Goal: Task Accomplishment & Management: Manage account settings

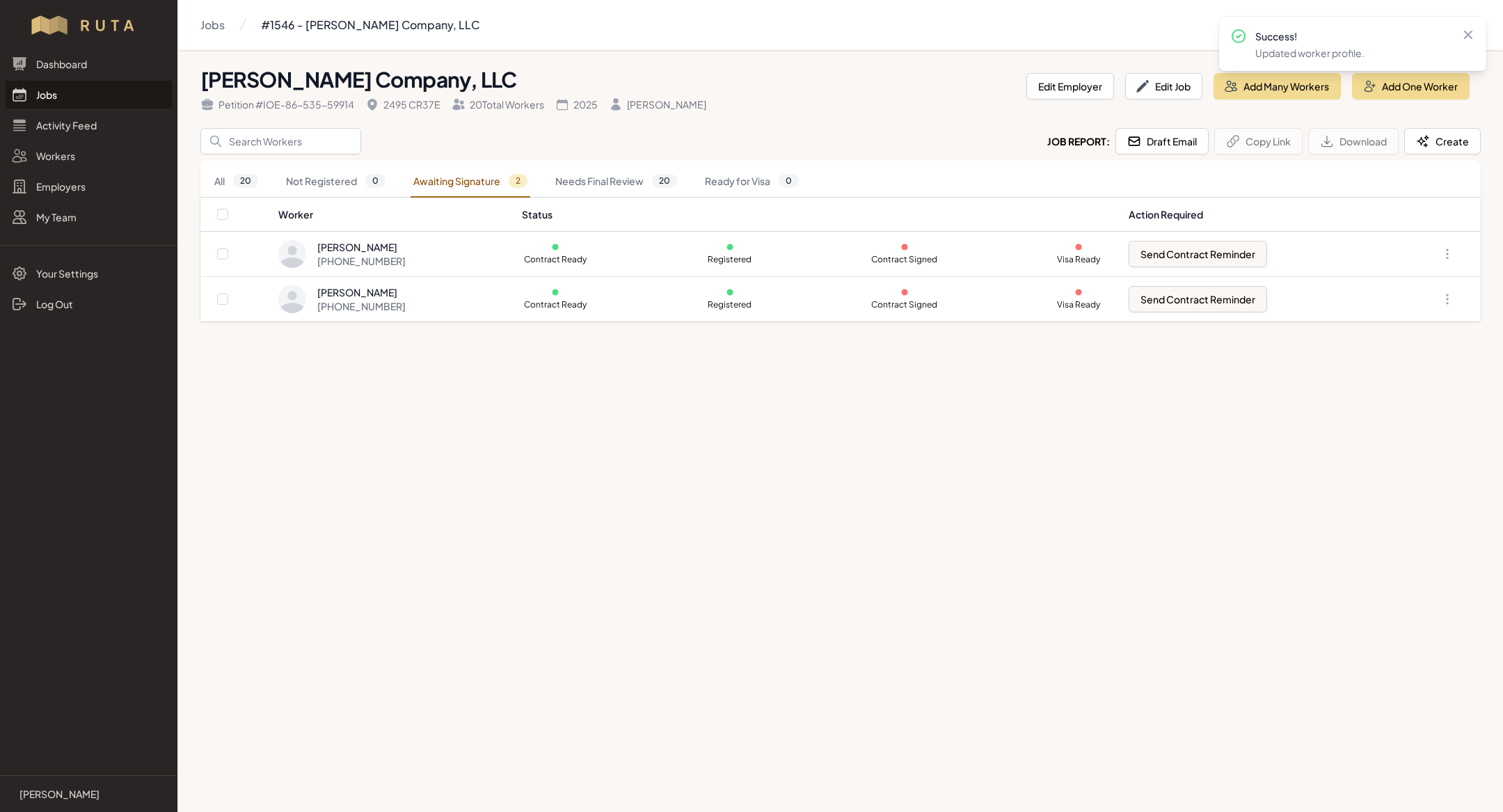
click at [65, 91] on link "Jobs" at bounding box center [89, 95] width 167 height 28
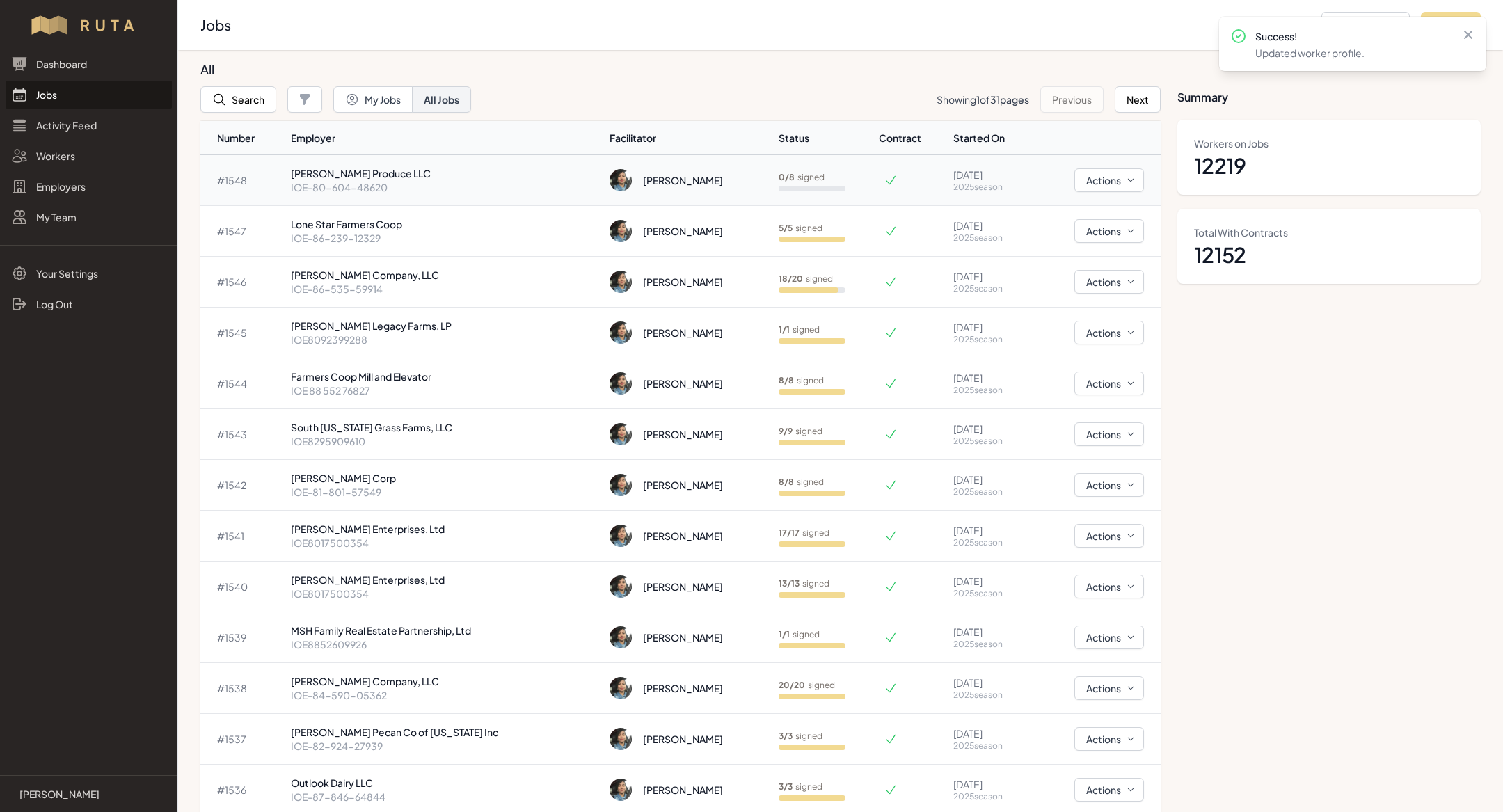
click at [442, 169] on p "[PERSON_NAME] Produce LLC" at bounding box center [445, 173] width 308 height 14
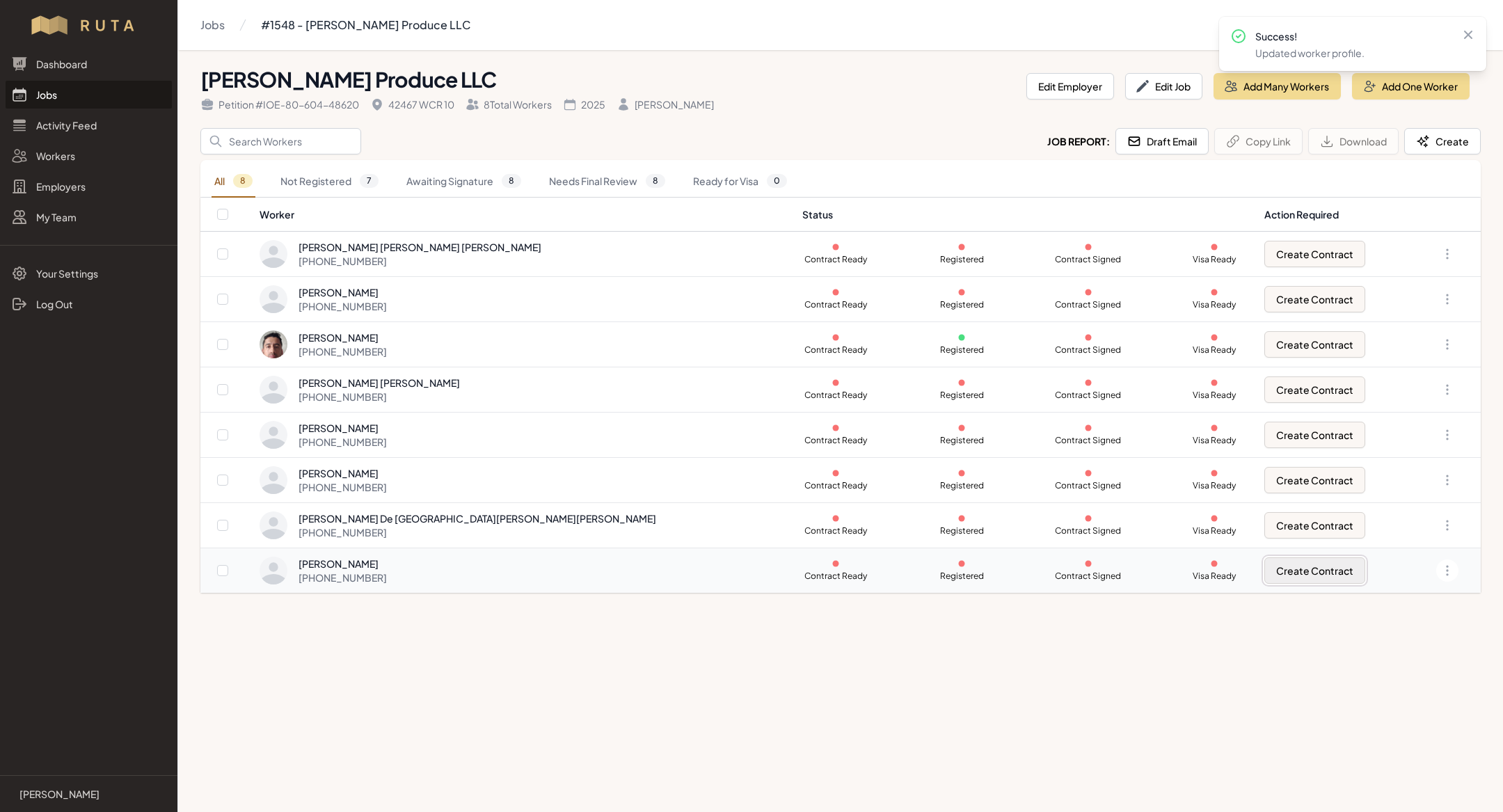
click at [1264, 560] on button "Create Contract" at bounding box center [1314, 570] width 101 height 26
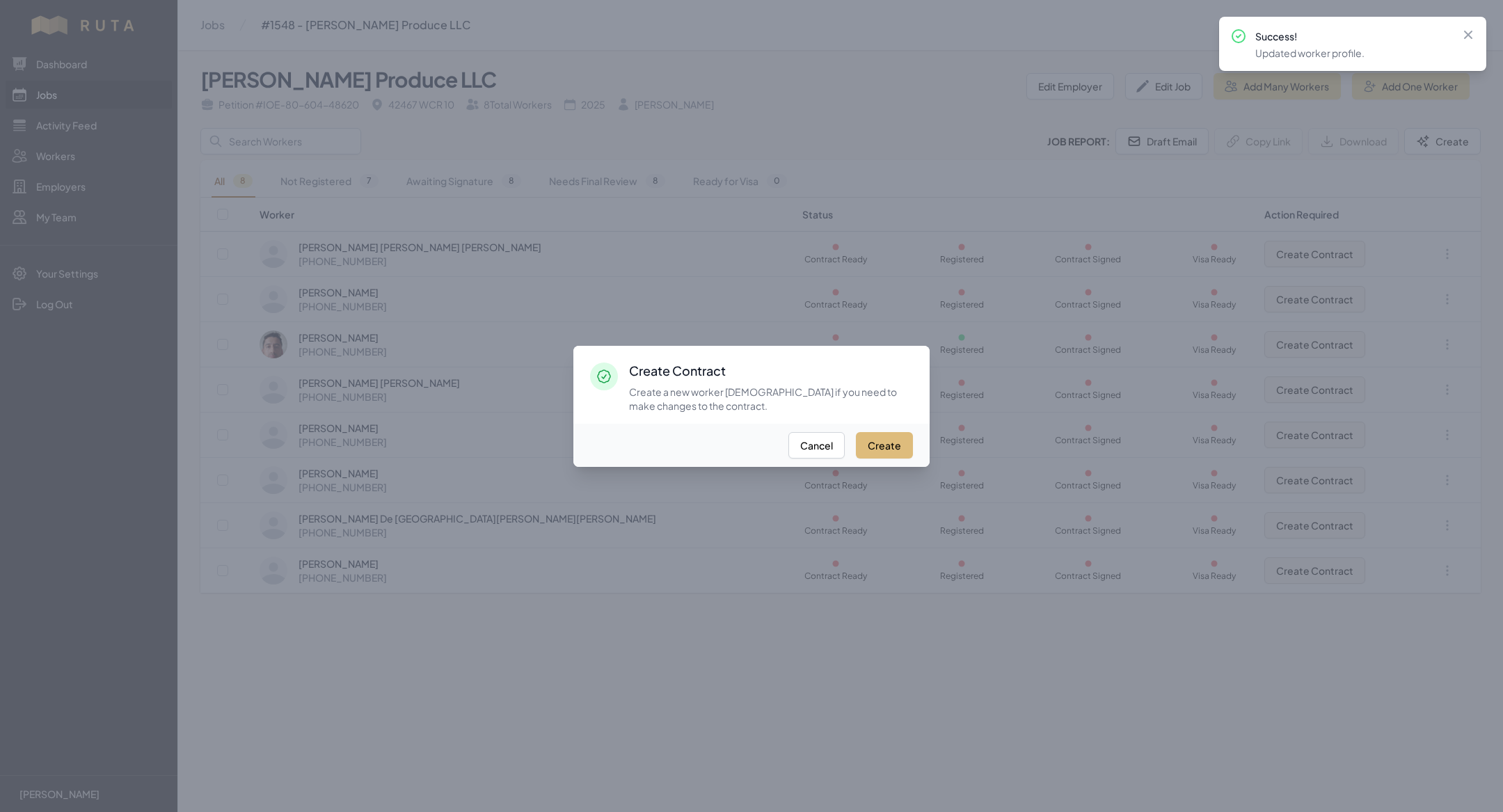
click at [897, 439] on button "Create" at bounding box center [884, 445] width 57 height 26
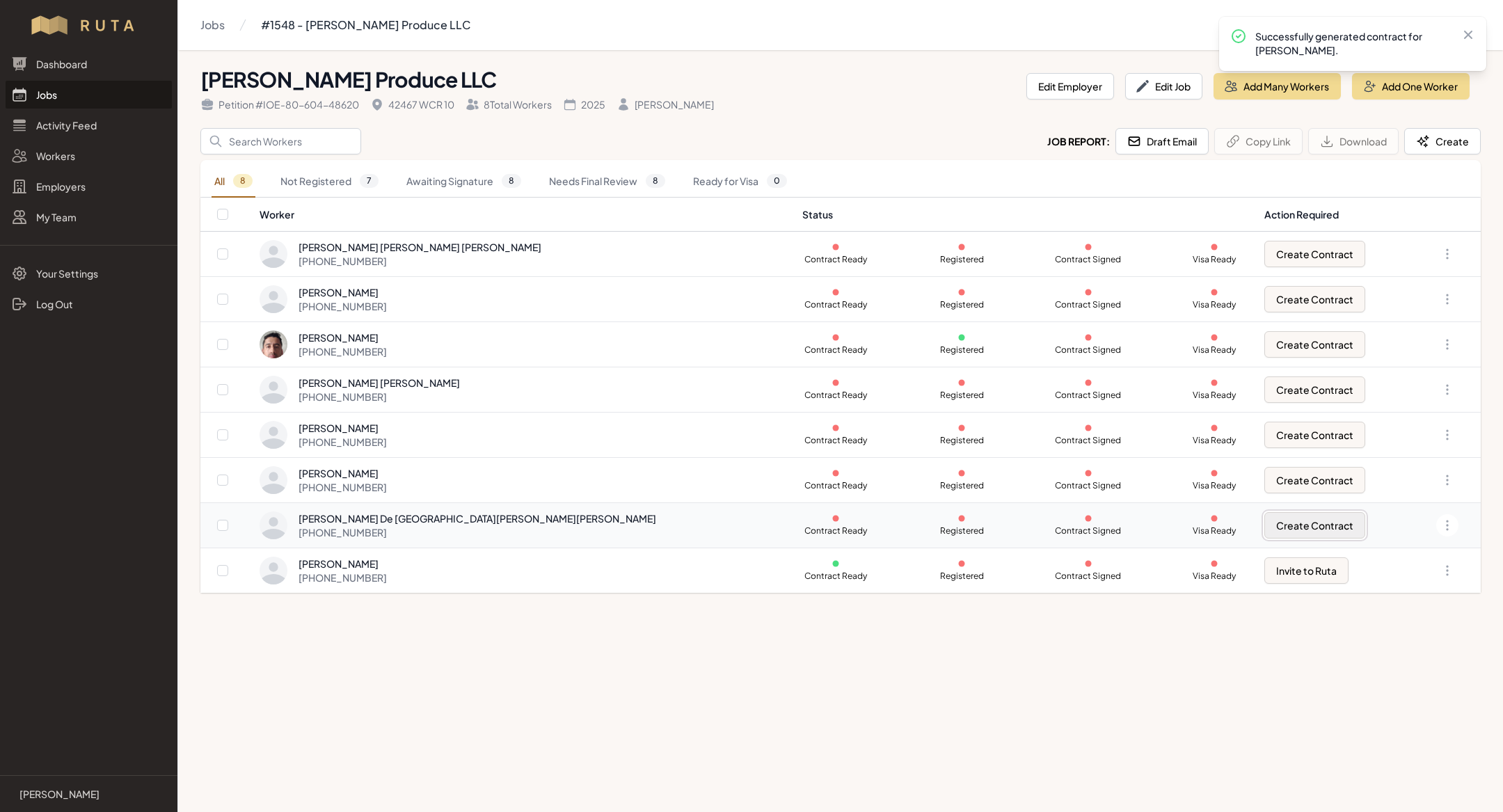
click at [1270, 522] on button "Create Contract" at bounding box center [1314, 525] width 101 height 26
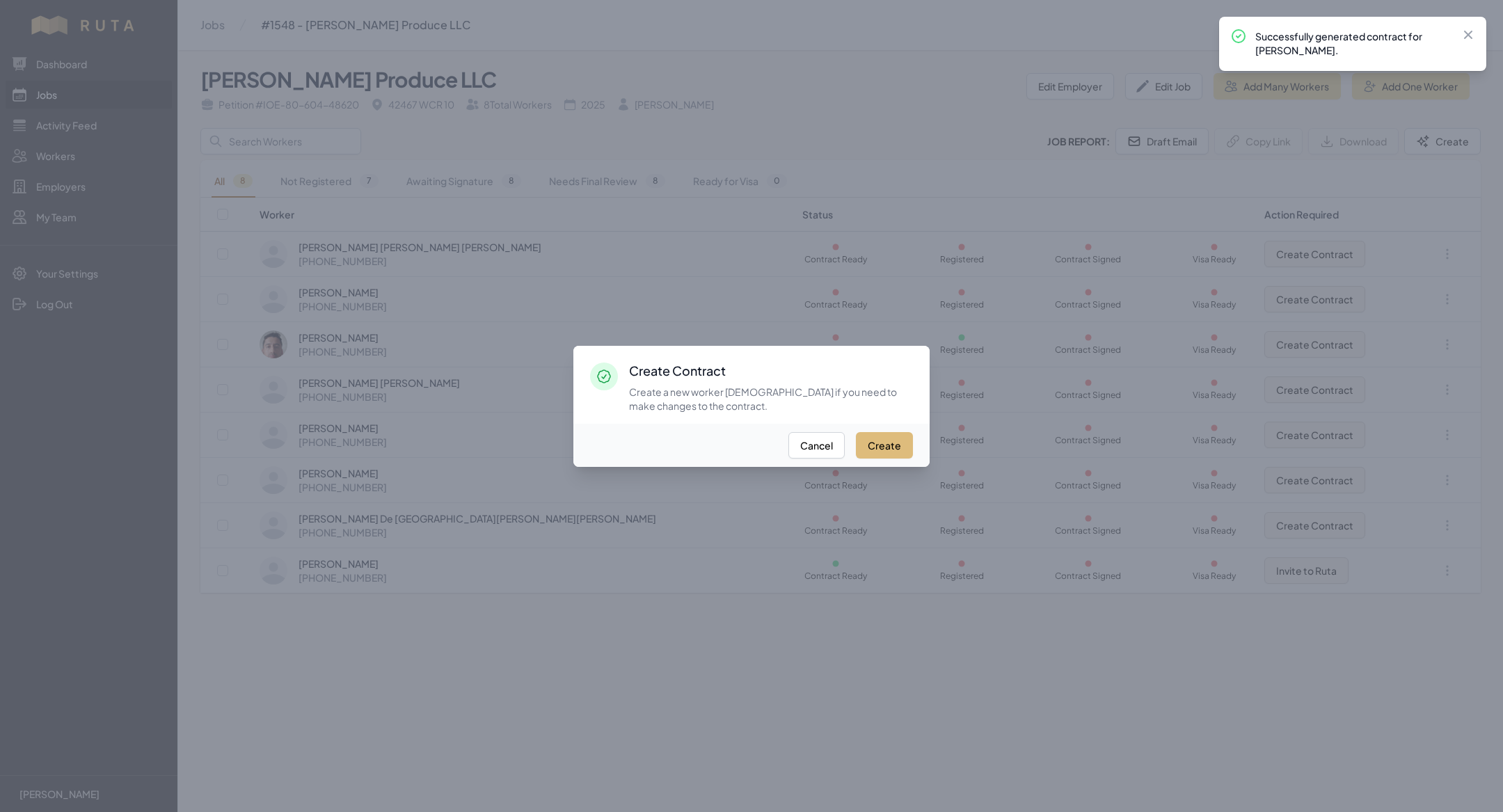
click at [907, 438] on button "Create" at bounding box center [884, 445] width 57 height 26
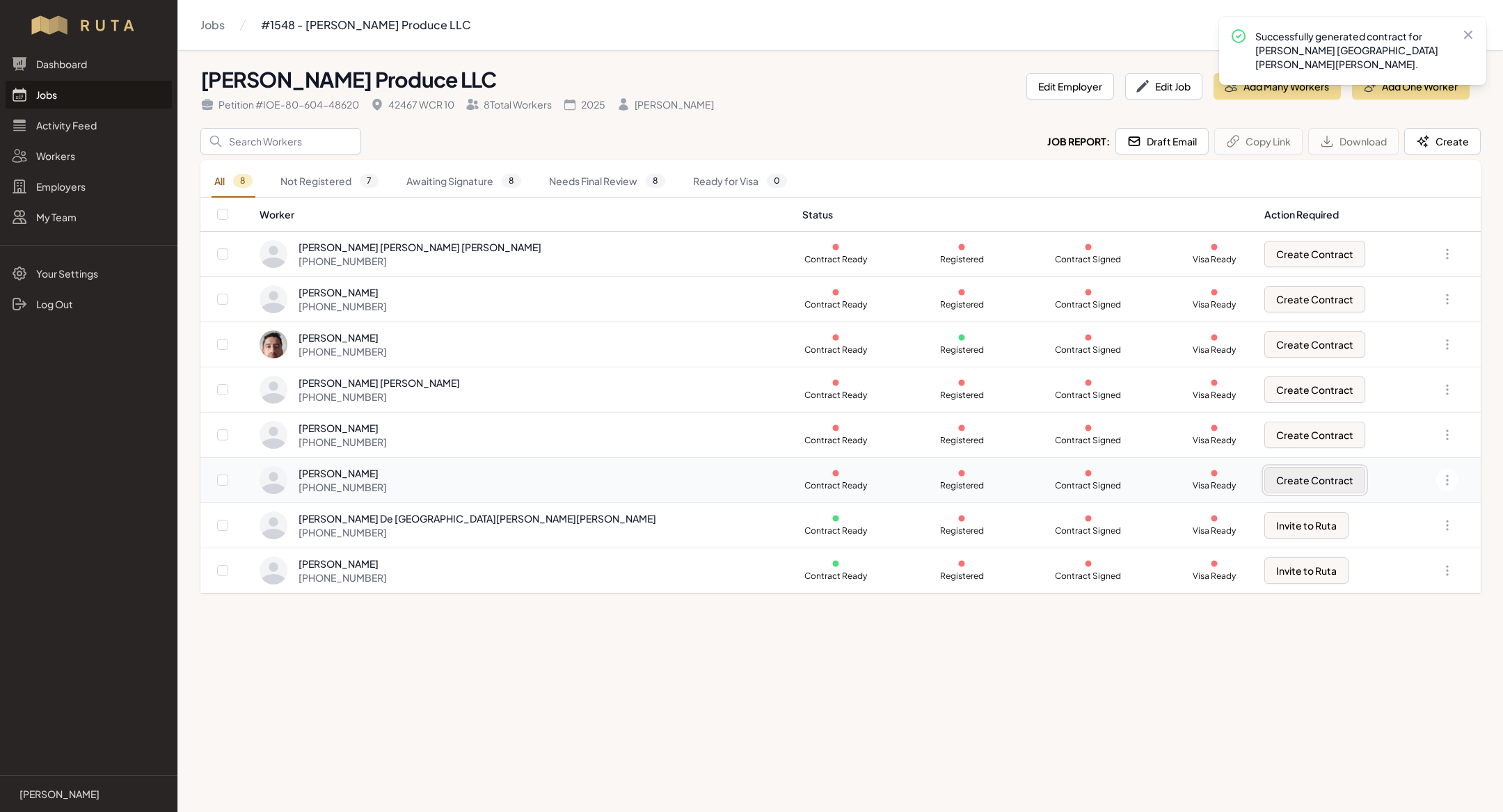
click at [1264, 487] on button "Create Contract" at bounding box center [1314, 480] width 101 height 26
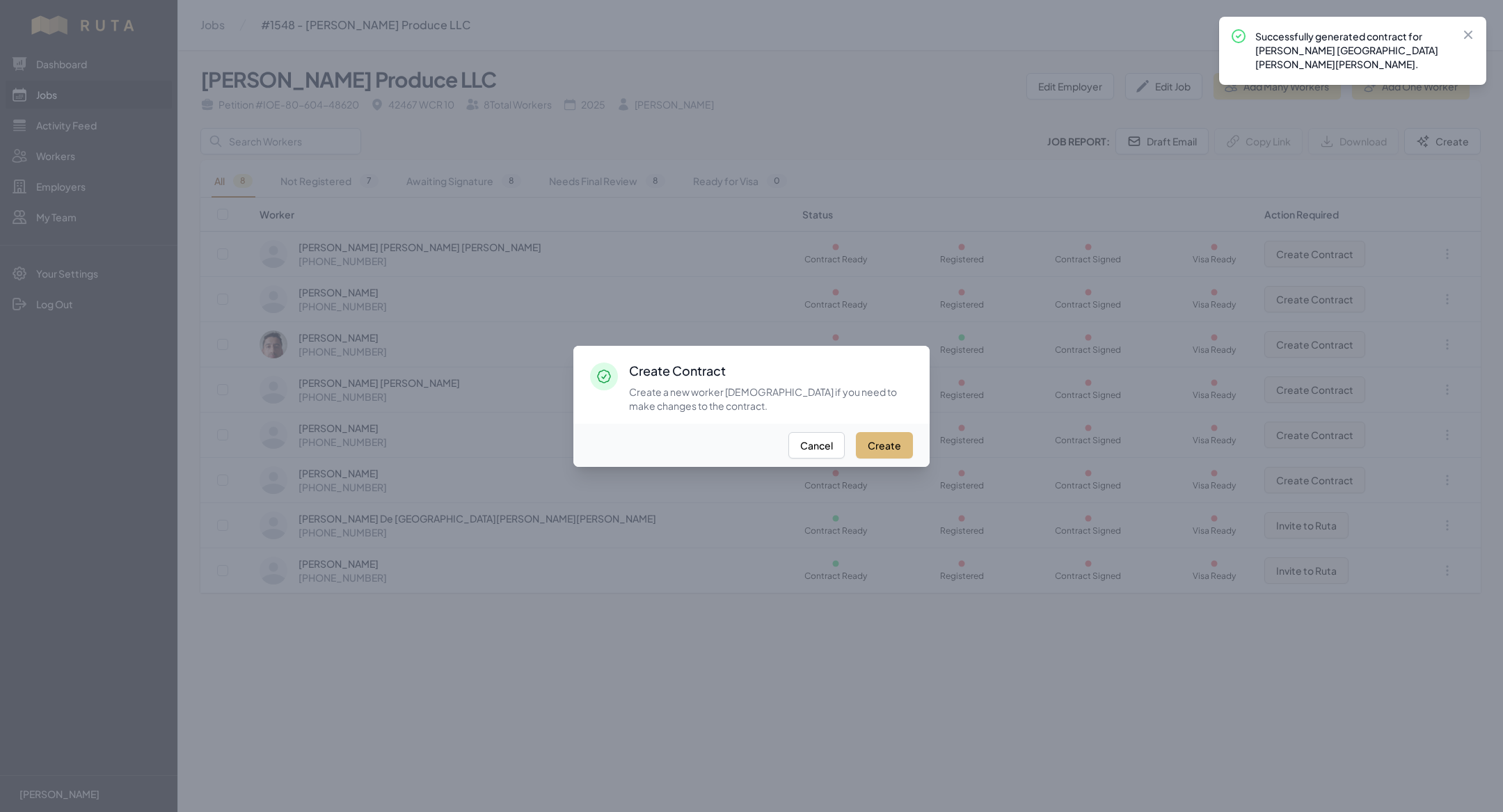
click at [892, 444] on button "Create" at bounding box center [884, 445] width 57 height 26
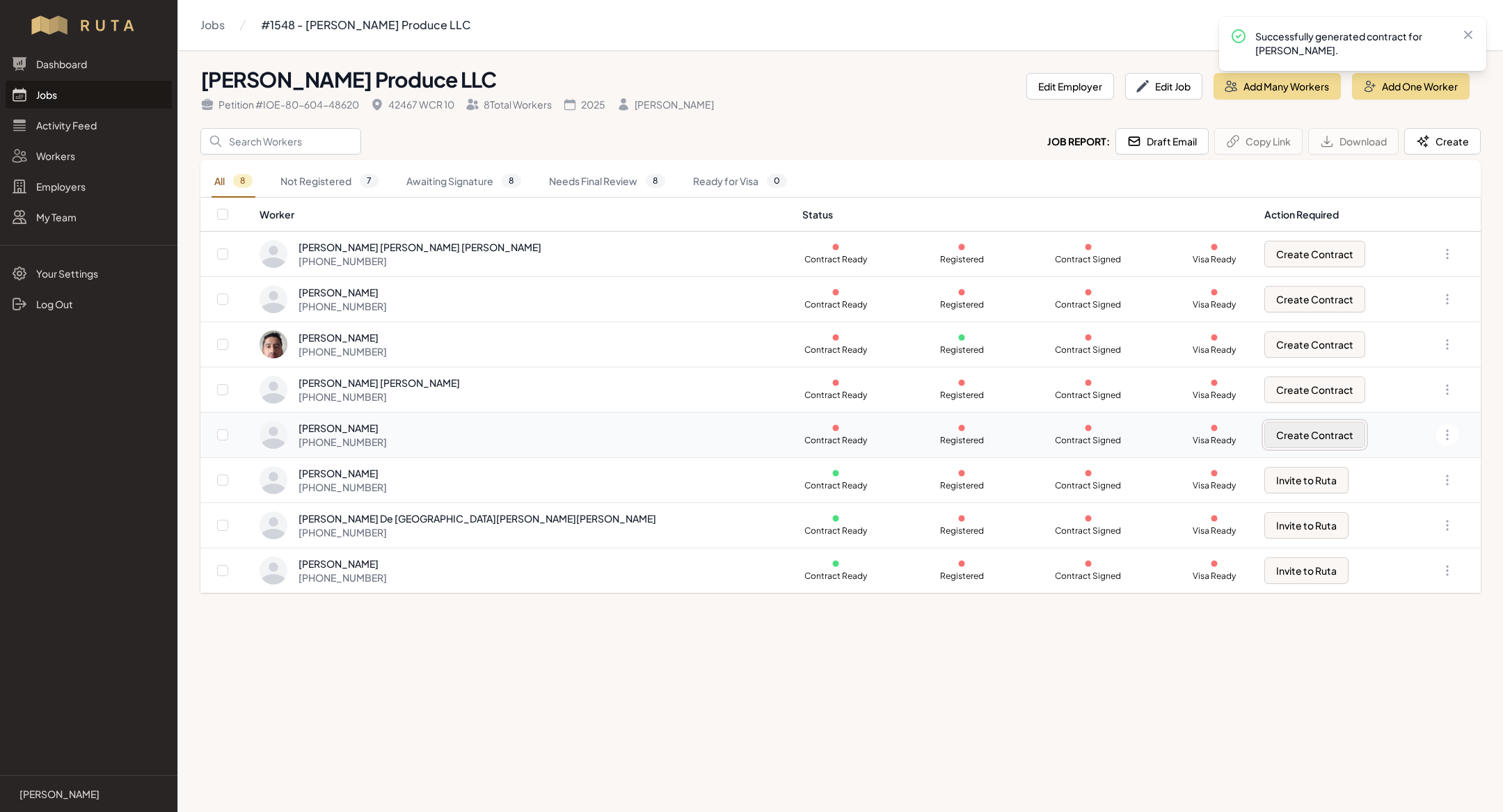
click at [1271, 435] on button "Create Contract" at bounding box center [1314, 435] width 101 height 26
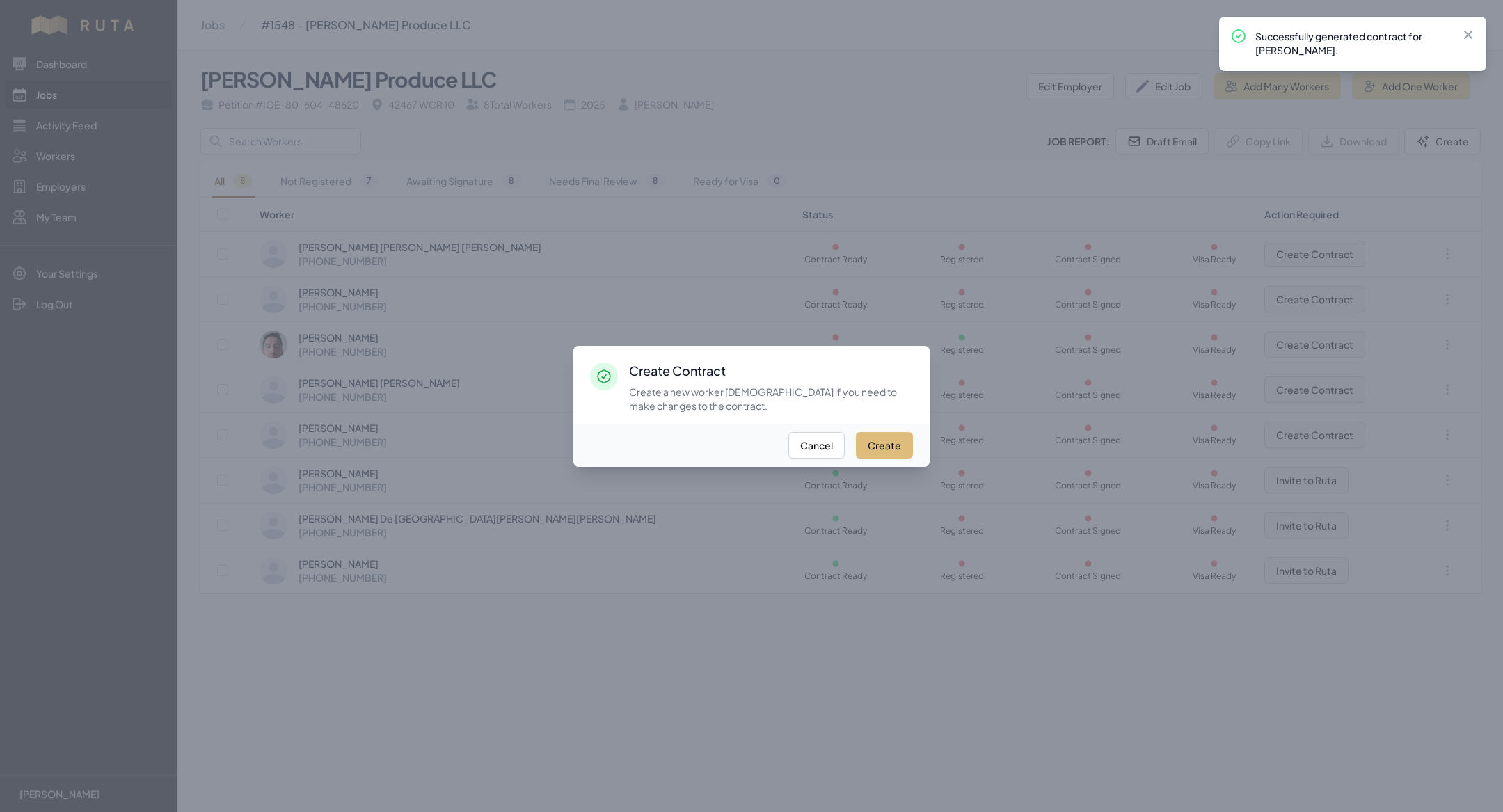
click at [885, 443] on button "Create" at bounding box center [884, 445] width 57 height 26
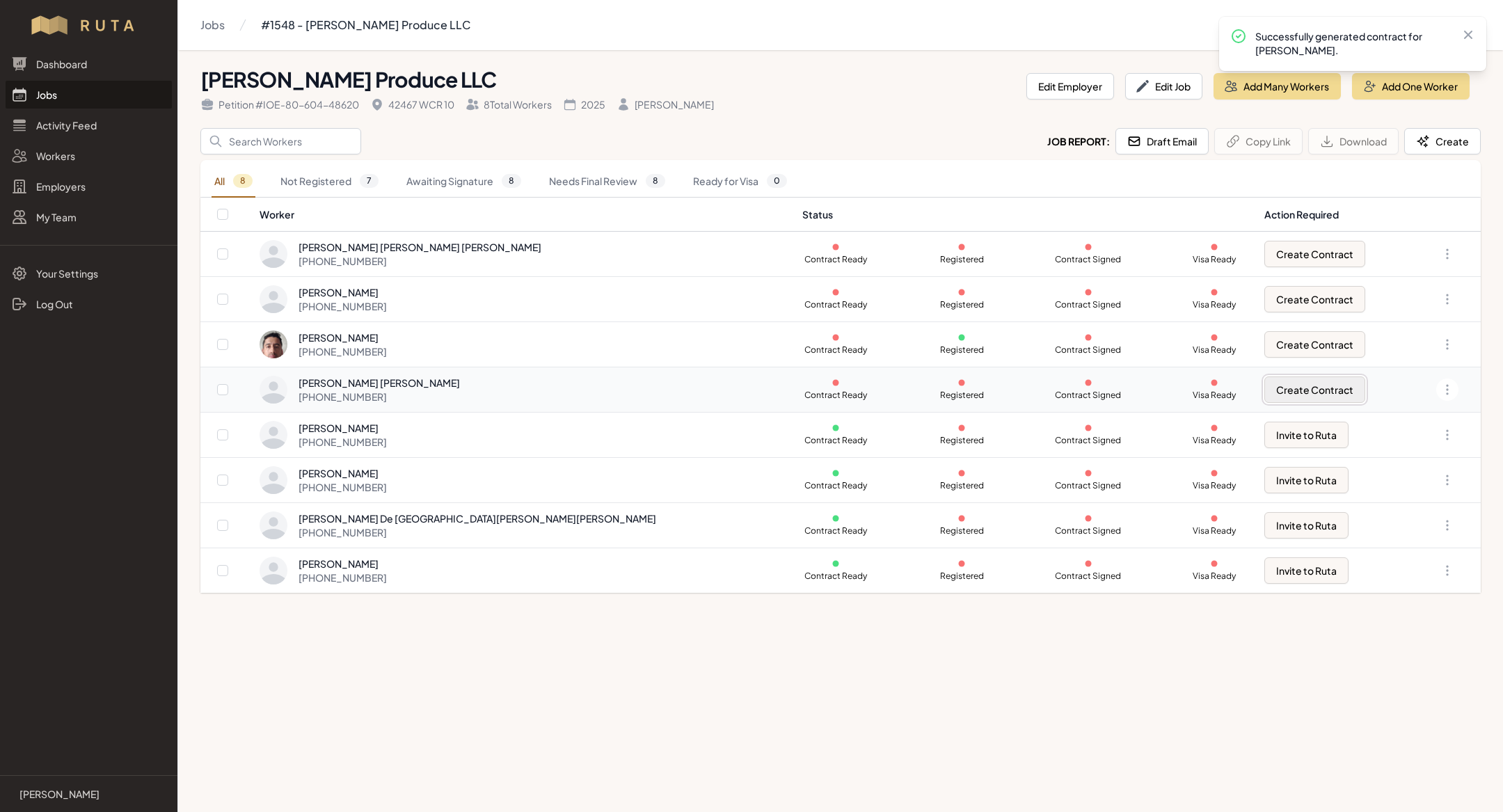
click at [1264, 397] on button "Create Contract" at bounding box center [1314, 390] width 101 height 26
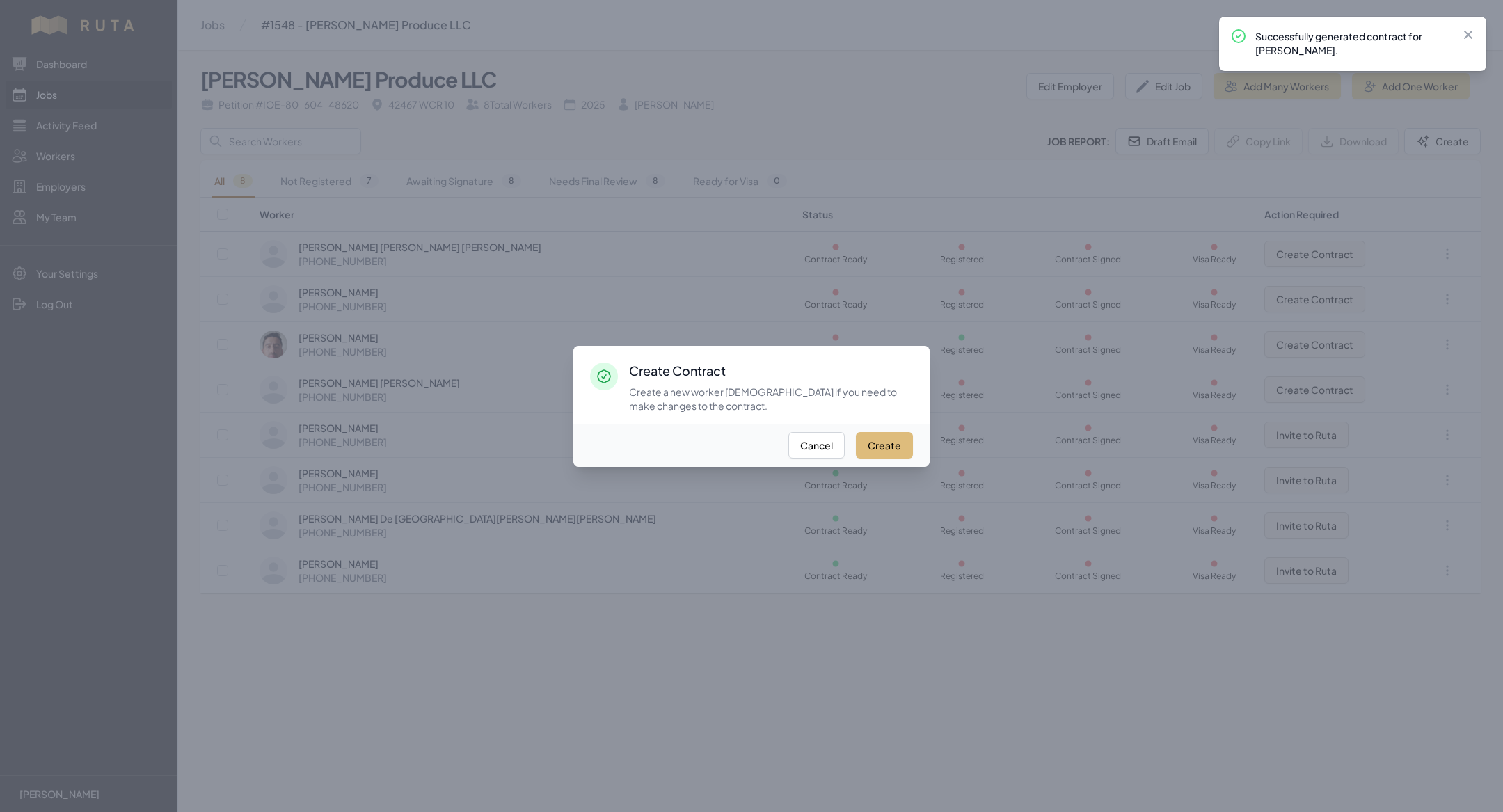
click at [883, 446] on button "Create" at bounding box center [884, 445] width 57 height 26
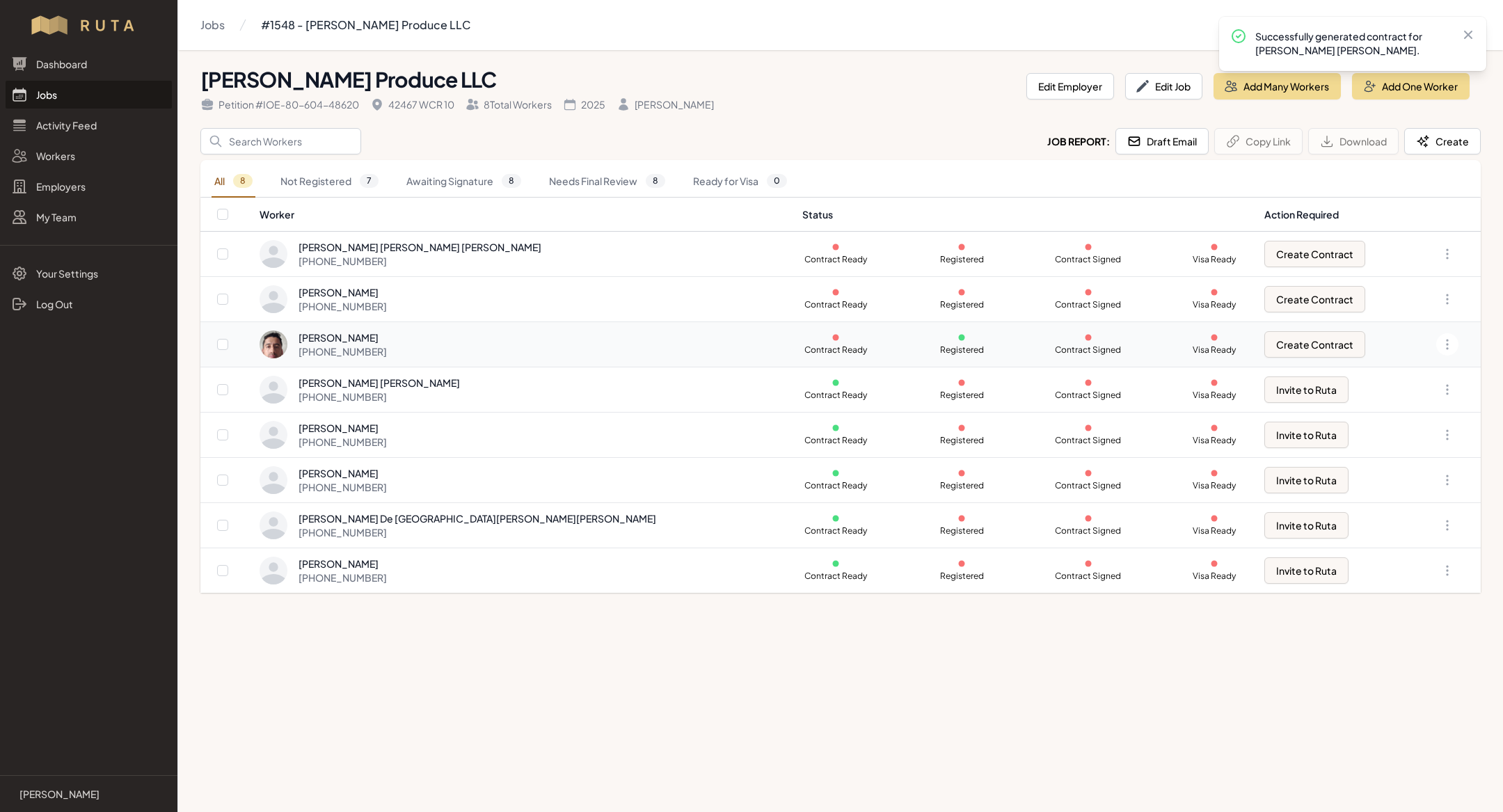
click at [1256, 356] on td "Create Contract" at bounding box center [1334, 344] width 155 height 45
click at [1264, 345] on button "Create Contract" at bounding box center [1314, 344] width 101 height 26
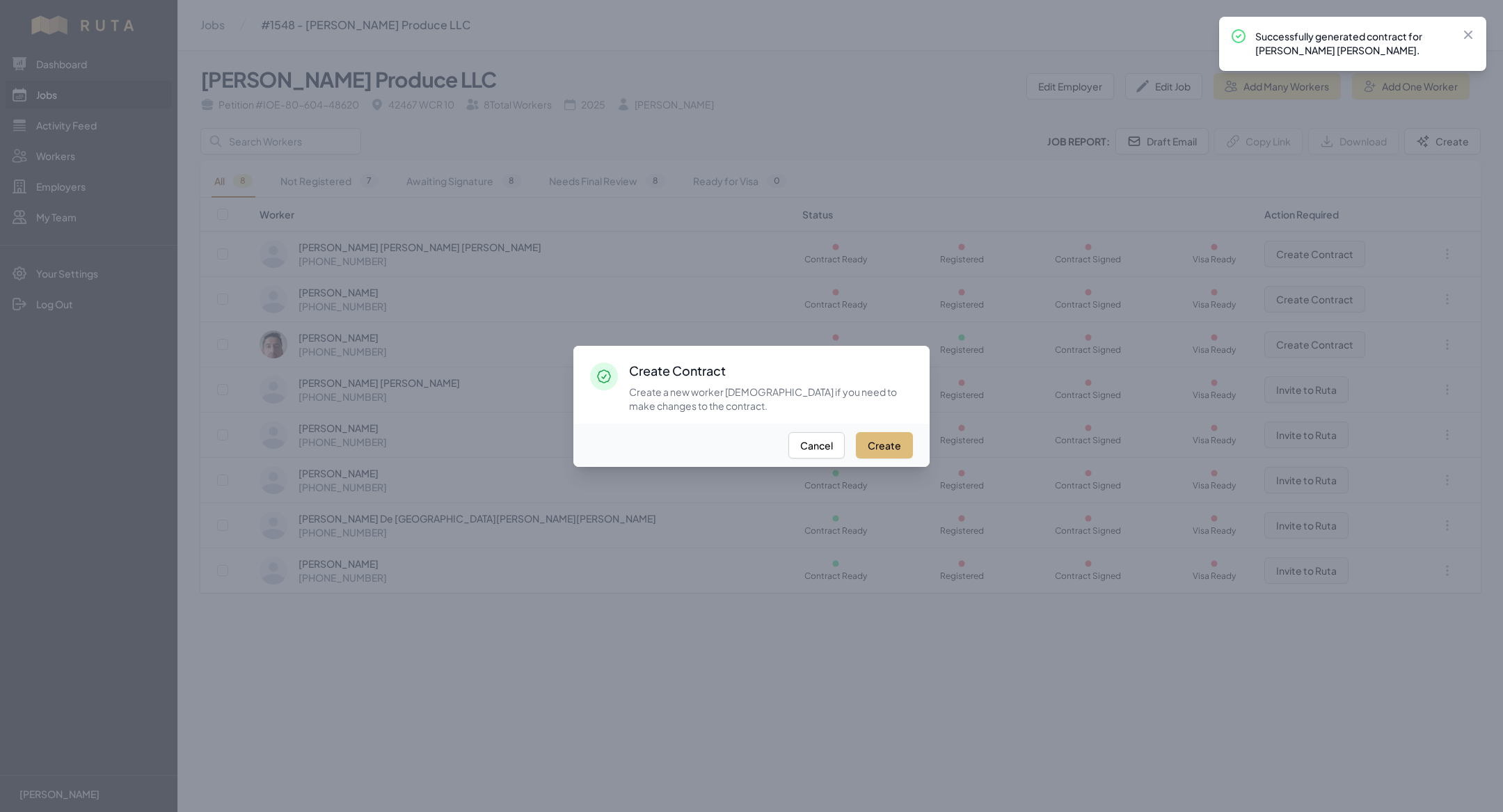
click at [901, 439] on button "Create" at bounding box center [884, 445] width 57 height 26
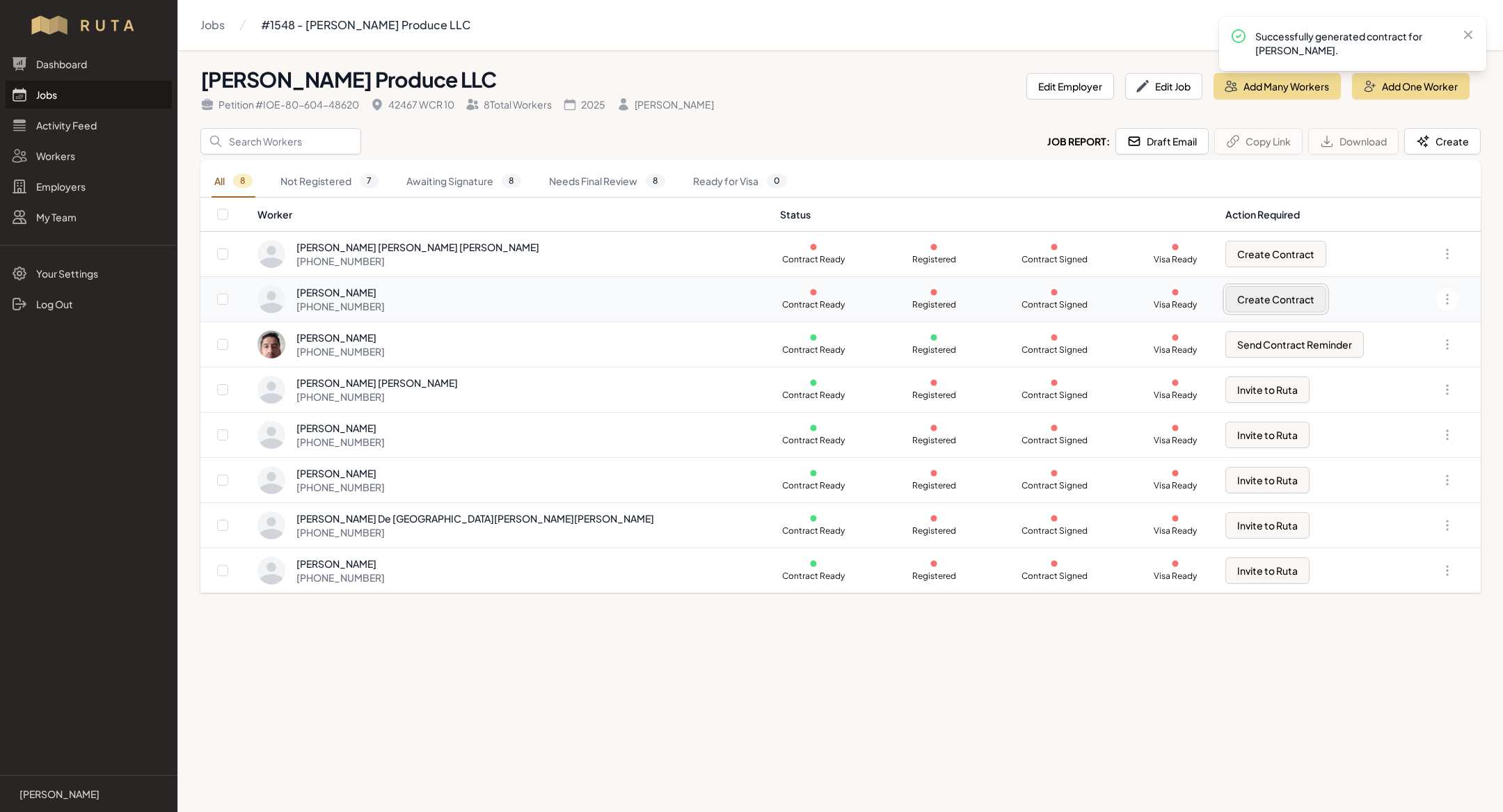
click at [1226, 297] on button "Create Contract" at bounding box center [1276, 299] width 101 height 26
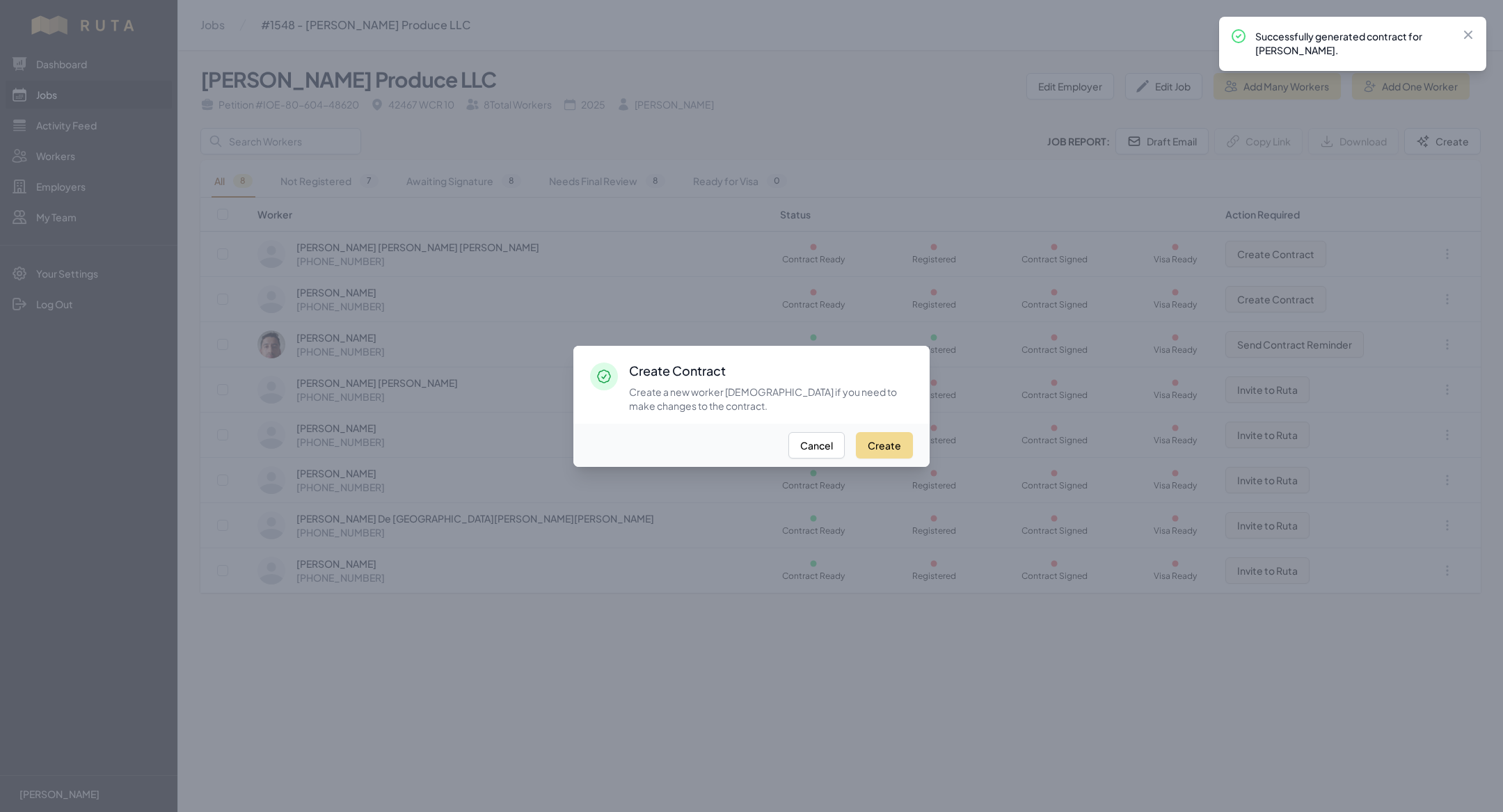
click at [874, 428] on div "Create Cancel" at bounding box center [752, 445] width 356 height 43
click at [876, 441] on button "Create" at bounding box center [884, 445] width 57 height 26
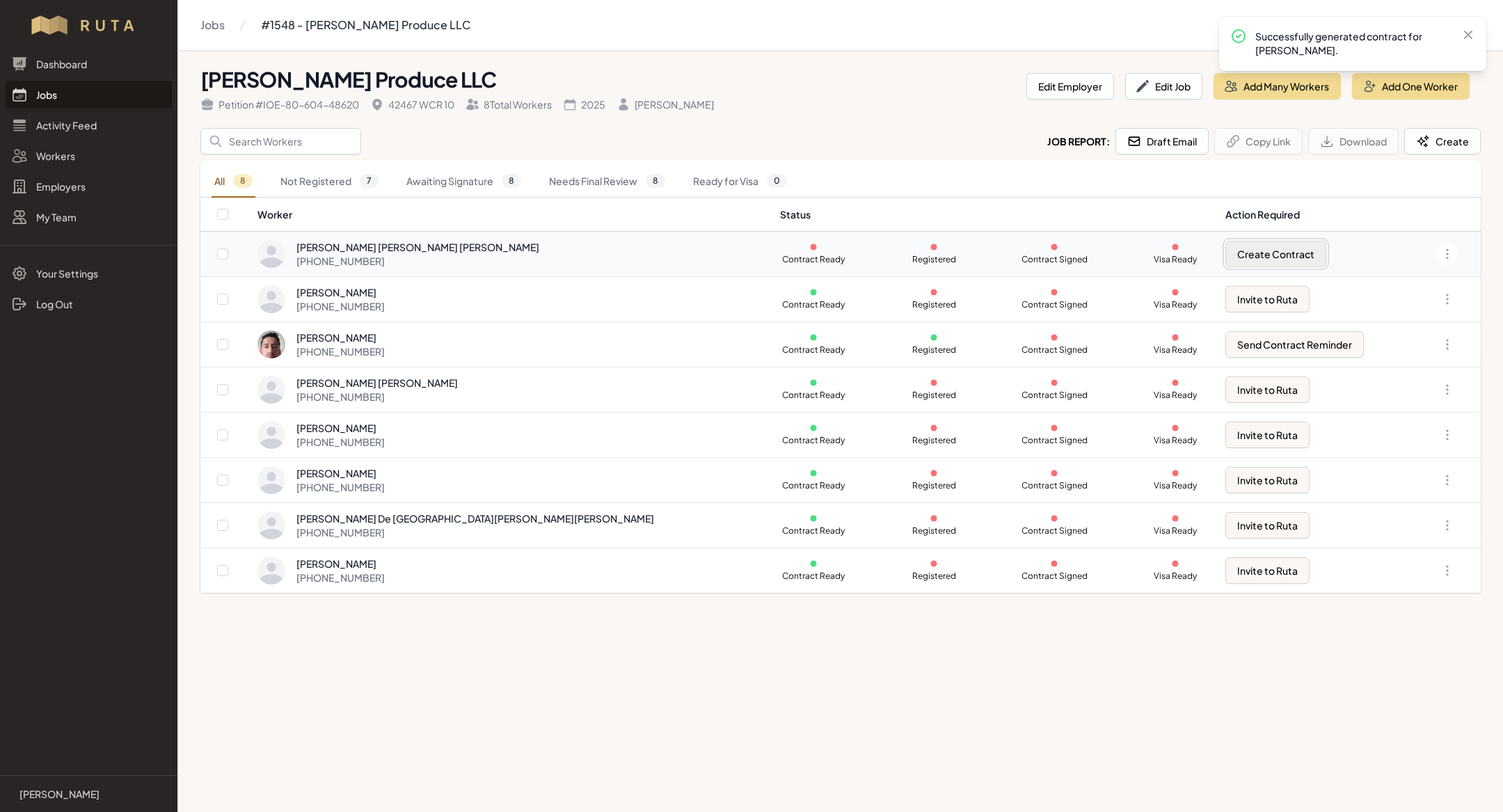
click at [1226, 248] on button "Create Contract" at bounding box center [1276, 254] width 101 height 26
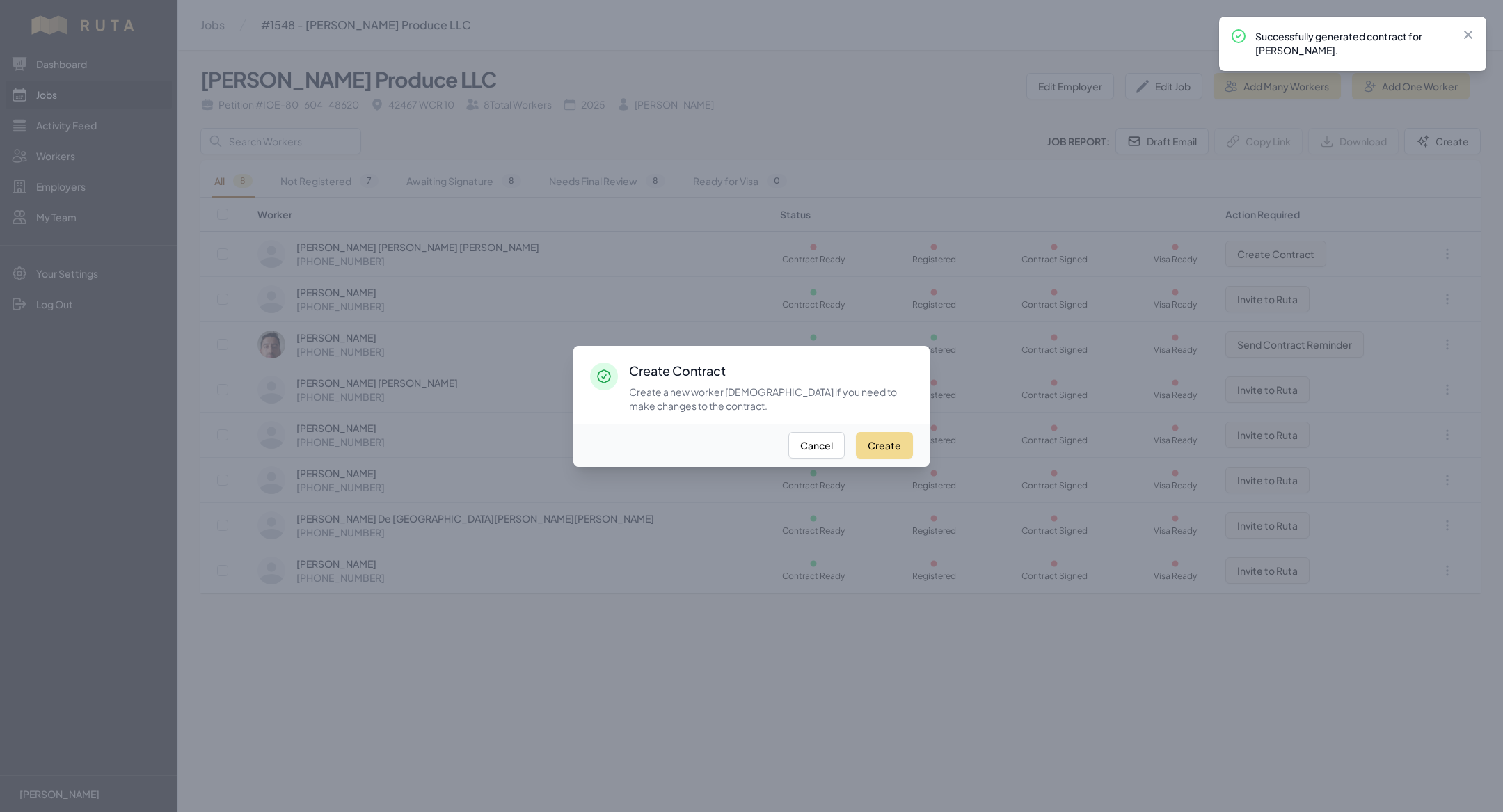
click at [876, 459] on div "Create Cancel" at bounding box center [752, 445] width 356 height 43
click at [874, 433] on button "Create" at bounding box center [884, 445] width 57 height 26
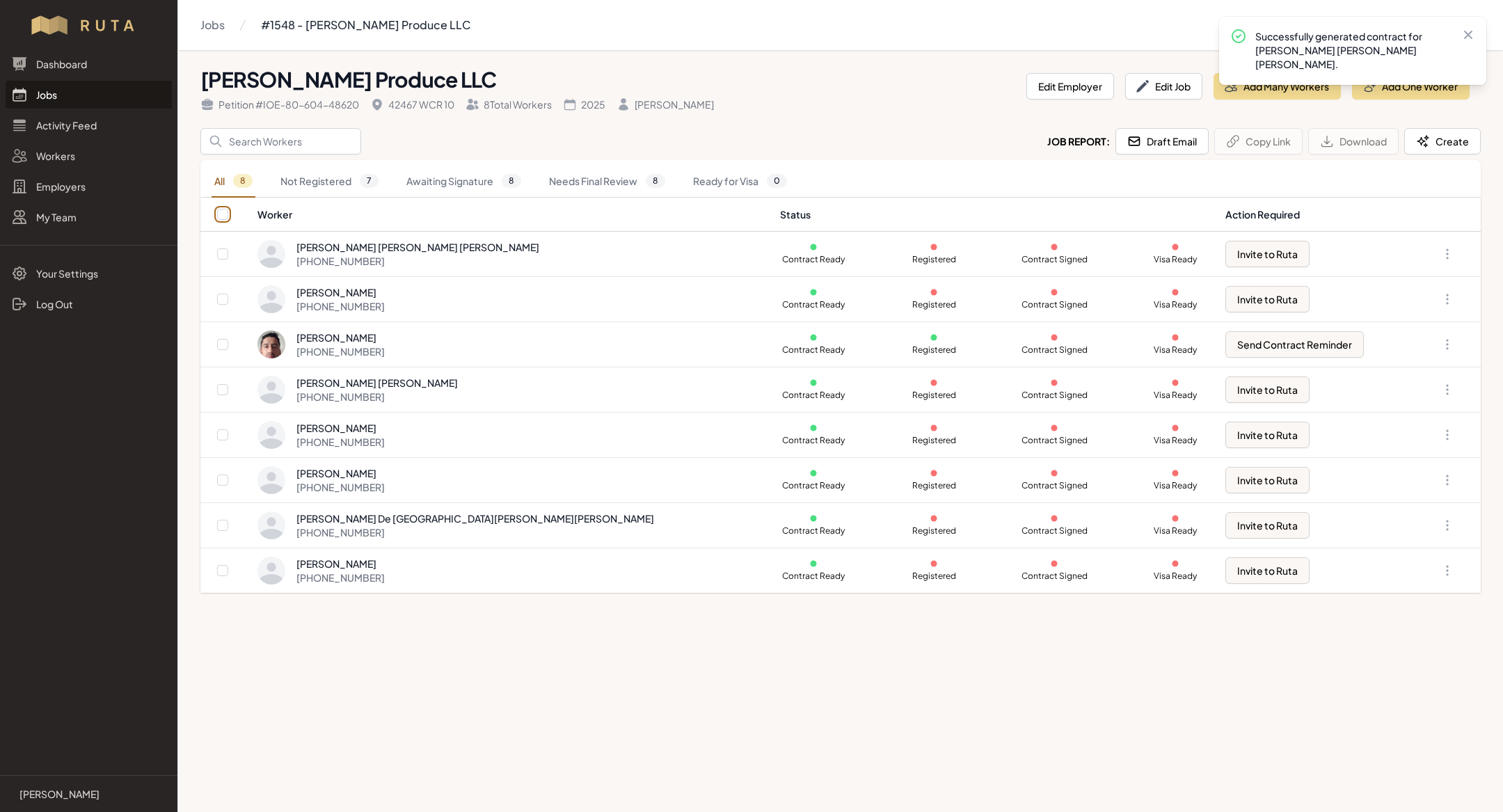
click at [226, 212] on input "checkbox" at bounding box center [223, 214] width 11 height 11
checkbox input "true"
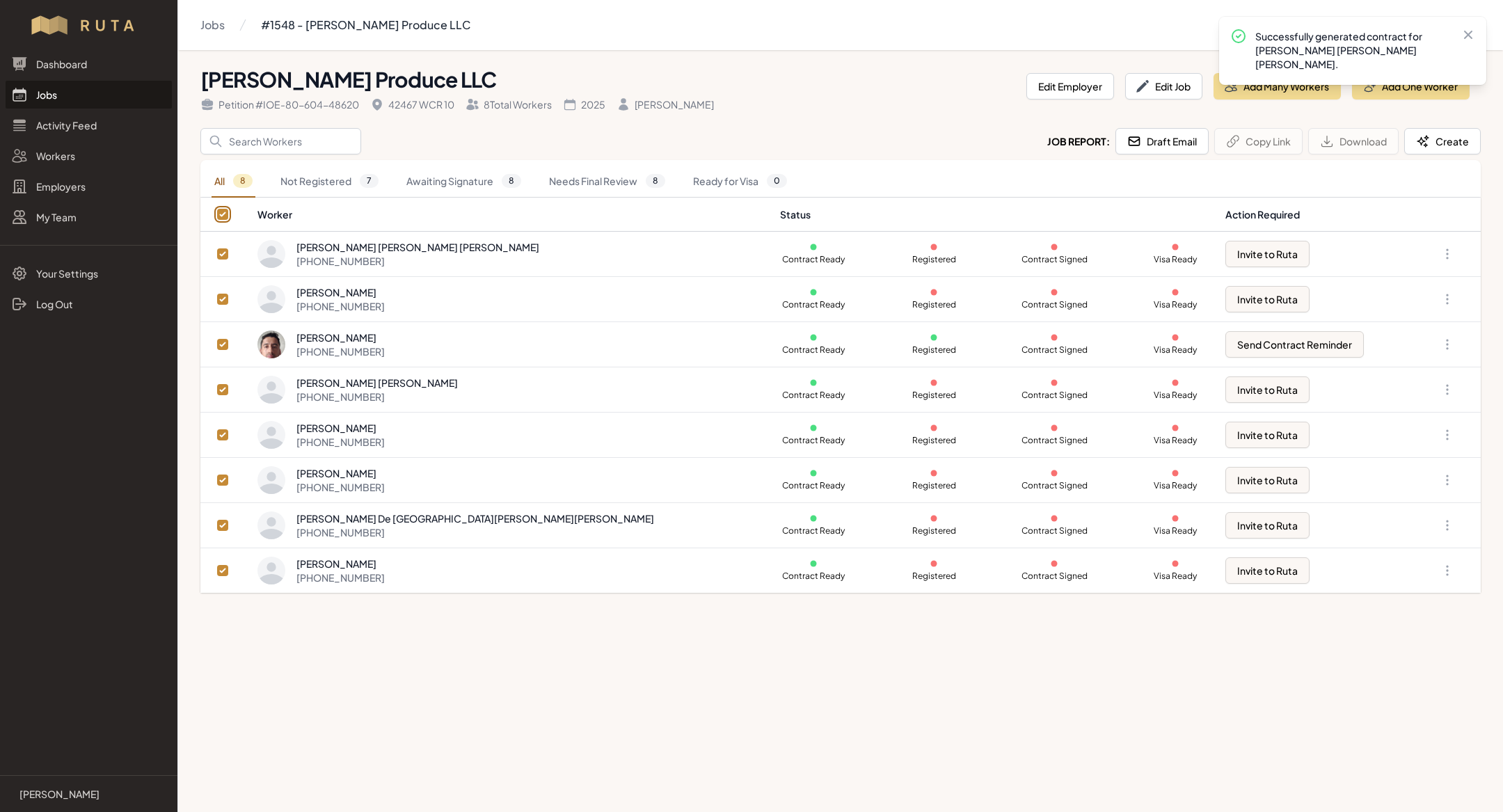
checkbox input "true"
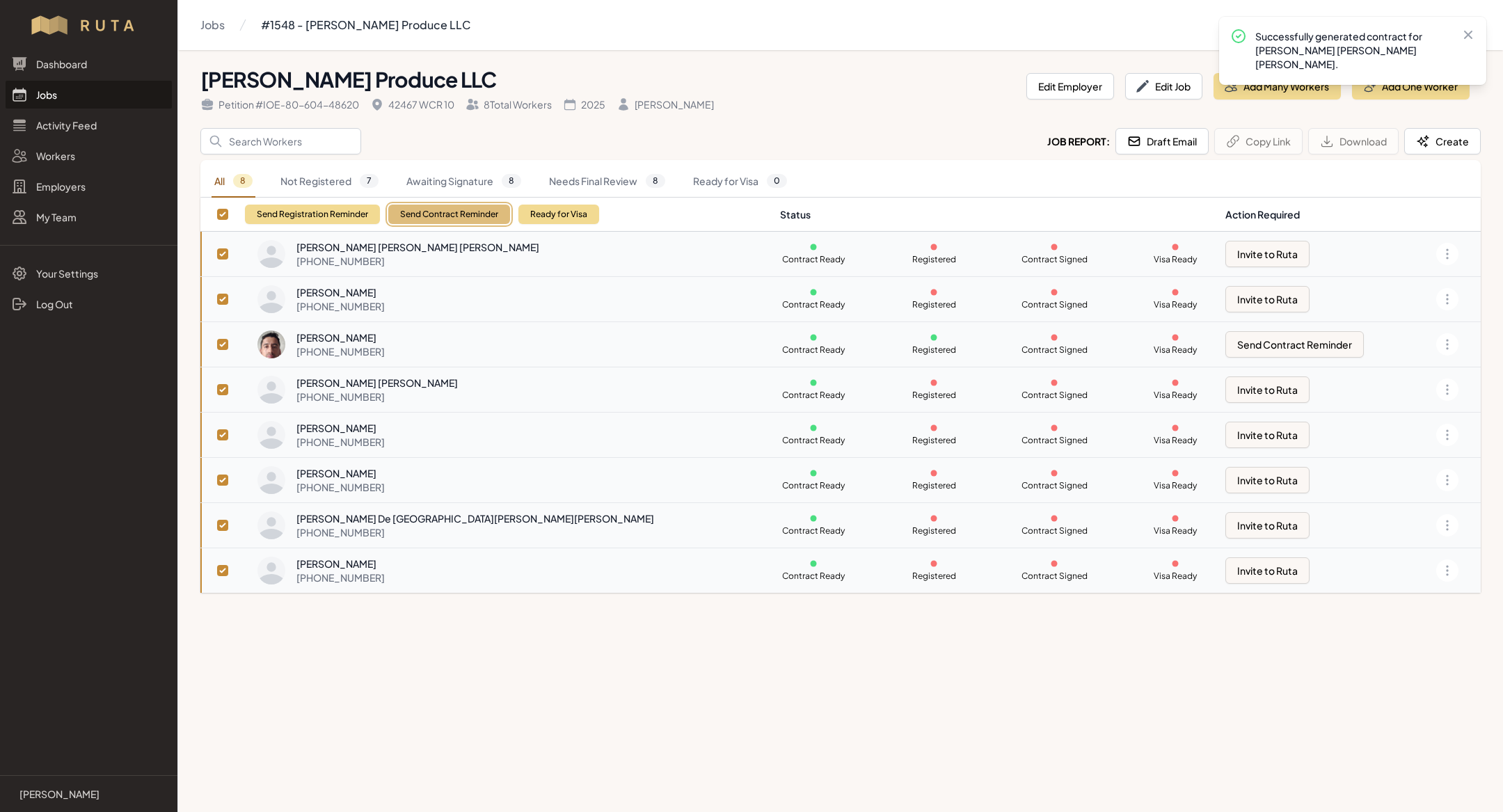
click at [411, 212] on button "Send Contract Reminder" at bounding box center [449, 214] width 122 height 20
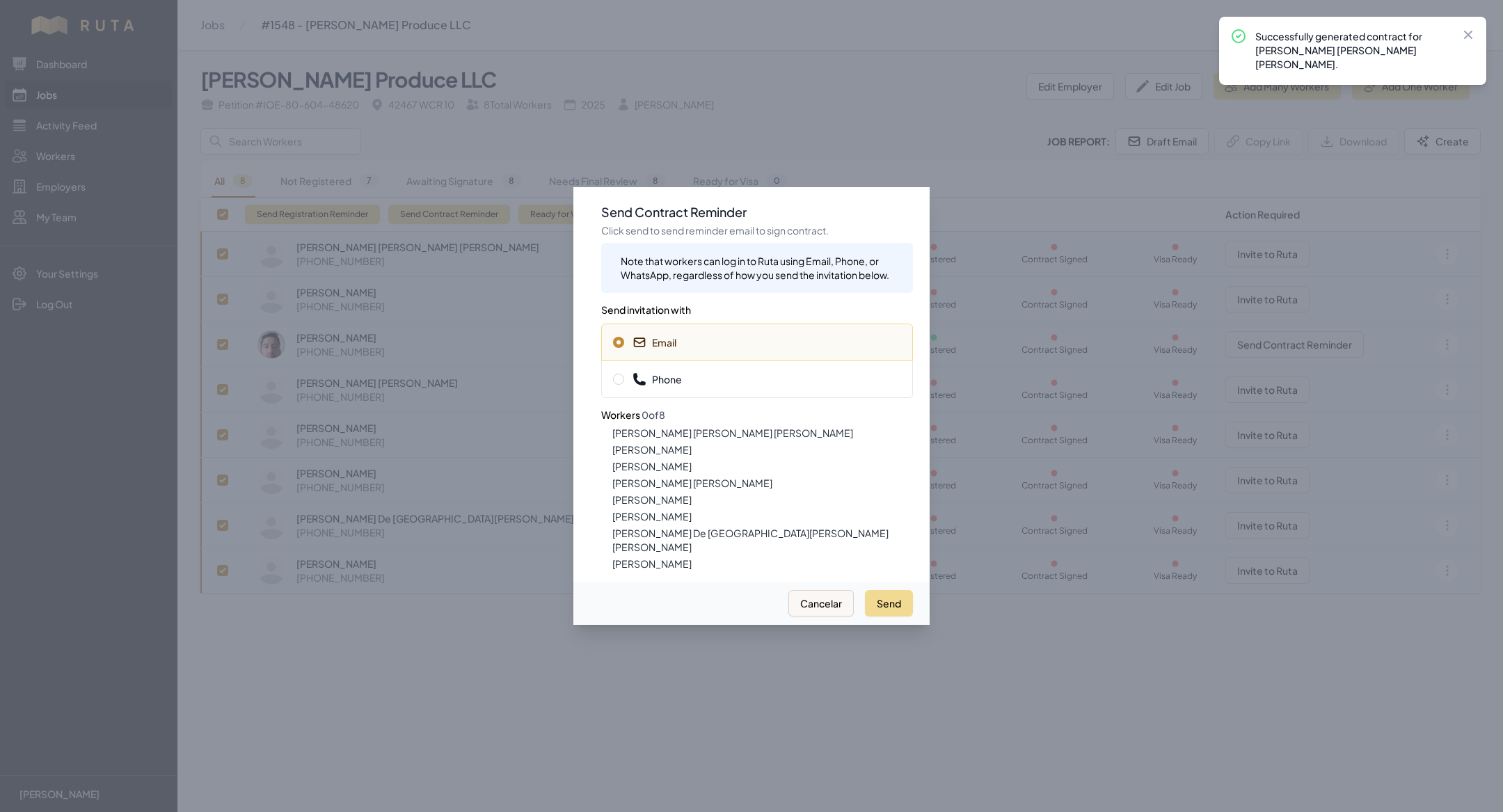
click at [683, 381] on span "Phone" at bounding box center [757, 379] width 289 height 14
click at [868, 597] on button "Send" at bounding box center [888, 603] width 48 height 26
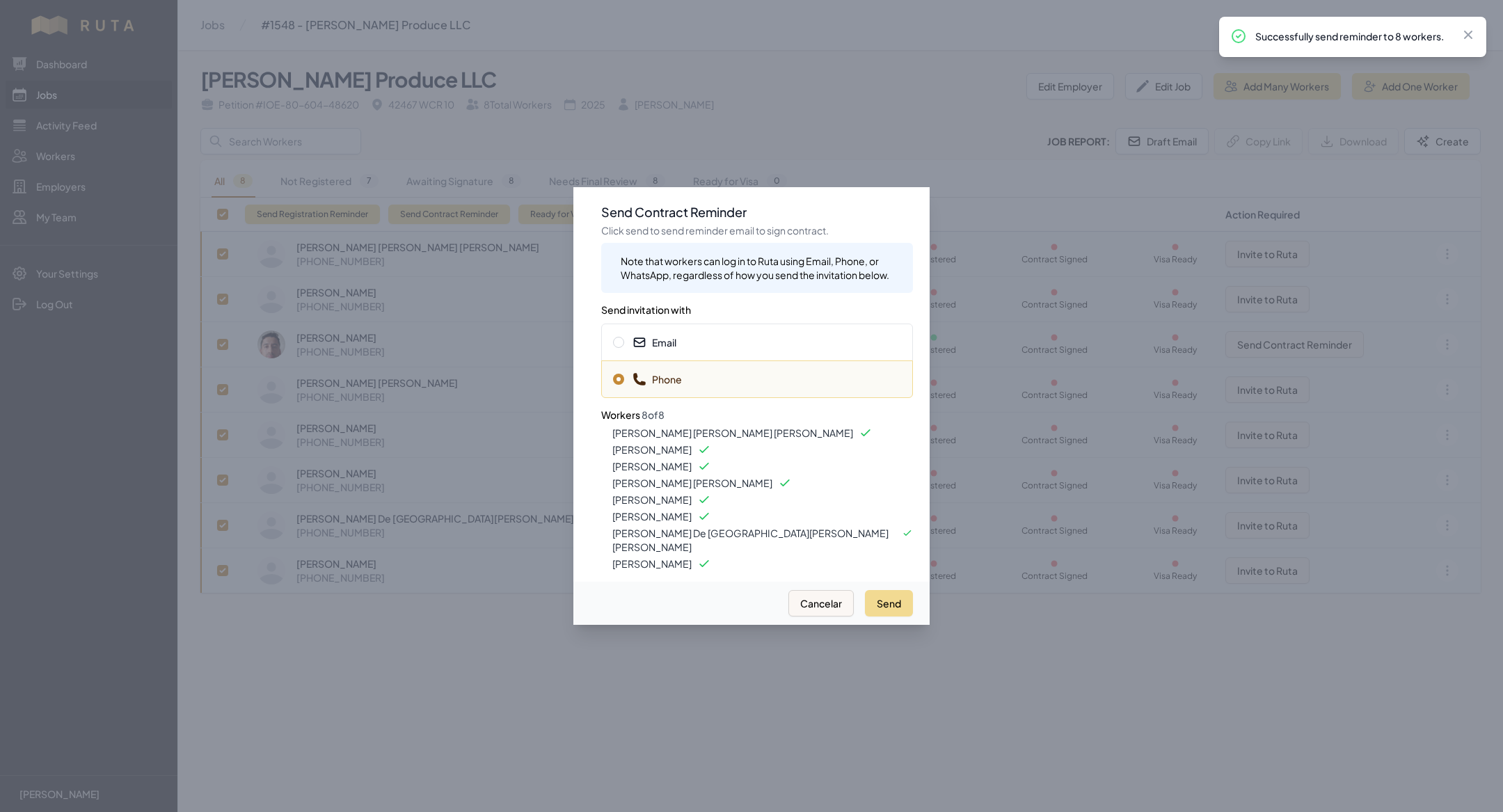
click at [711, 338] on div "Email" at bounding box center [757, 342] width 311 height 38
click at [874, 592] on button "Send" at bounding box center [888, 603] width 48 height 26
click at [315, 774] on div at bounding box center [751, 406] width 1503 height 812
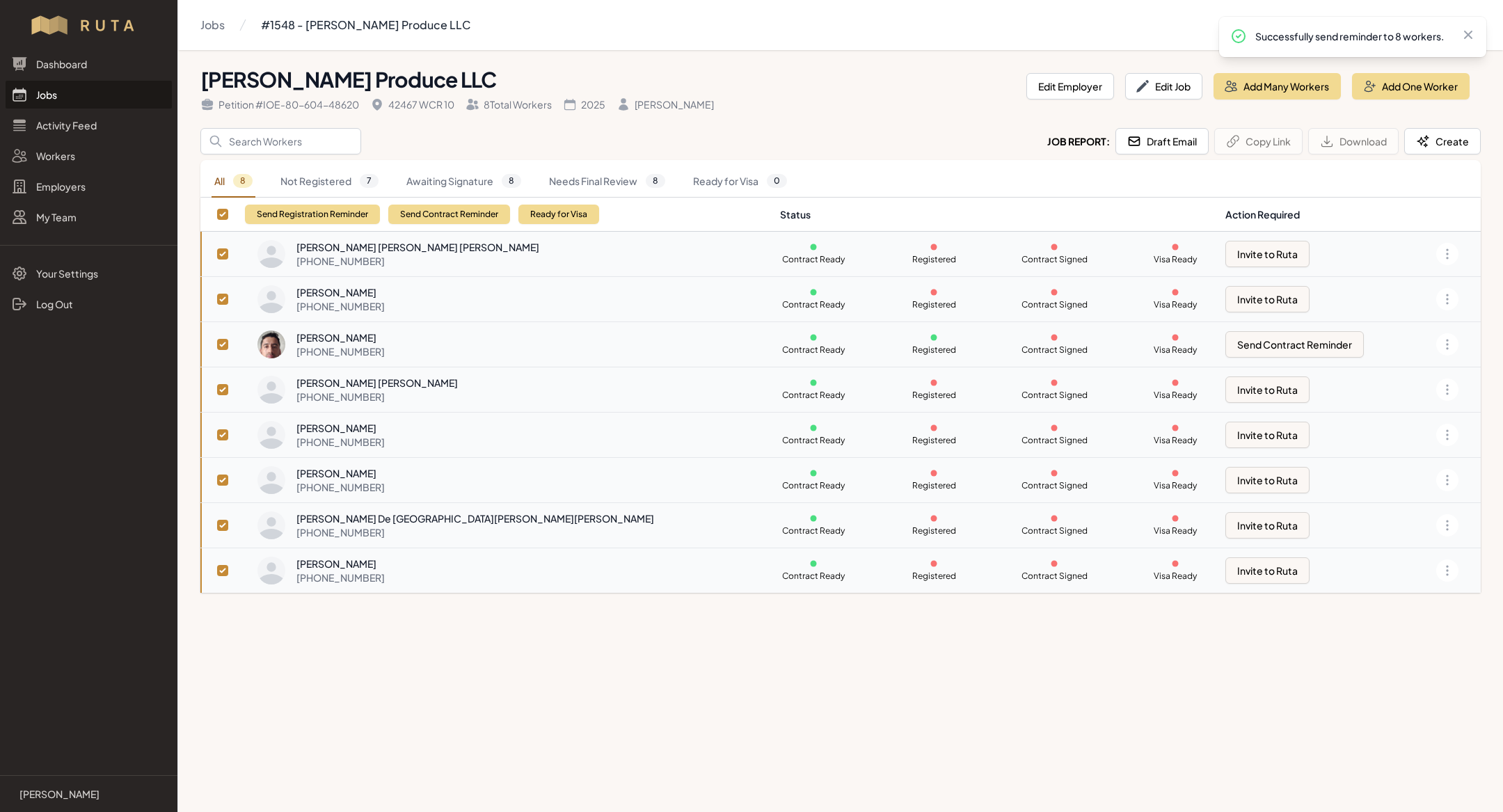
click at [84, 86] on link "Jobs" at bounding box center [89, 95] width 167 height 28
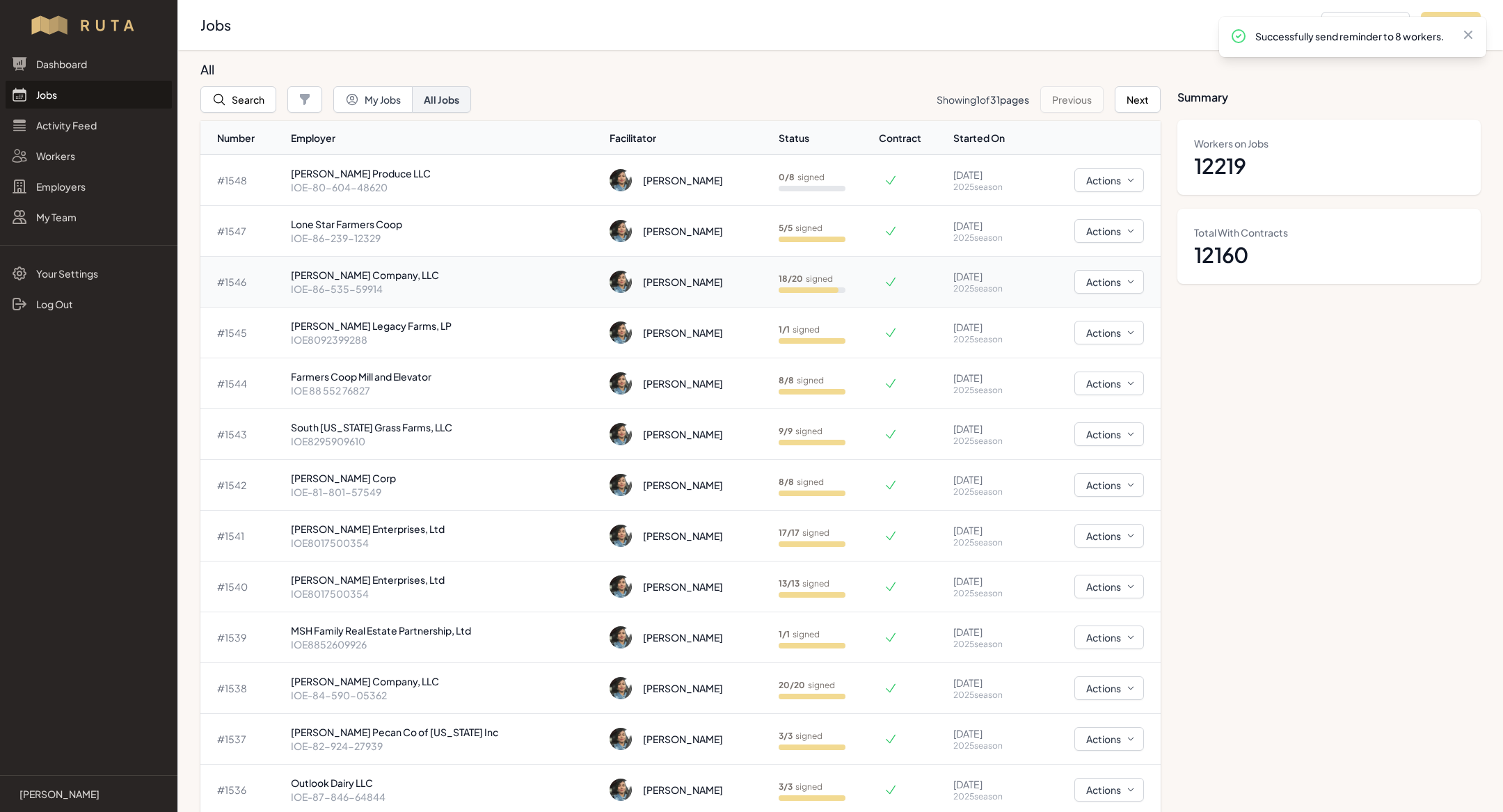
click at [413, 282] on p "IOE-86-535-59914" at bounding box center [445, 288] width 308 height 14
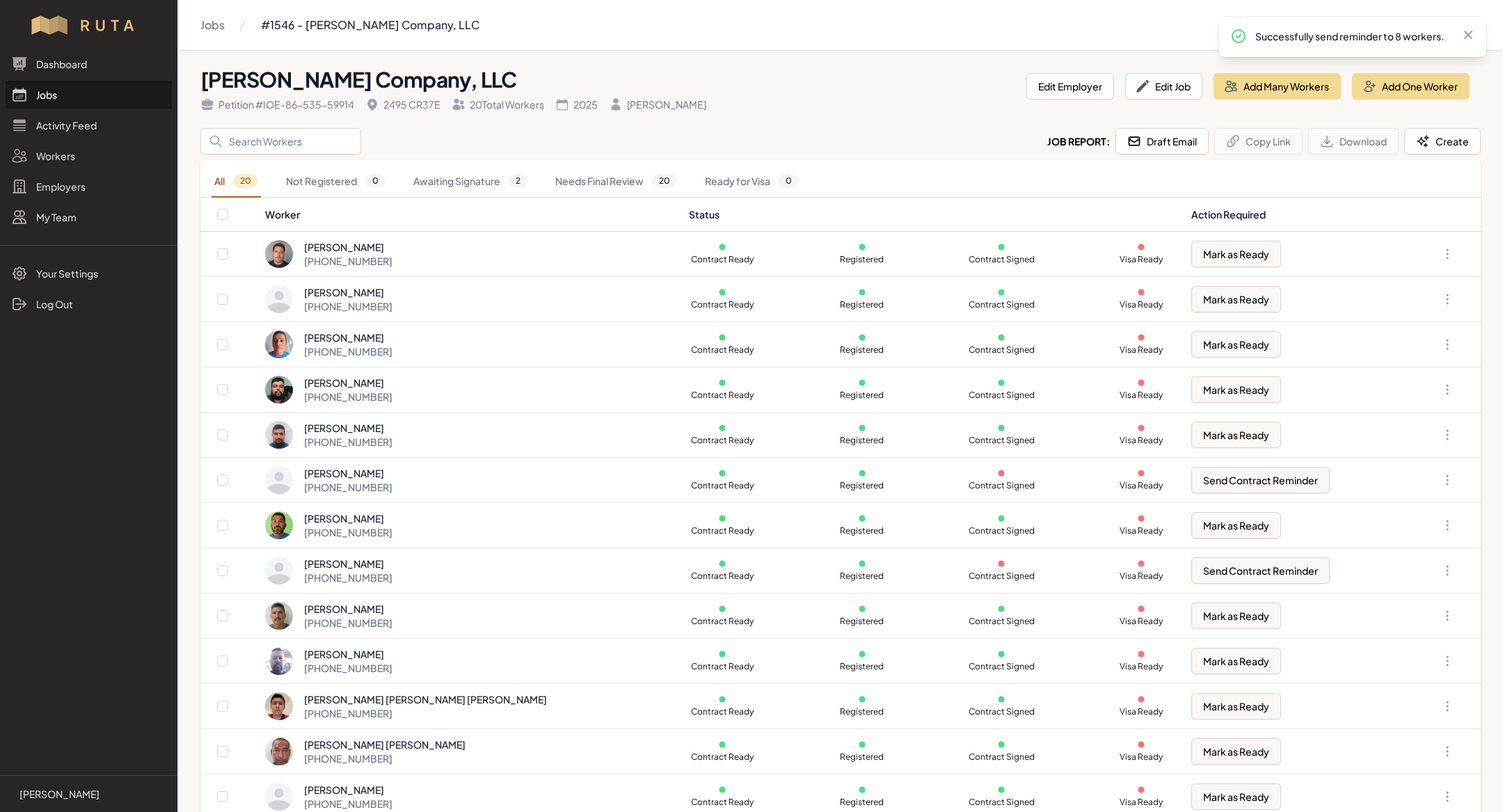
click at [462, 198] on th "Worker" at bounding box center [473, 215] width 417 height 34
click at [462, 187] on link "Awaiting Signature 2" at bounding box center [470, 181] width 119 height 32
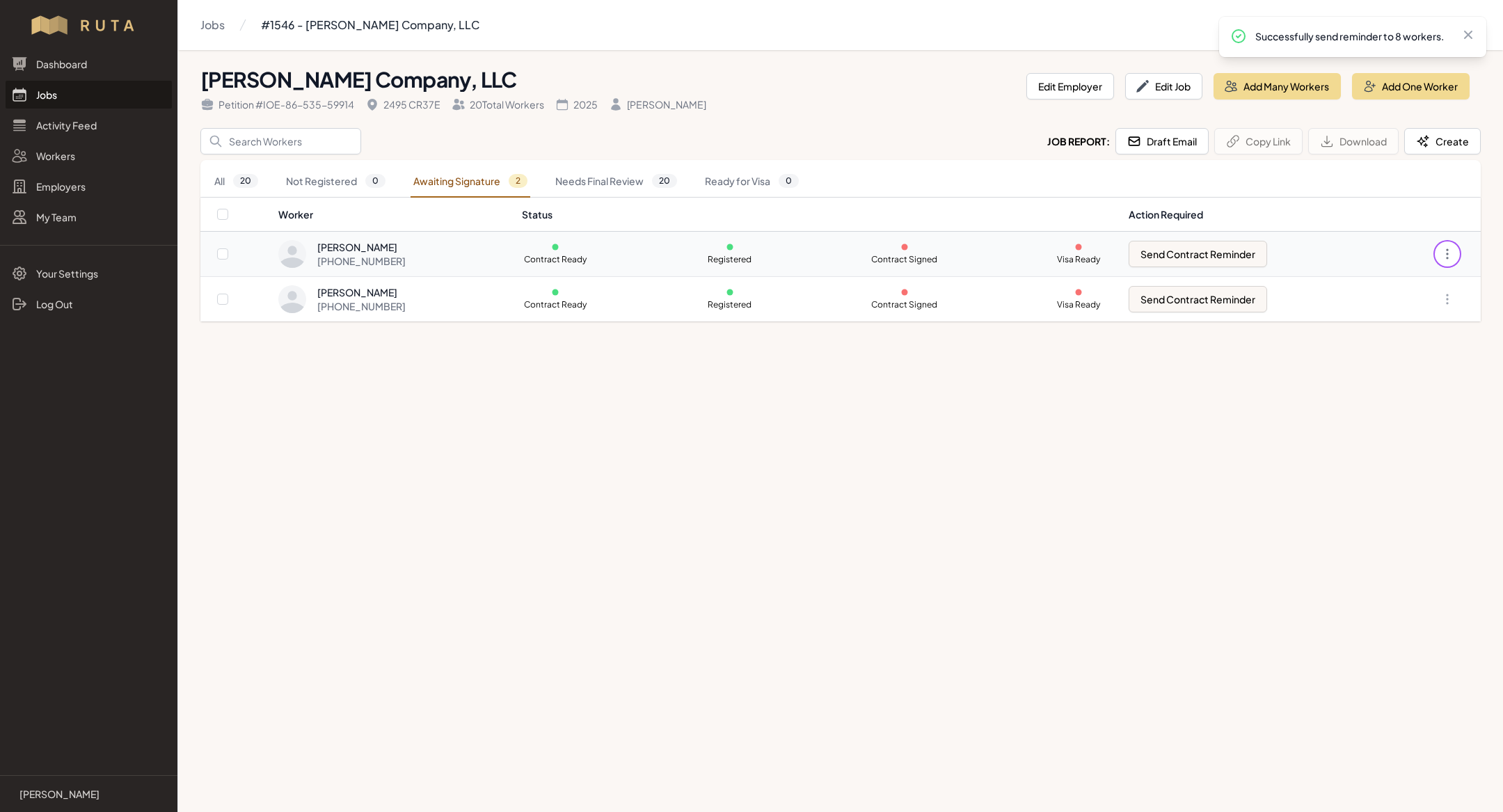
click at [1452, 252] on icon "button" at bounding box center [1447, 253] width 14 height 14
click at [1394, 427] on link "Remove from Job" at bounding box center [1377, 439] width 133 height 25
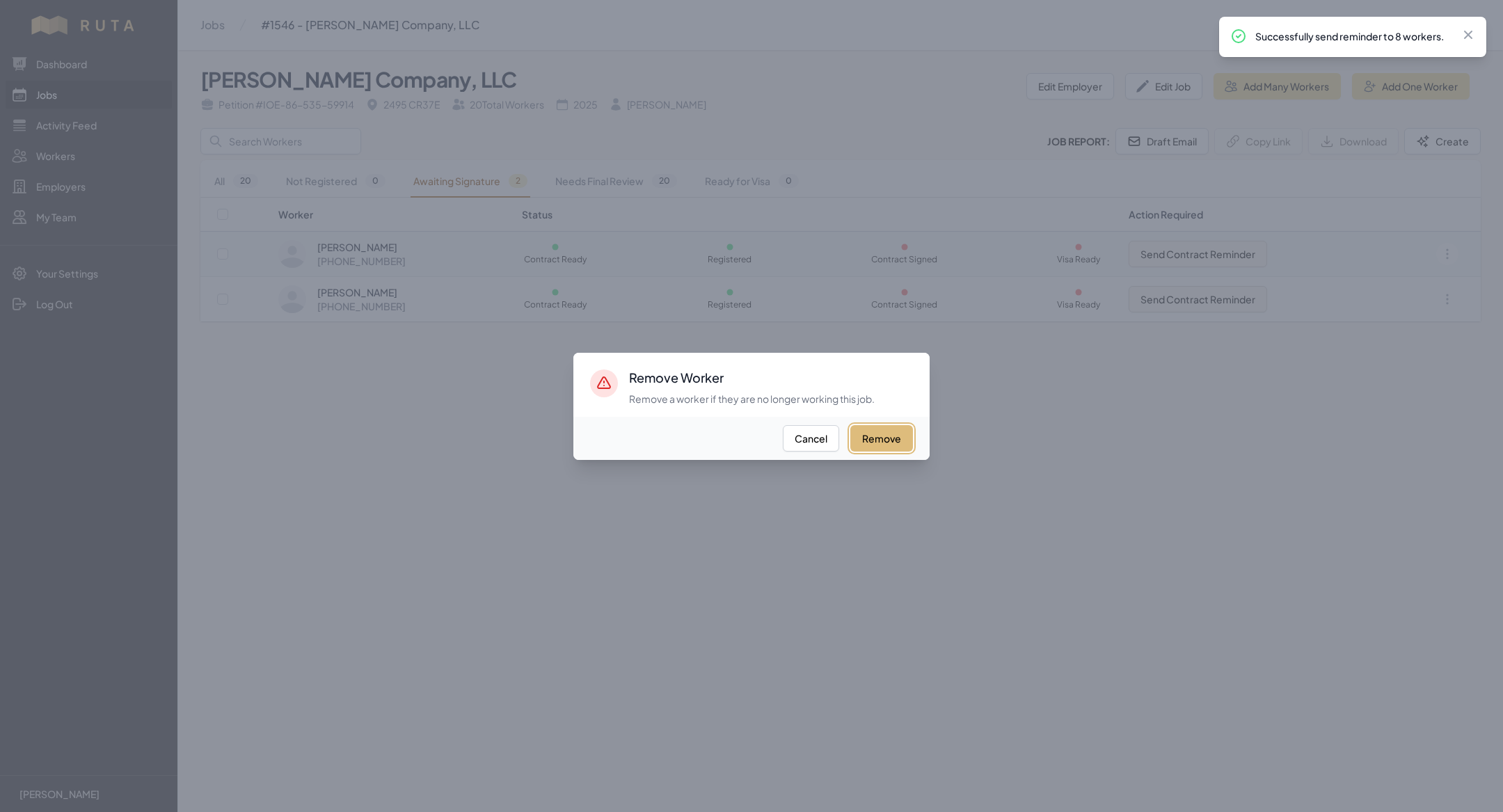
click at [889, 444] on button "Remove" at bounding box center [882, 438] width 63 height 26
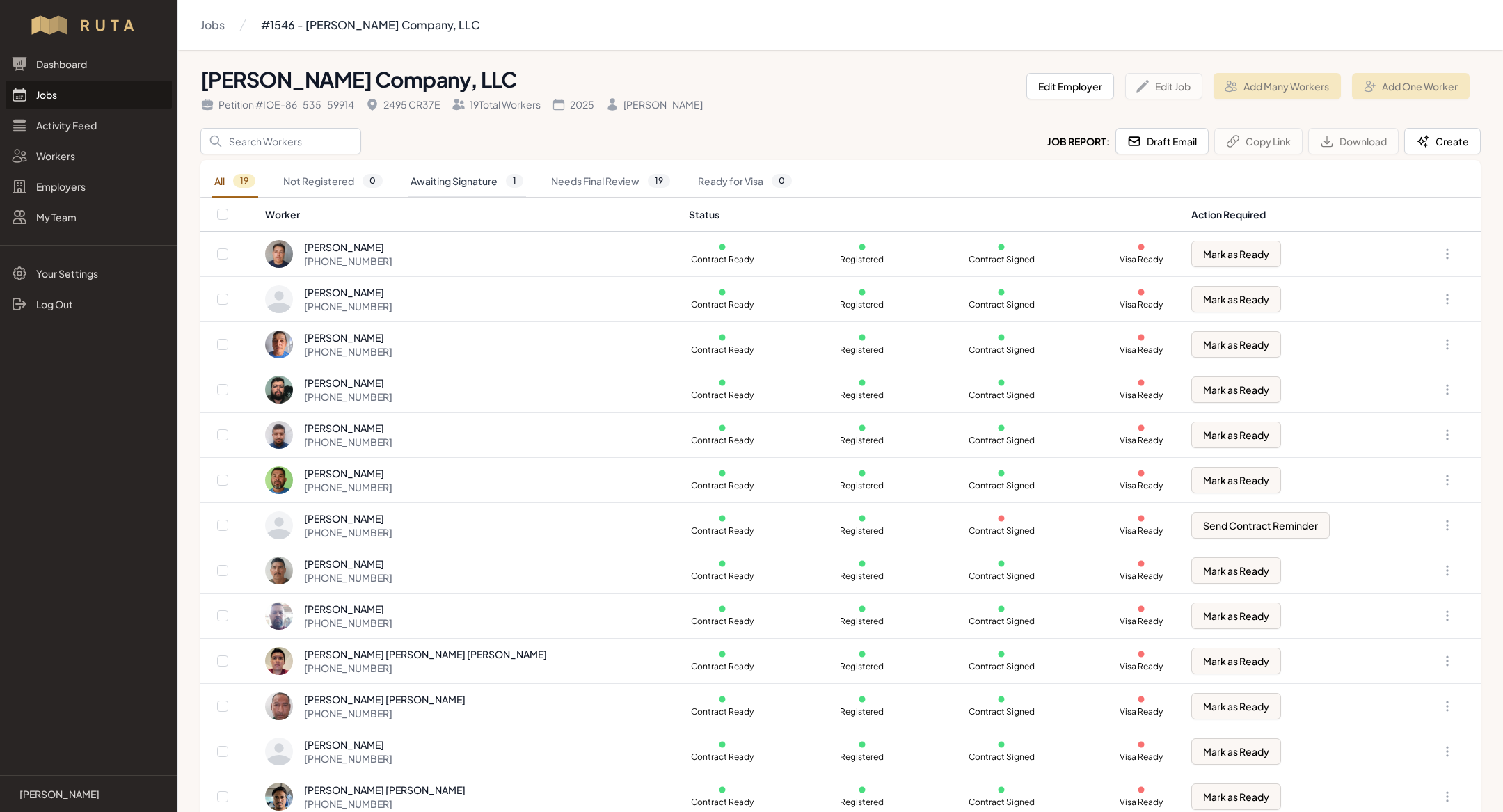
click at [430, 179] on link "Awaiting Signature 1" at bounding box center [467, 181] width 119 height 32
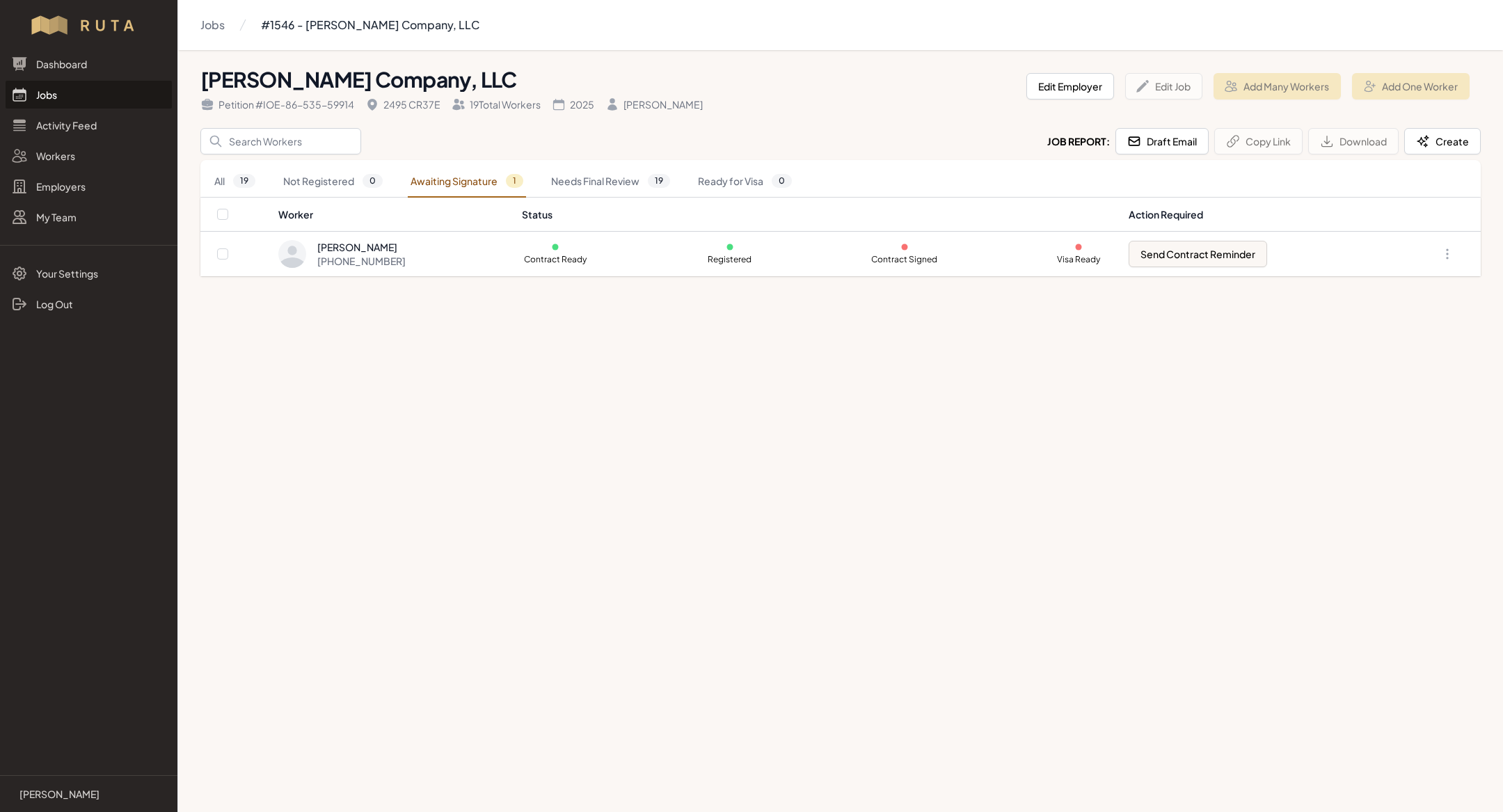
click at [896, 98] on div "Petition # IOE-86-535-59914 2495 CR37E 19 Total Workers 2025 Mónica Orozco" at bounding box center [607, 101] width 815 height 20
click at [325, 172] on link "Not Registered 0" at bounding box center [333, 181] width 105 height 32
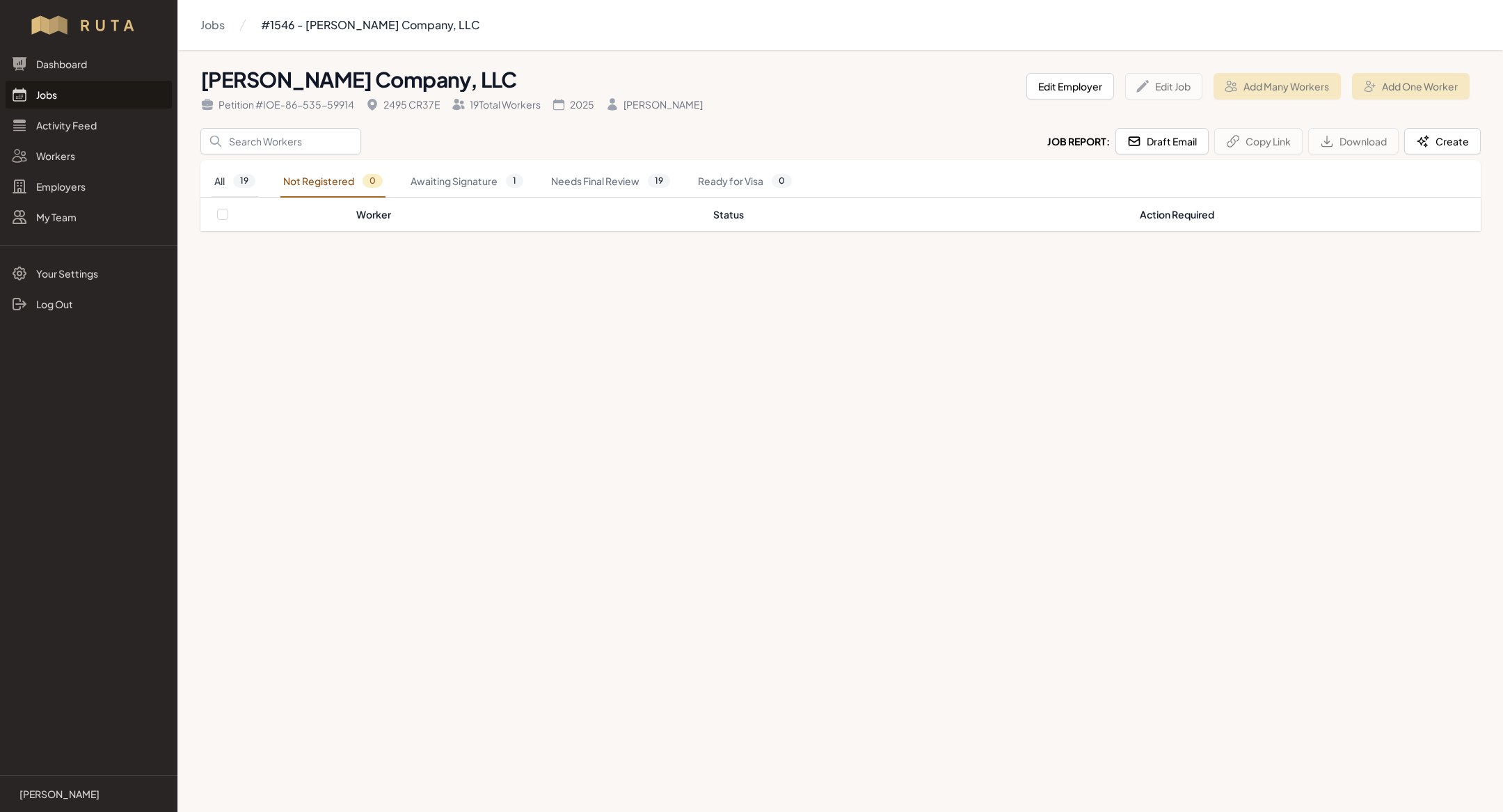
click at [237, 185] on span "19" at bounding box center [244, 181] width 22 height 14
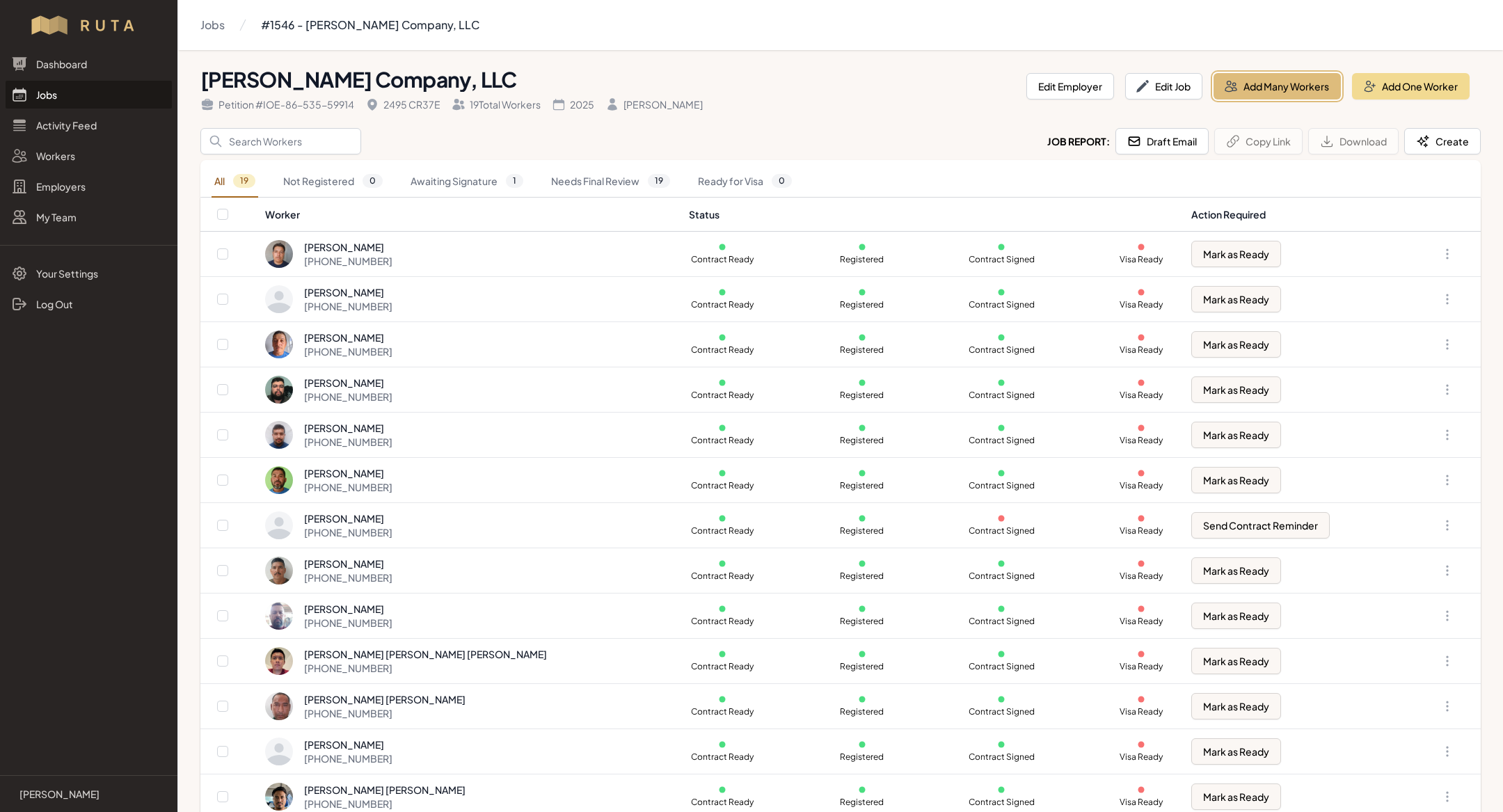
click at [1291, 87] on button "Add Many Workers" at bounding box center [1277, 86] width 127 height 26
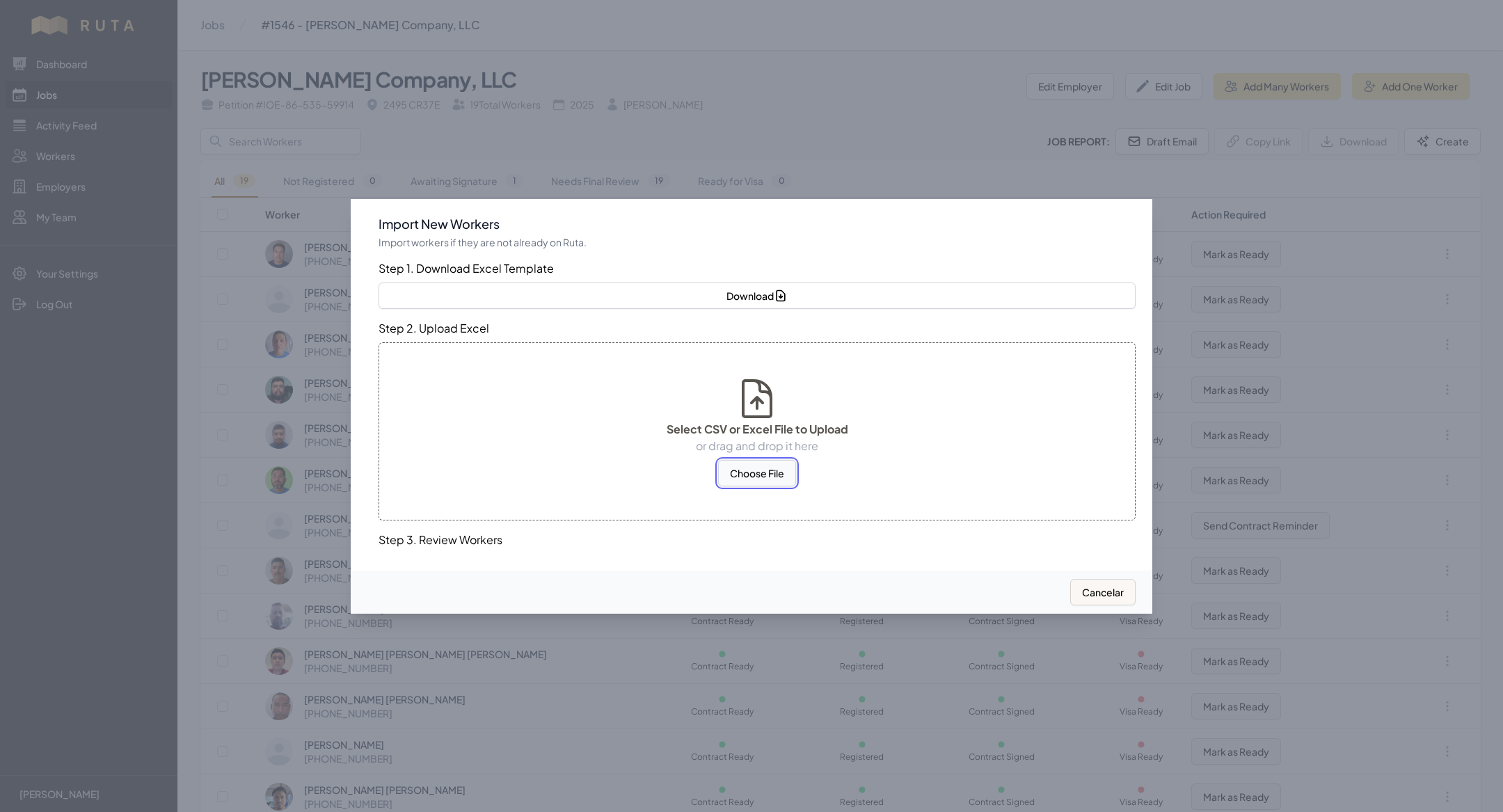
click at [740, 471] on button "Choose File" at bounding box center [757, 473] width 78 height 26
select select "US"
select select "MX"
select select "US"
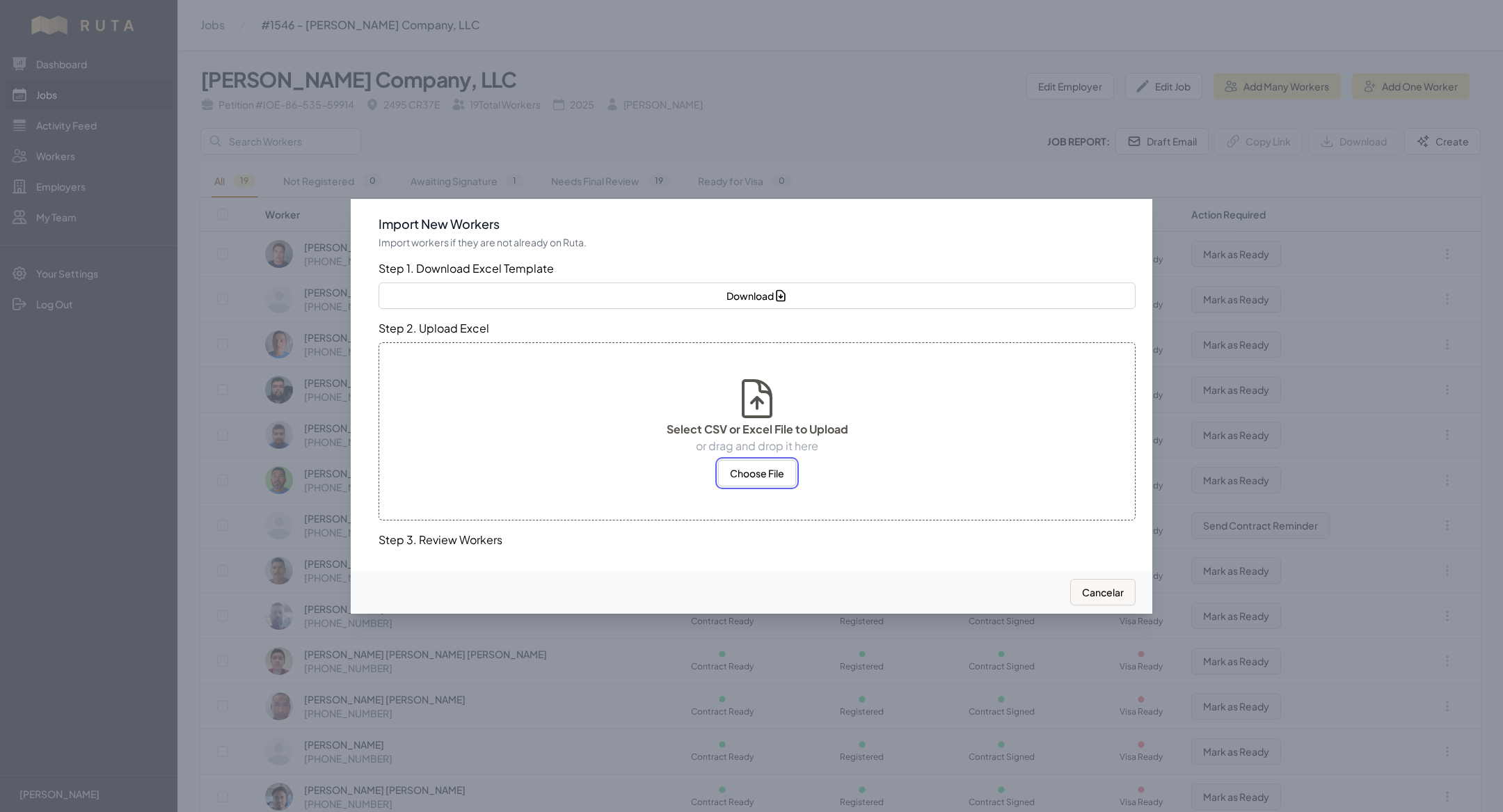
select select "MX"
select select "US"
select select "MX"
select select "US"
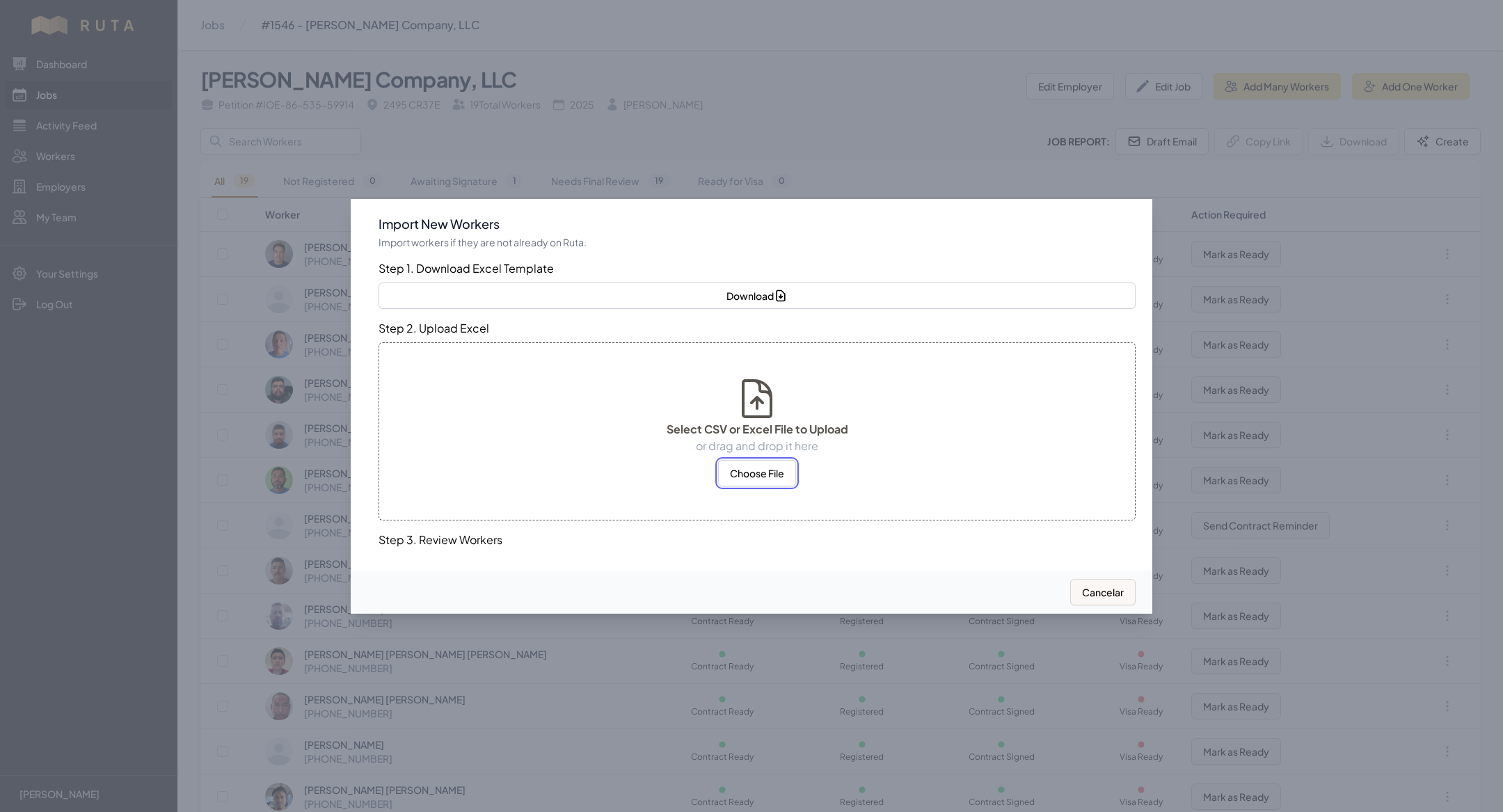
select select "MX"
select select "US"
select select "MX"
select select "US"
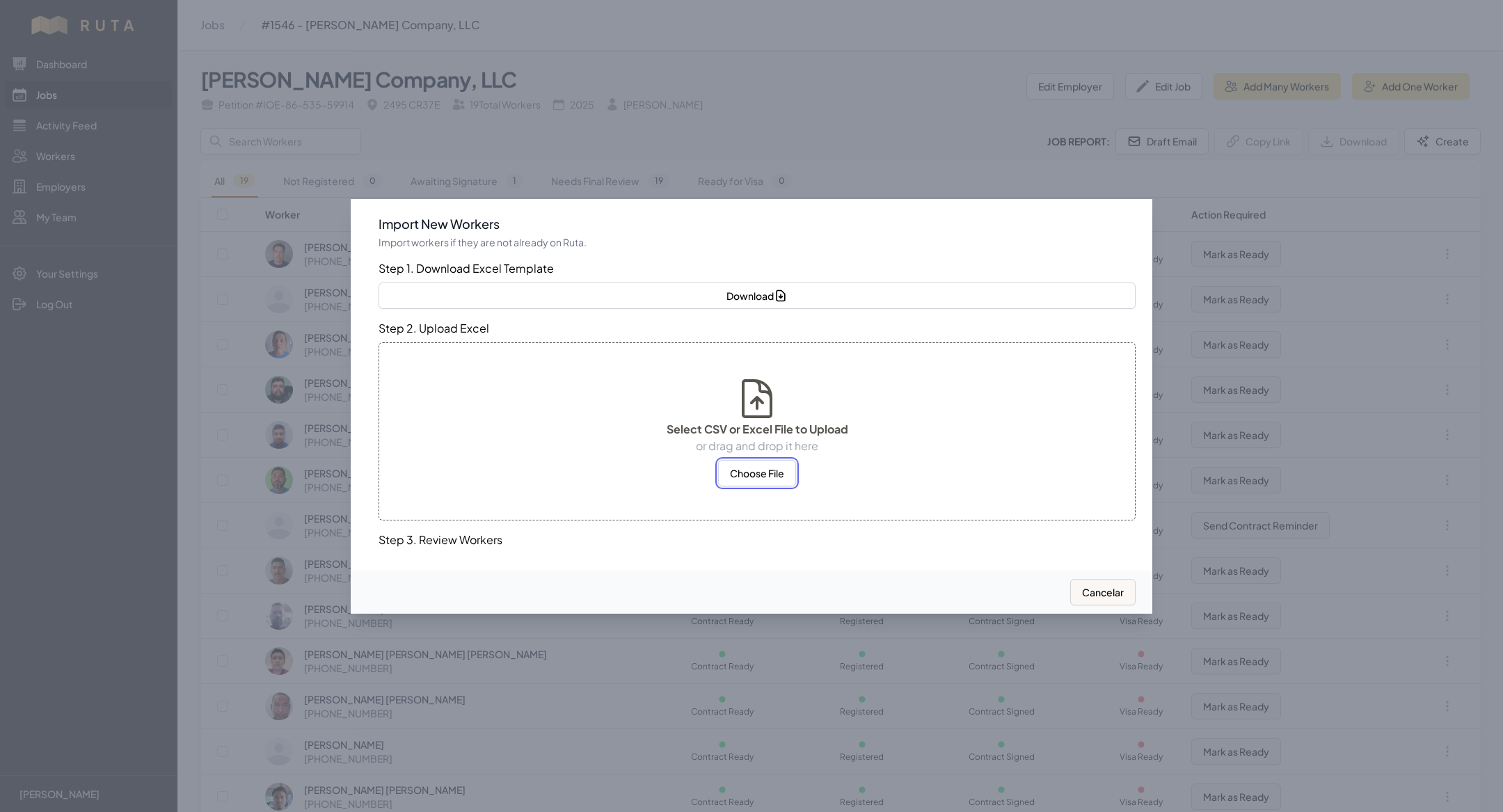
select select "US"
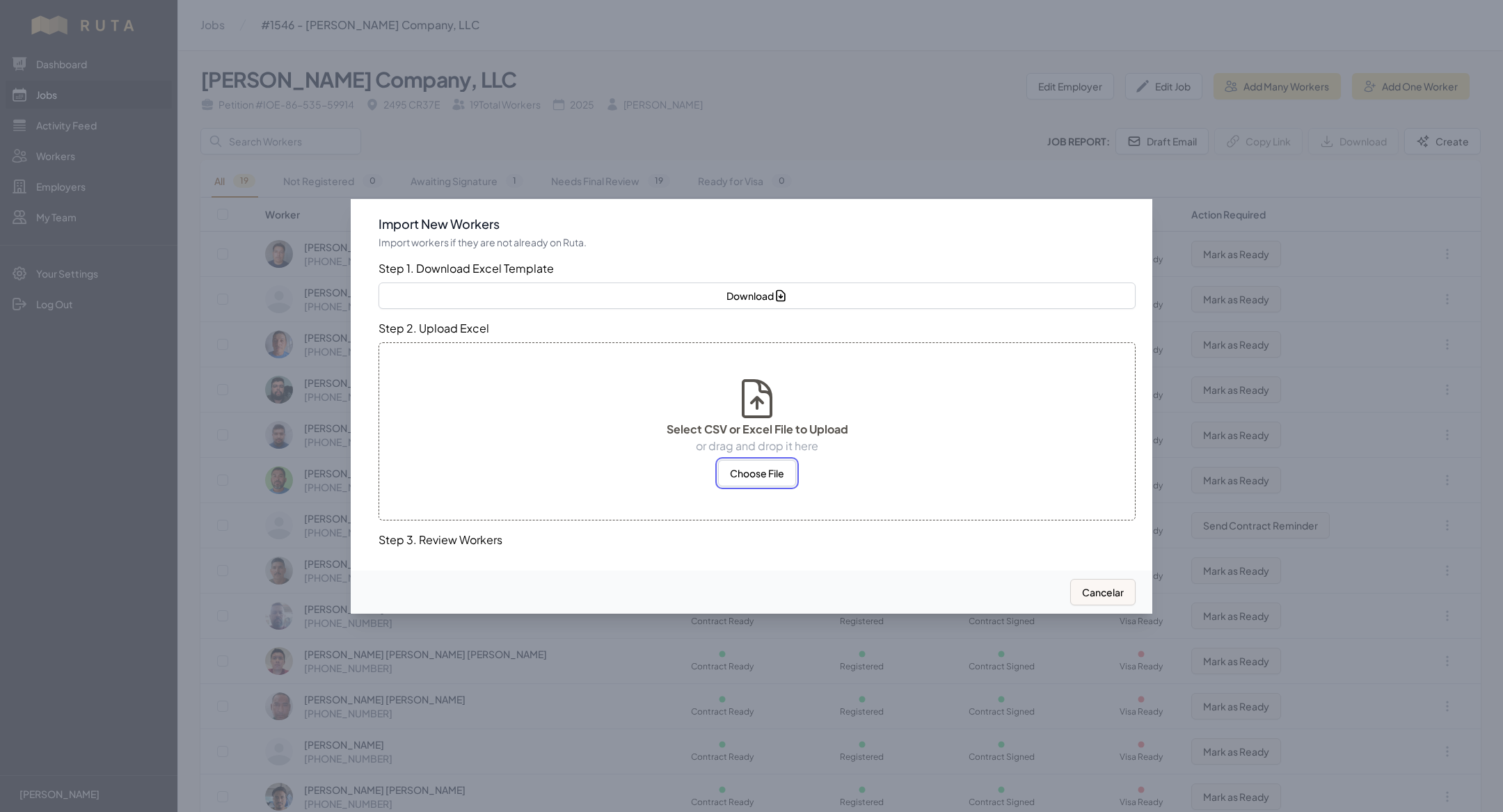
select select "MX"
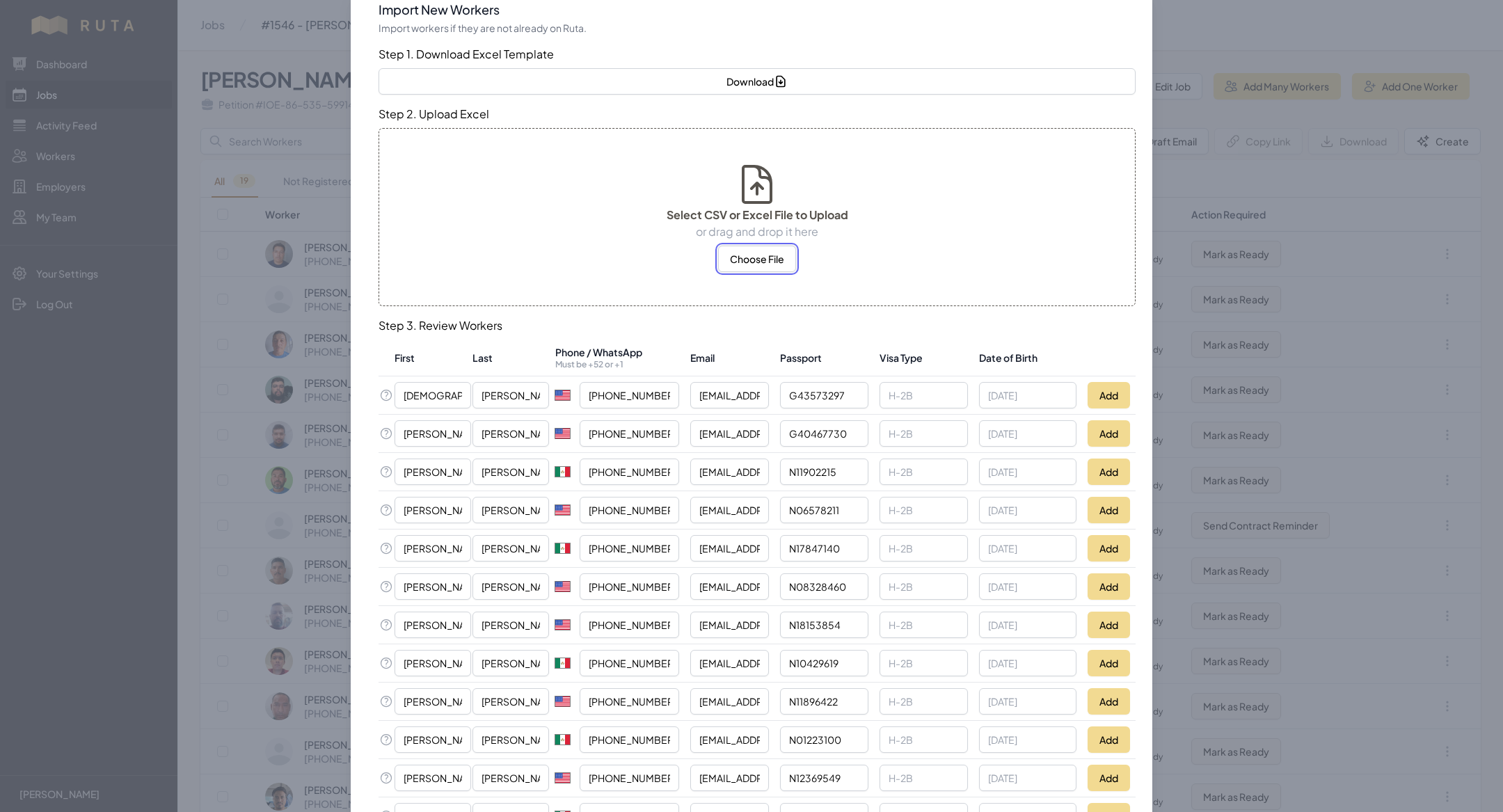
scroll to position [40, 0]
click at [1112, 621] on button "Add" at bounding box center [1109, 622] width 42 height 26
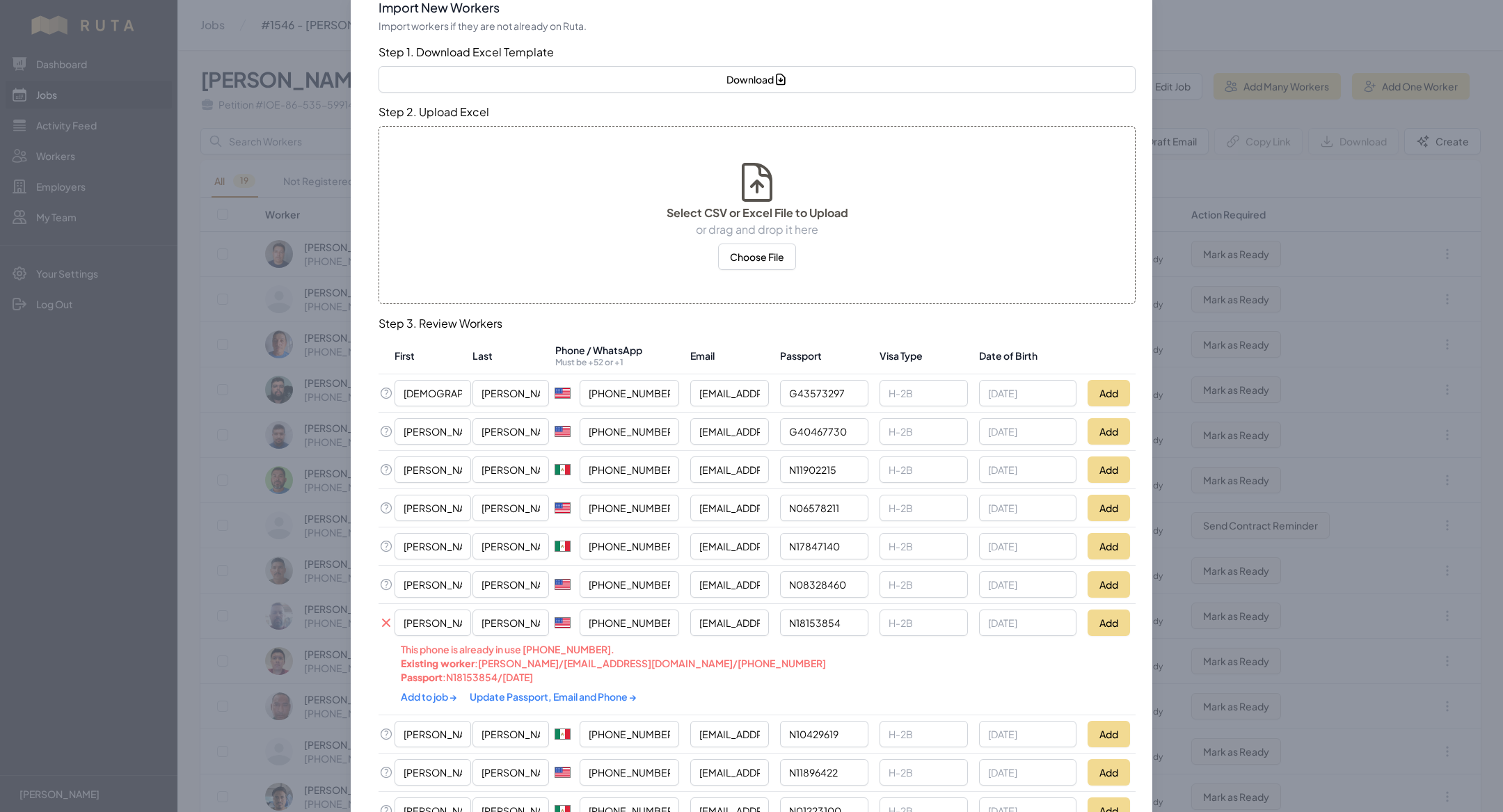
click at [615, 694] on link "Update Passport, Email and Phone →" at bounding box center [553, 696] width 167 height 12
click at [415, 695] on link "Add to job →" at bounding box center [429, 696] width 58 height 12
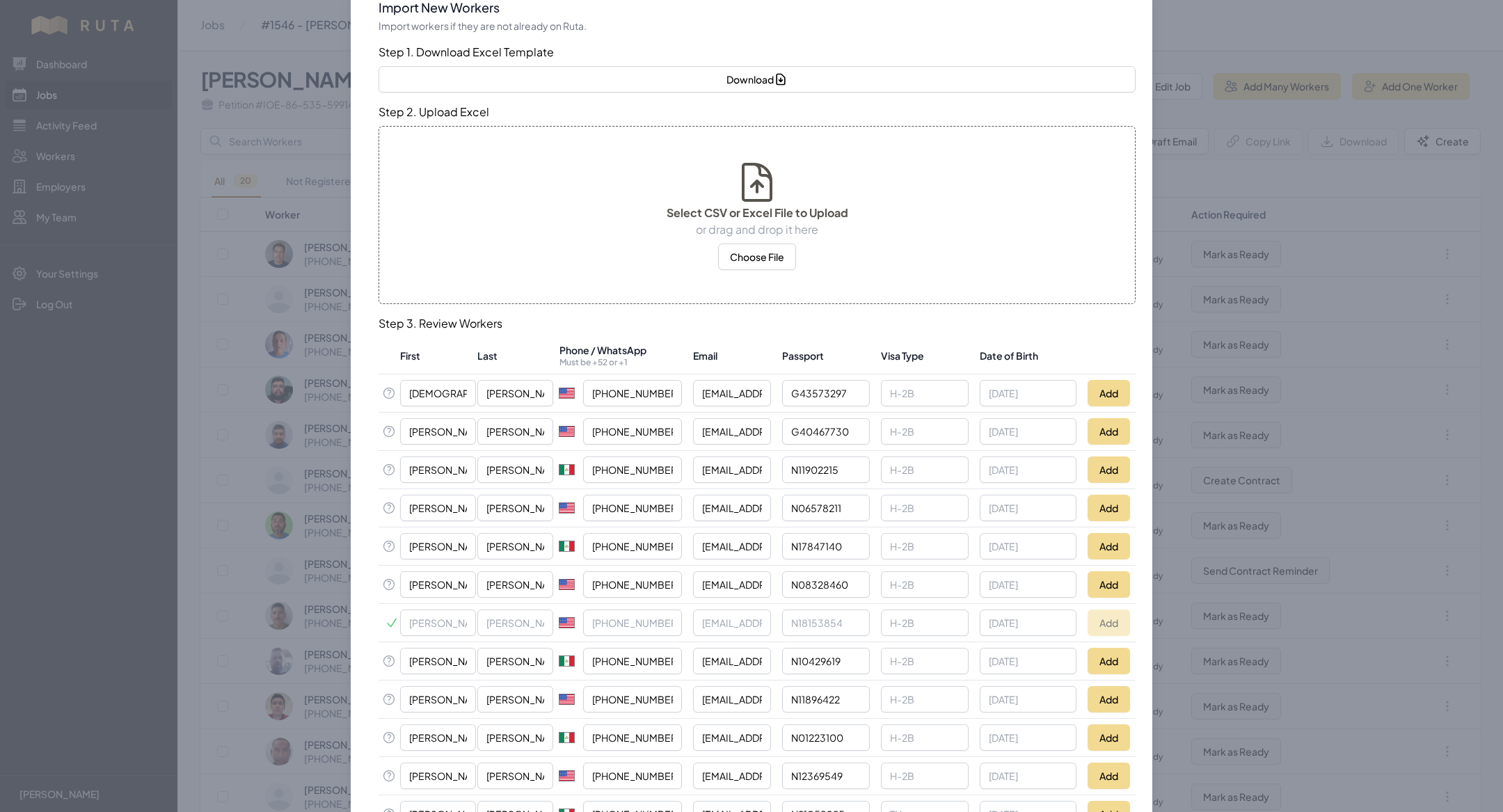
click at [275, 502] on div at bounding box center [751, 406] width 1503 height 812
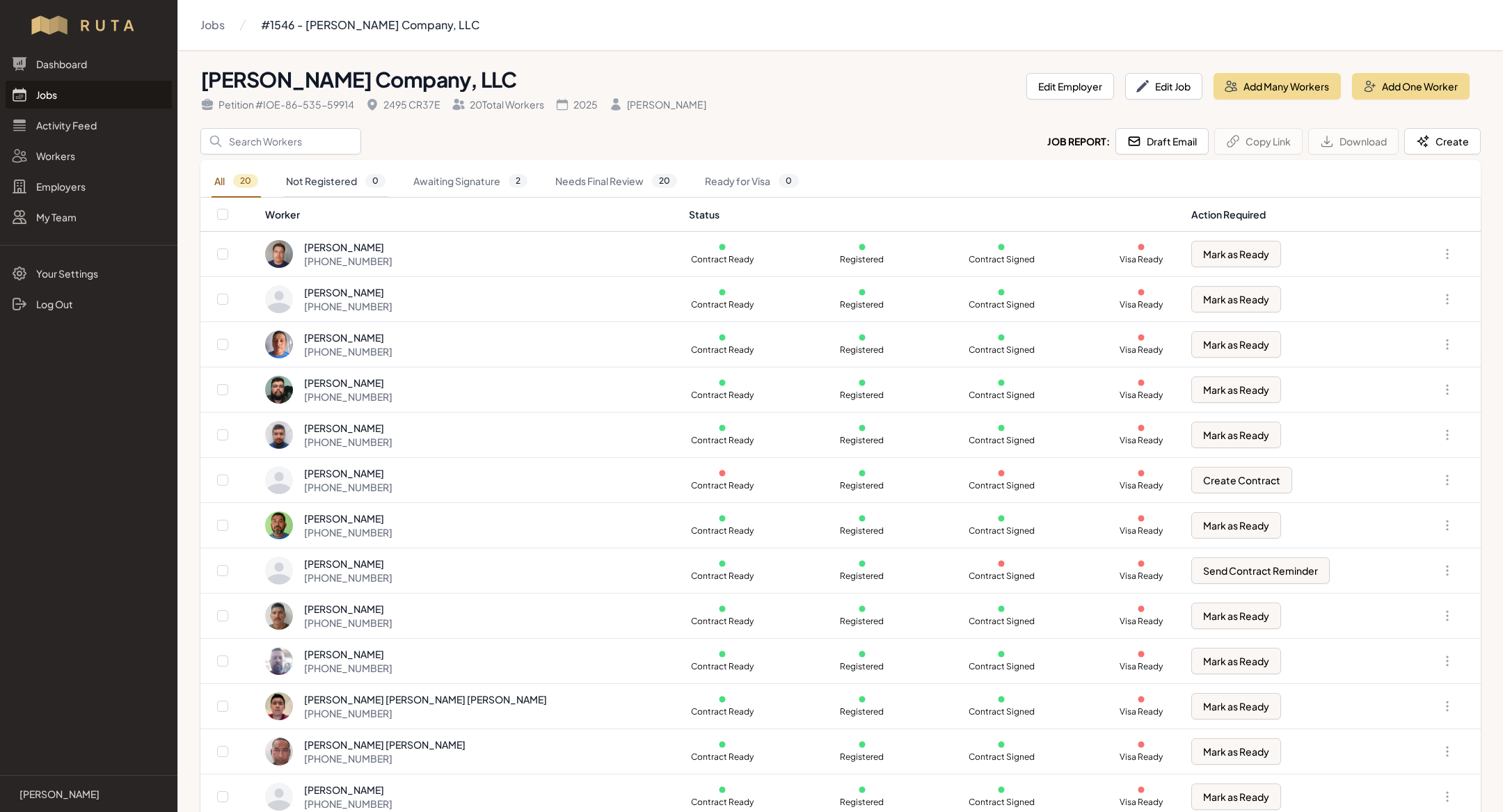
click at [329, 173] on link "Not Registered 0" at bounding box center [336, 181] width 105 height 32
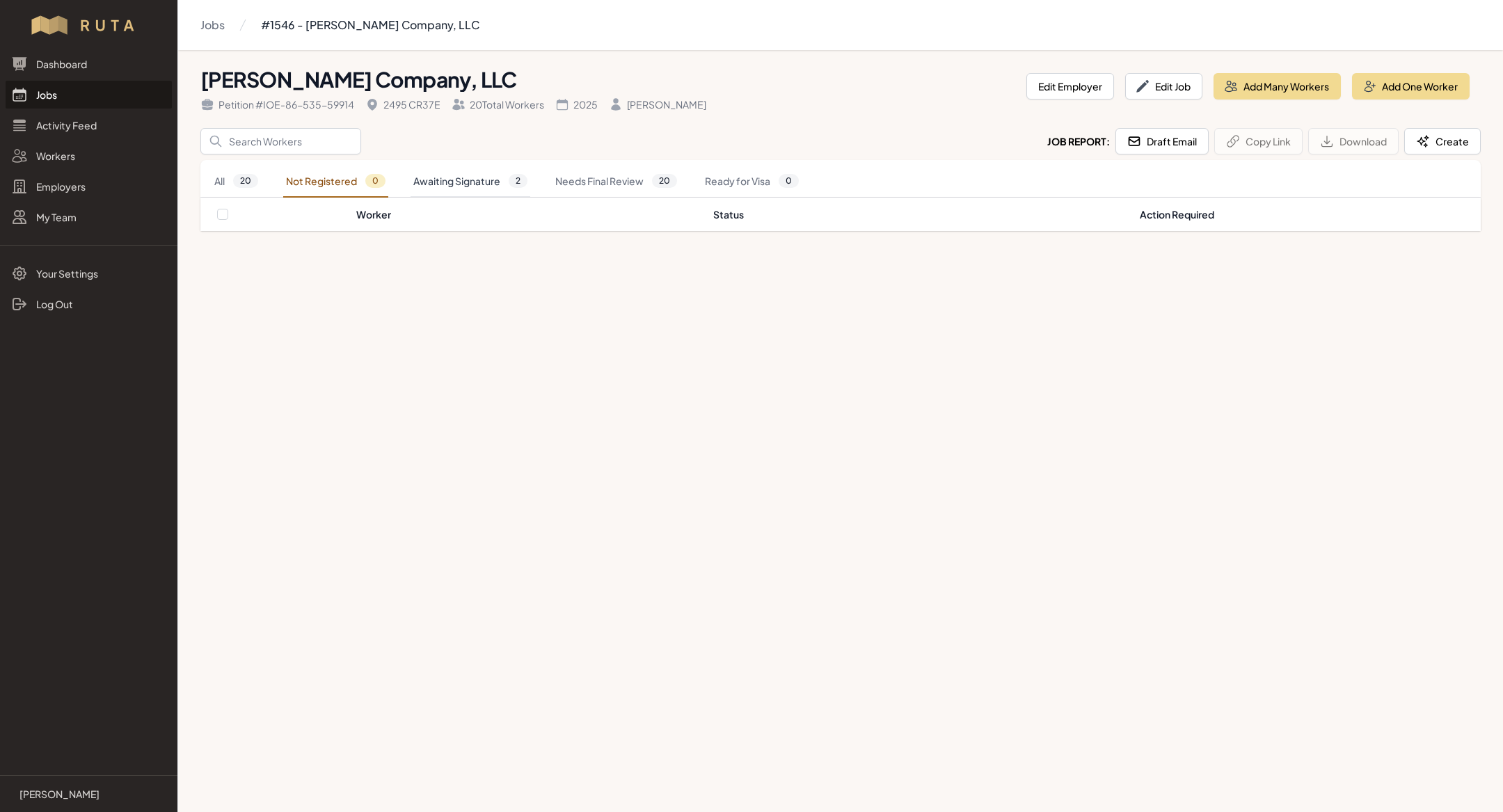
click at [448, 177] on link "Awaiting Signature 2" at bounding box center [470, 181] width 119 height 32
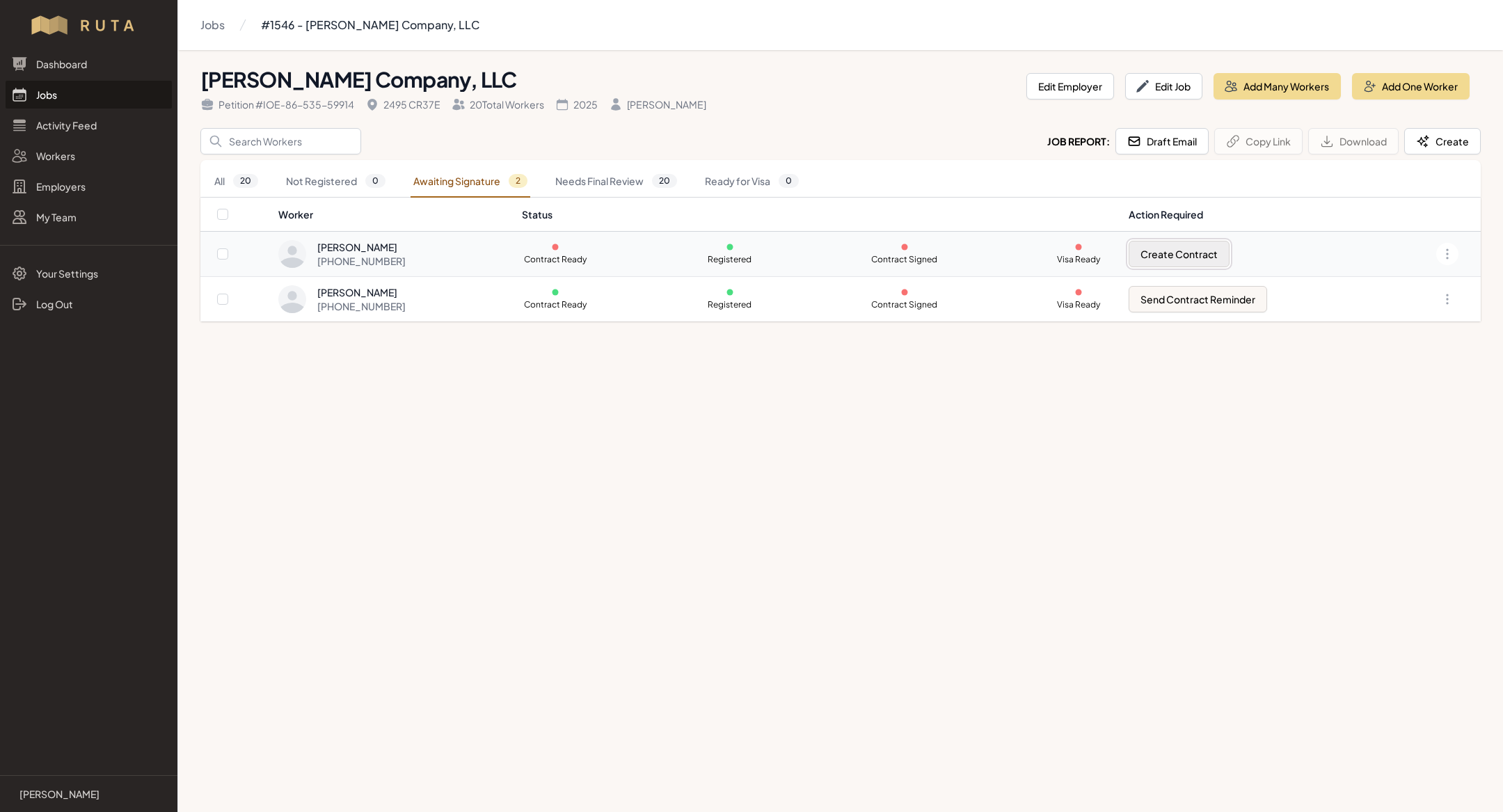
click at [1196, 252] on button "Create Contract" at bounding box center [1179, 254] width 101 height 26
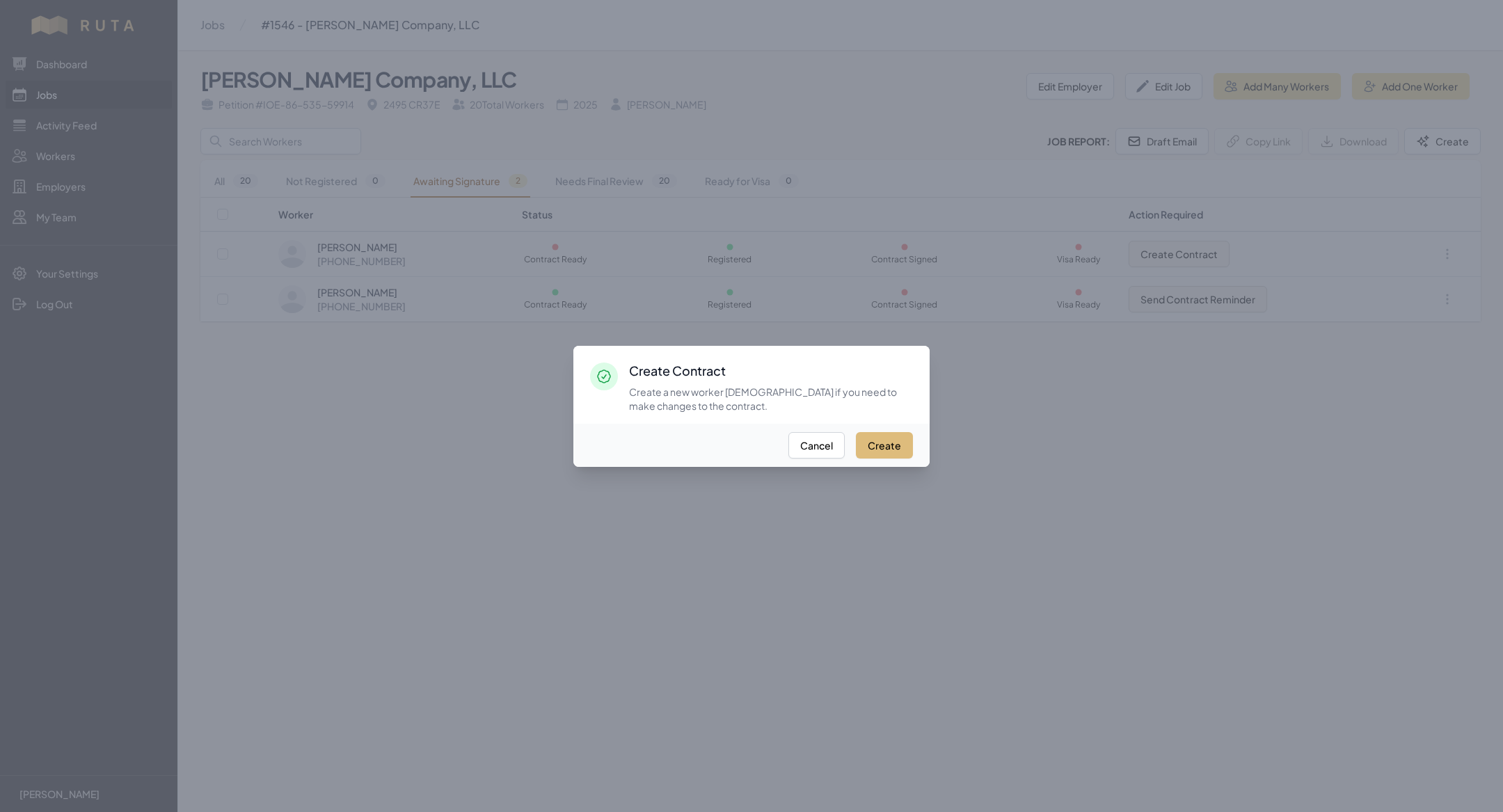
click at [870, 445] on button "Create" at bounding box center [884, 445] width 57 height 26
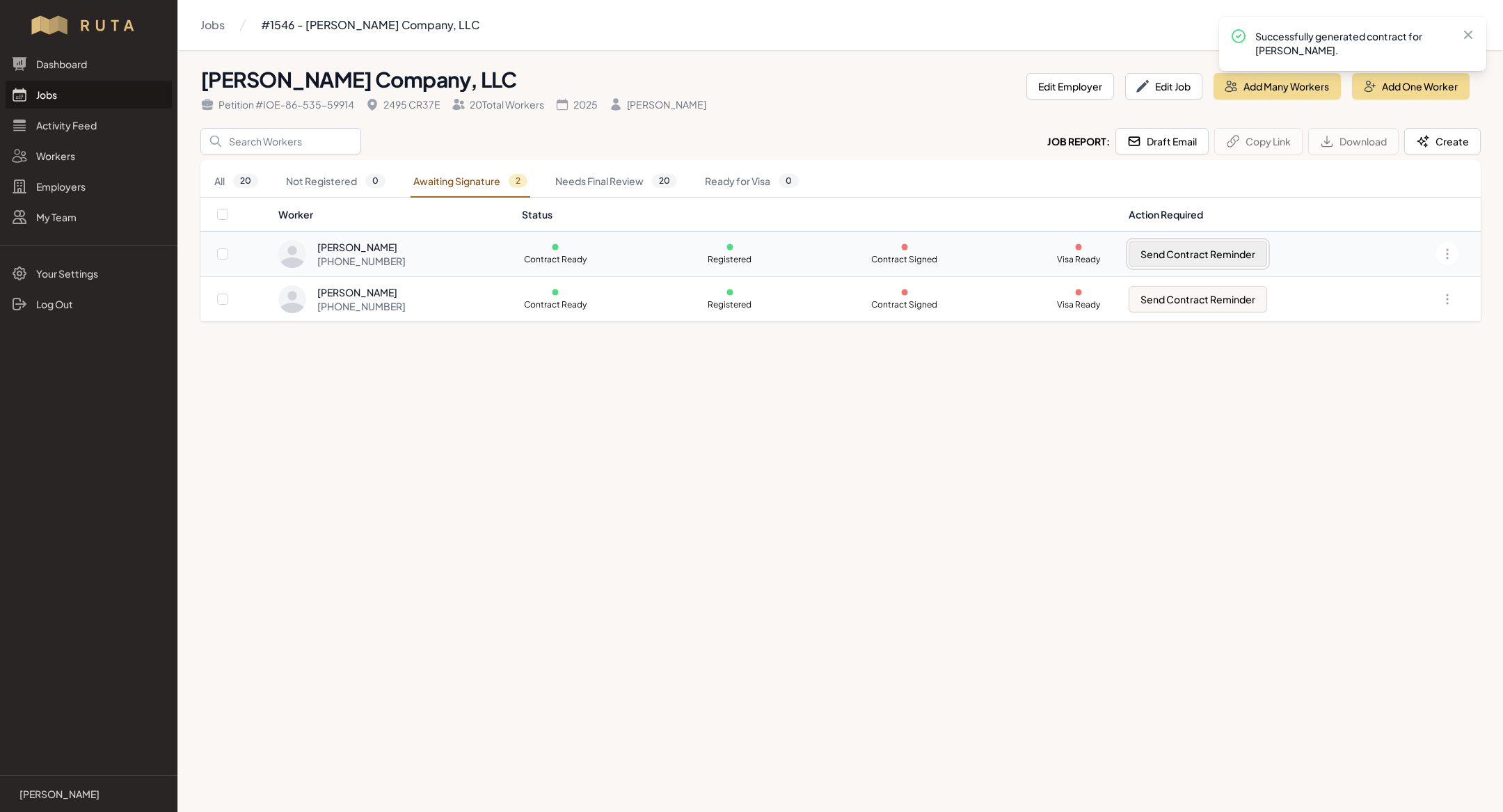
click at [1206, 261] on button "Send Contract Reminder" at bounding box center [1197, 254] width 138 height 26
checkbox input "true"
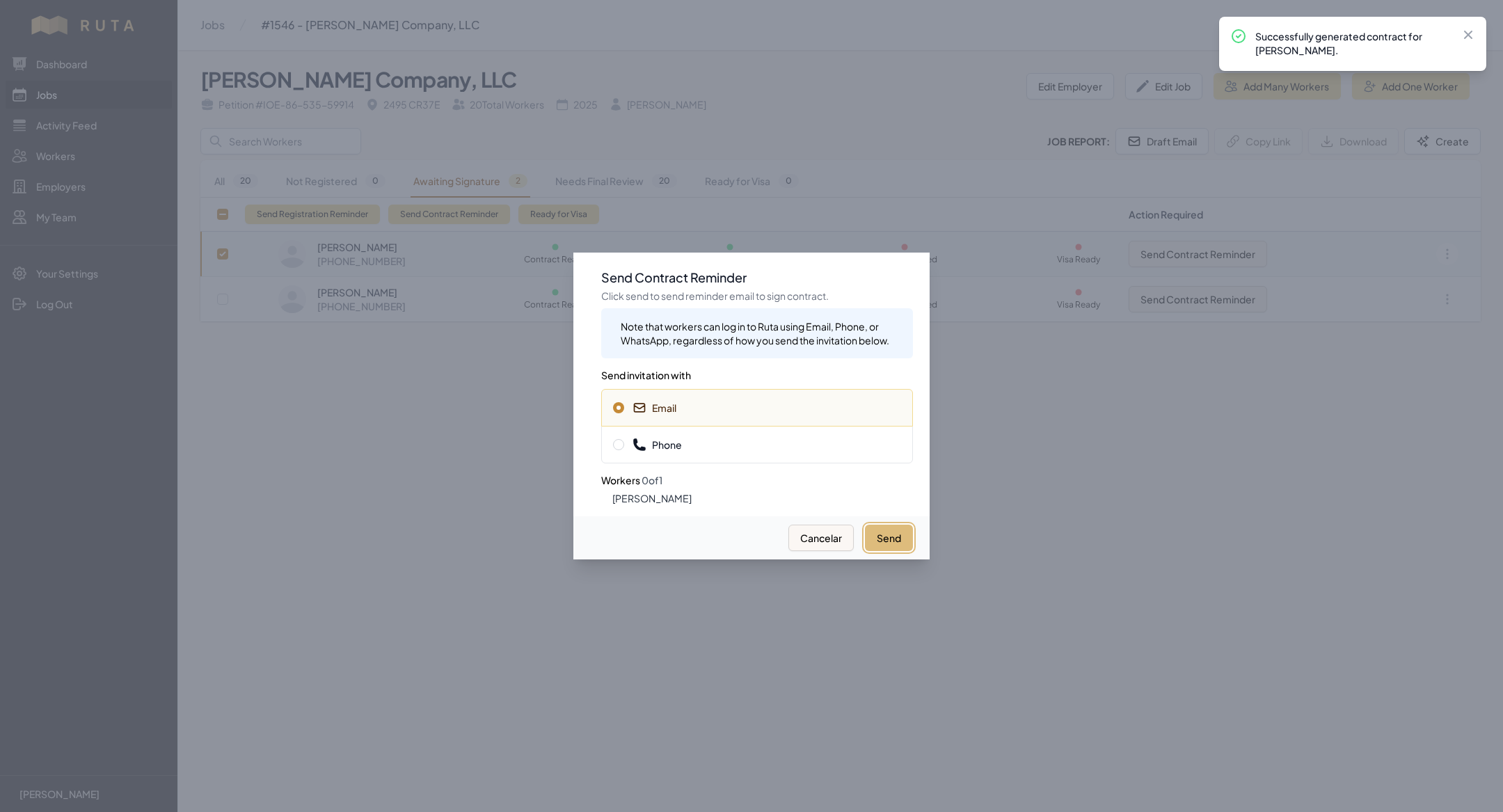
click at [901, 533] on button "Send" at bounding box center [888, 538] width 48 height 26
click at [773, 435] on div "Phone" at bounding box center [757, 444] width 311 height 38
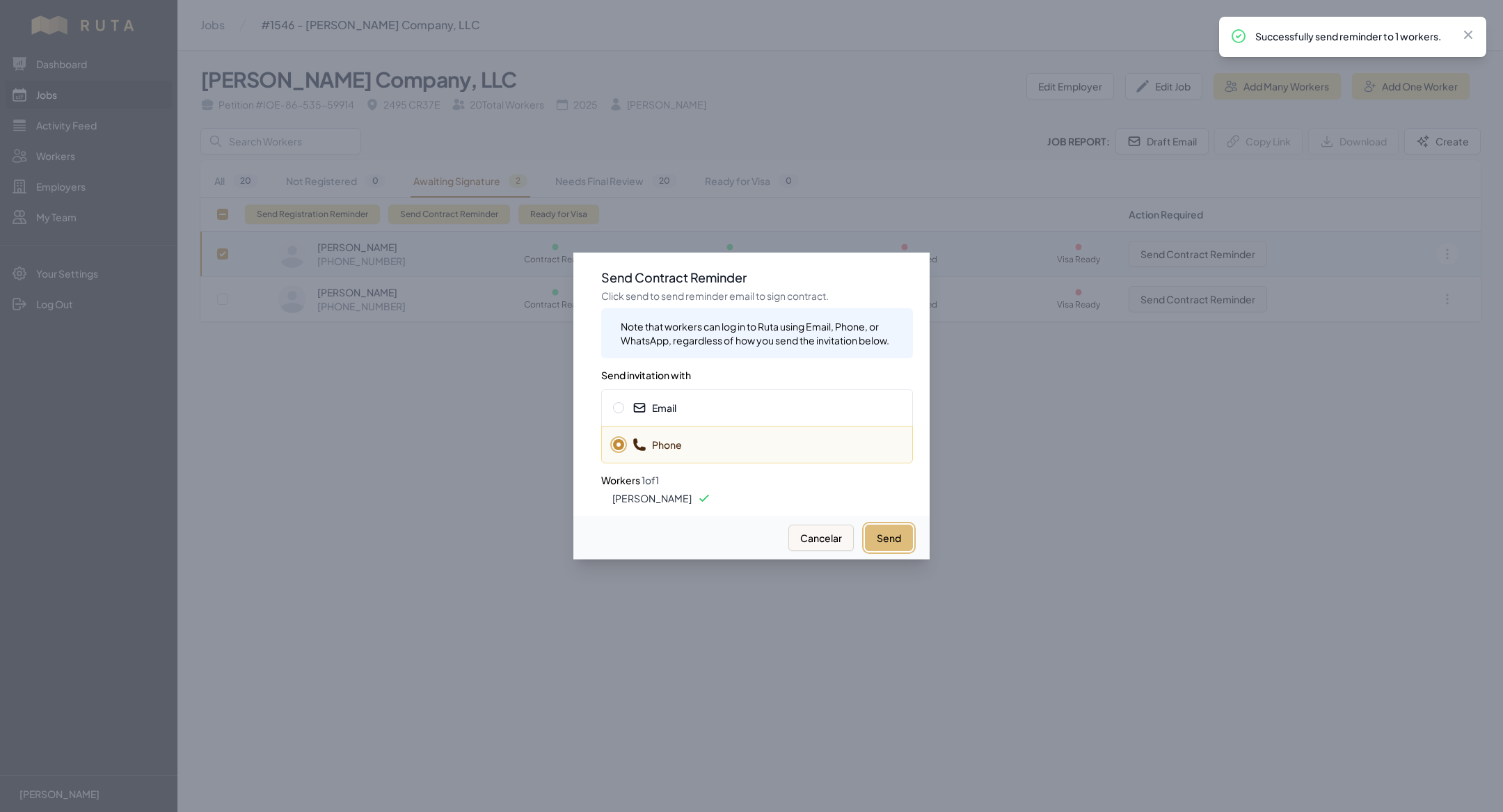
click at [885, 528] on button "Send" at bounding box center [888, 538] width 48 height 26
click at [1061, 429] on div at bounding box center [751, 406] width 1503 height 812
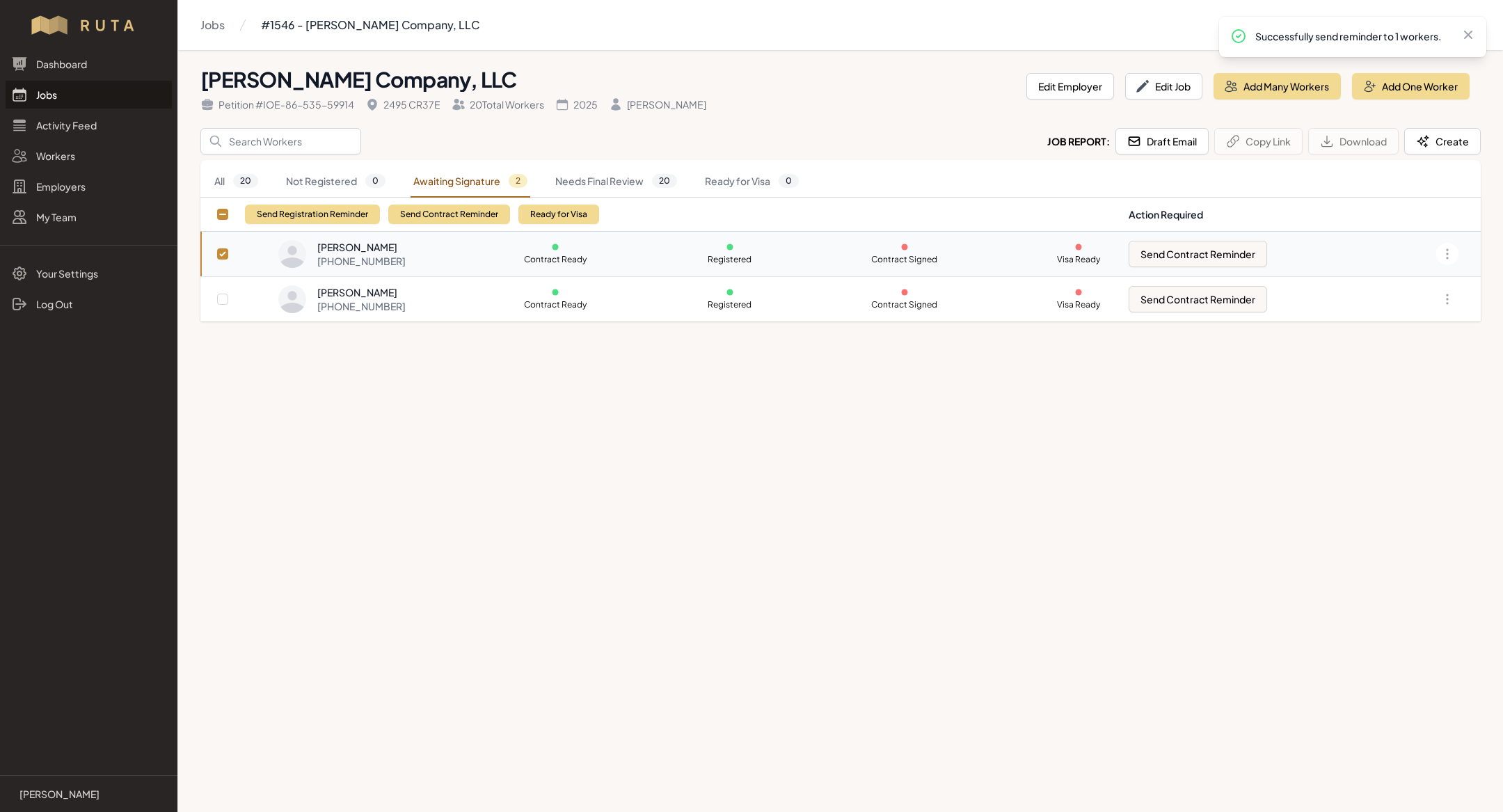
click at [938, 257] on p "Contract Signed" at bounding box center [905, 260] width 67 height 11
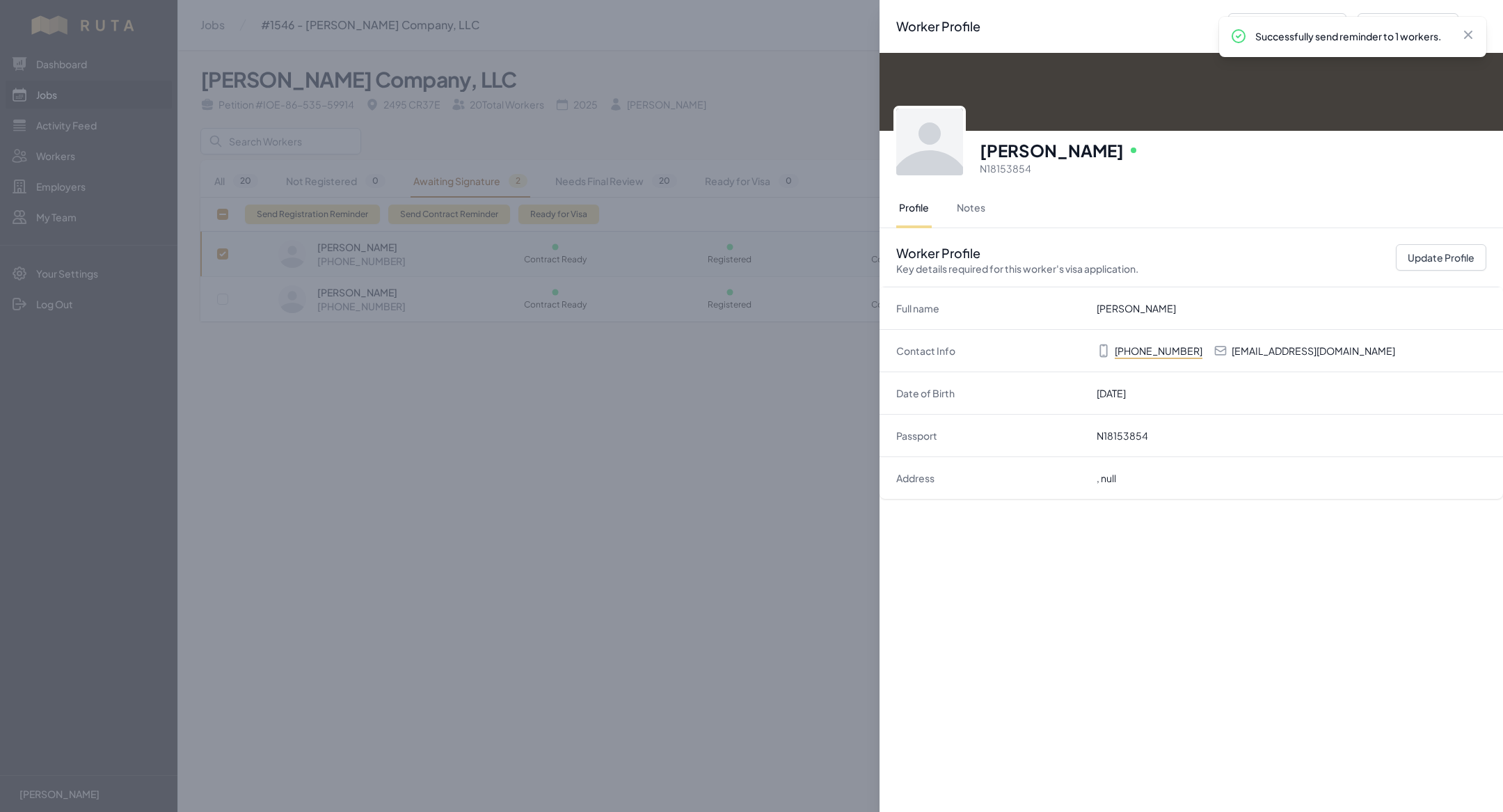
click at [1291, 349] on p "gservin213@gmail.com" at bounding box center [1313, 350] width 163 height 14
copy p "gservin213@gmail.com"
click at [727, 368] on div "Worker Profile Previous Worker Next Worker Close panel Guillermo Servin Ruiz On…" at bounding box center [751, 406] width 1503 height 812
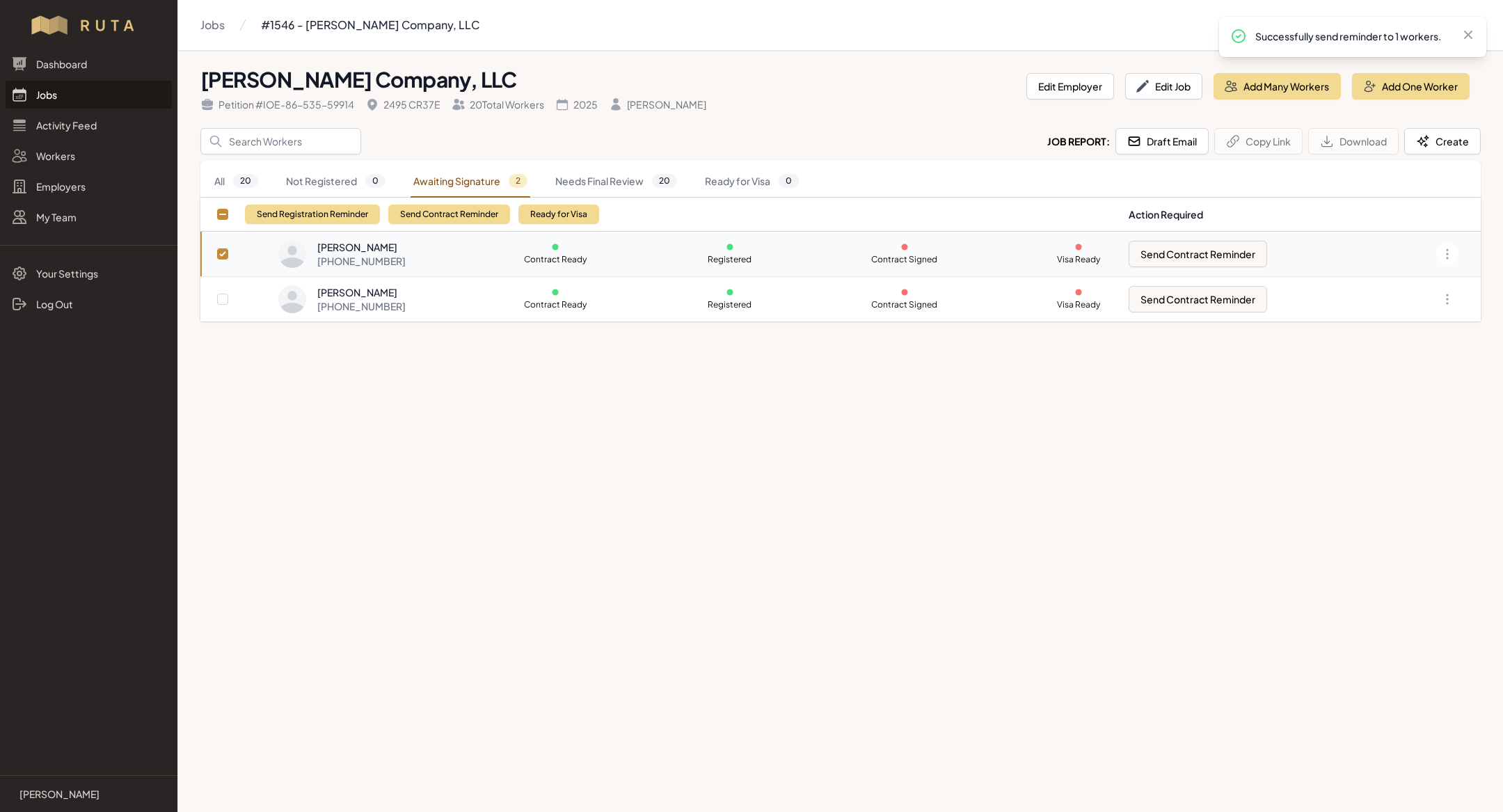
click at [56, 92] on link "Jobs" at bounding box center [89, 95] width 167 height 28
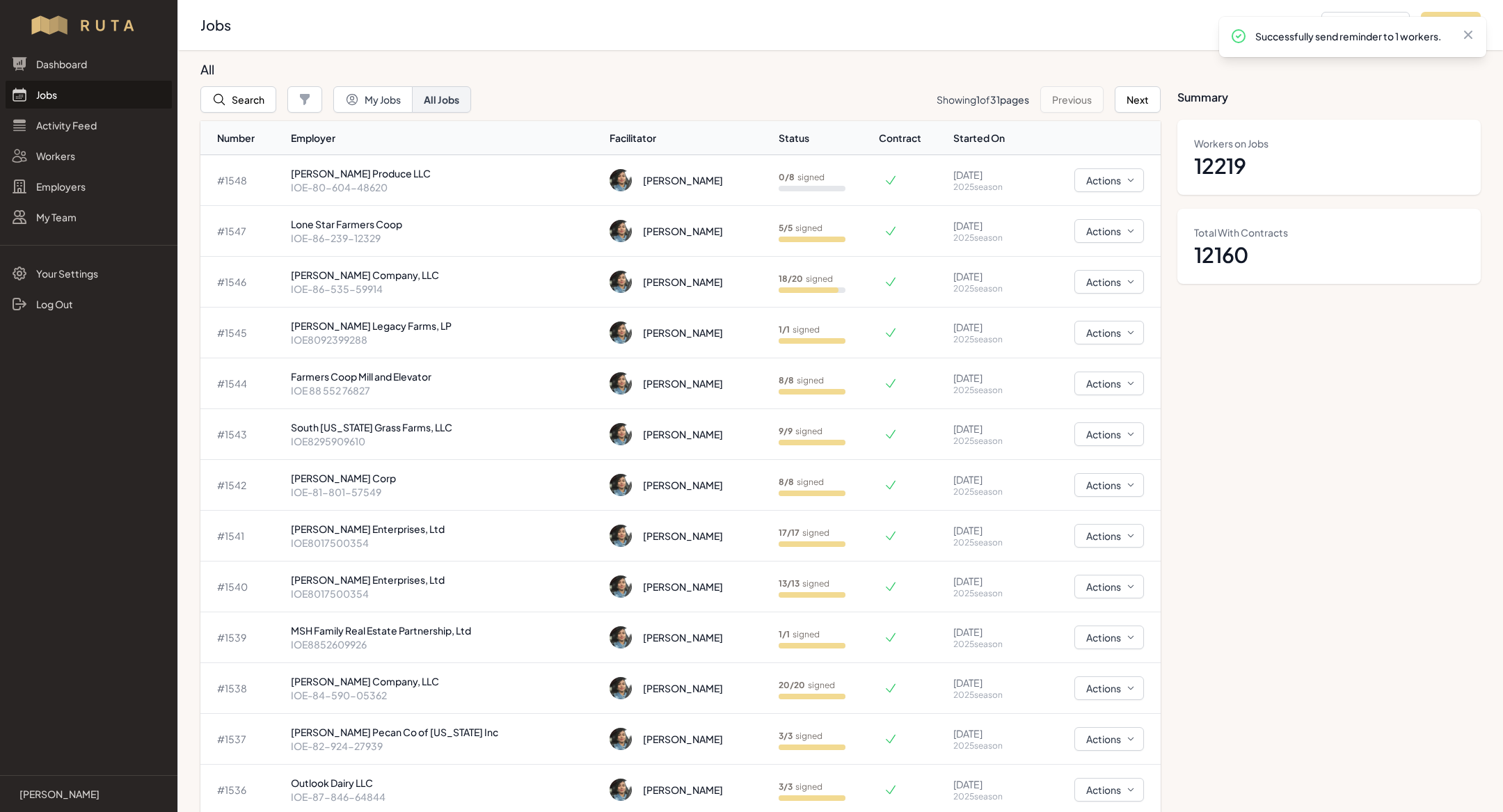
click at [59, 100] on link "Jobs" at bounding box center [89, 95] width 167 height 28
click at [408, 189] on p "IOE-80-604-48620" at bounding box center [445, 187] width 308 height 14
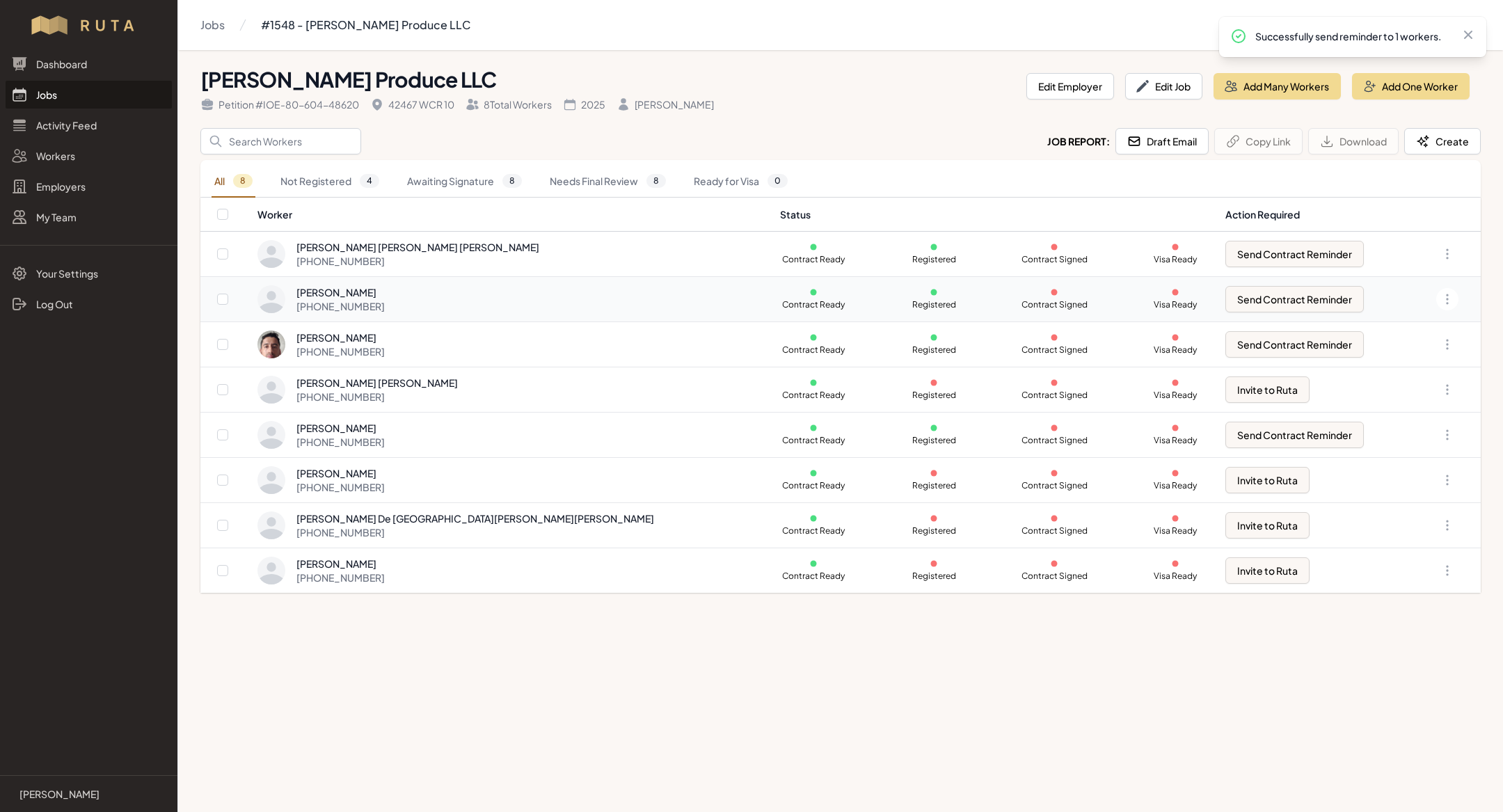
click at [422, 294] on div "Isaias Masias Vazquez +52 433 114 0129" at bounding box center [510, 299] width 506 height 28
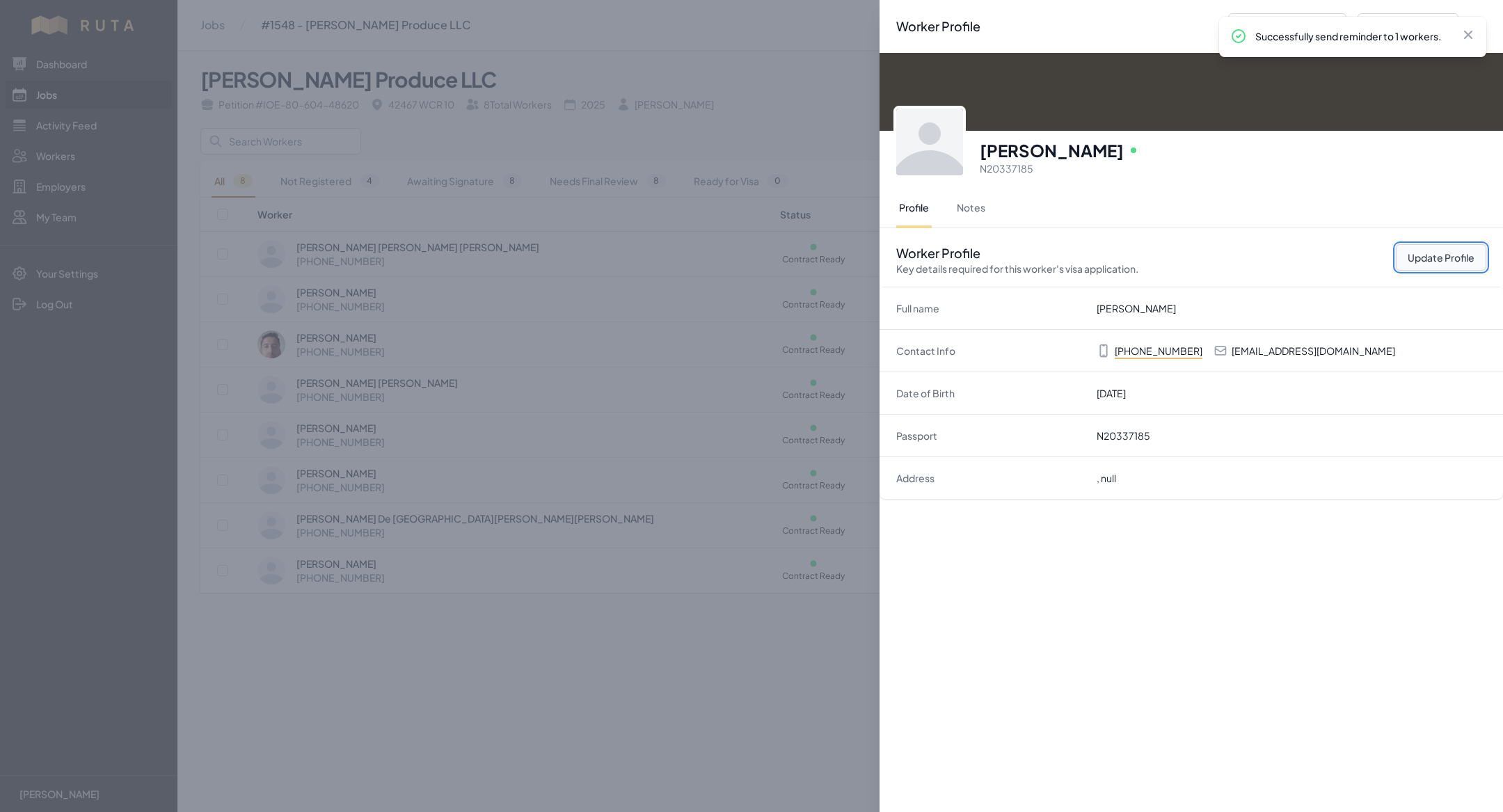
click at [1421, 265] on button "Update Profile" at bounding box center [1441, 257] width 91 height 26
select select "MX"
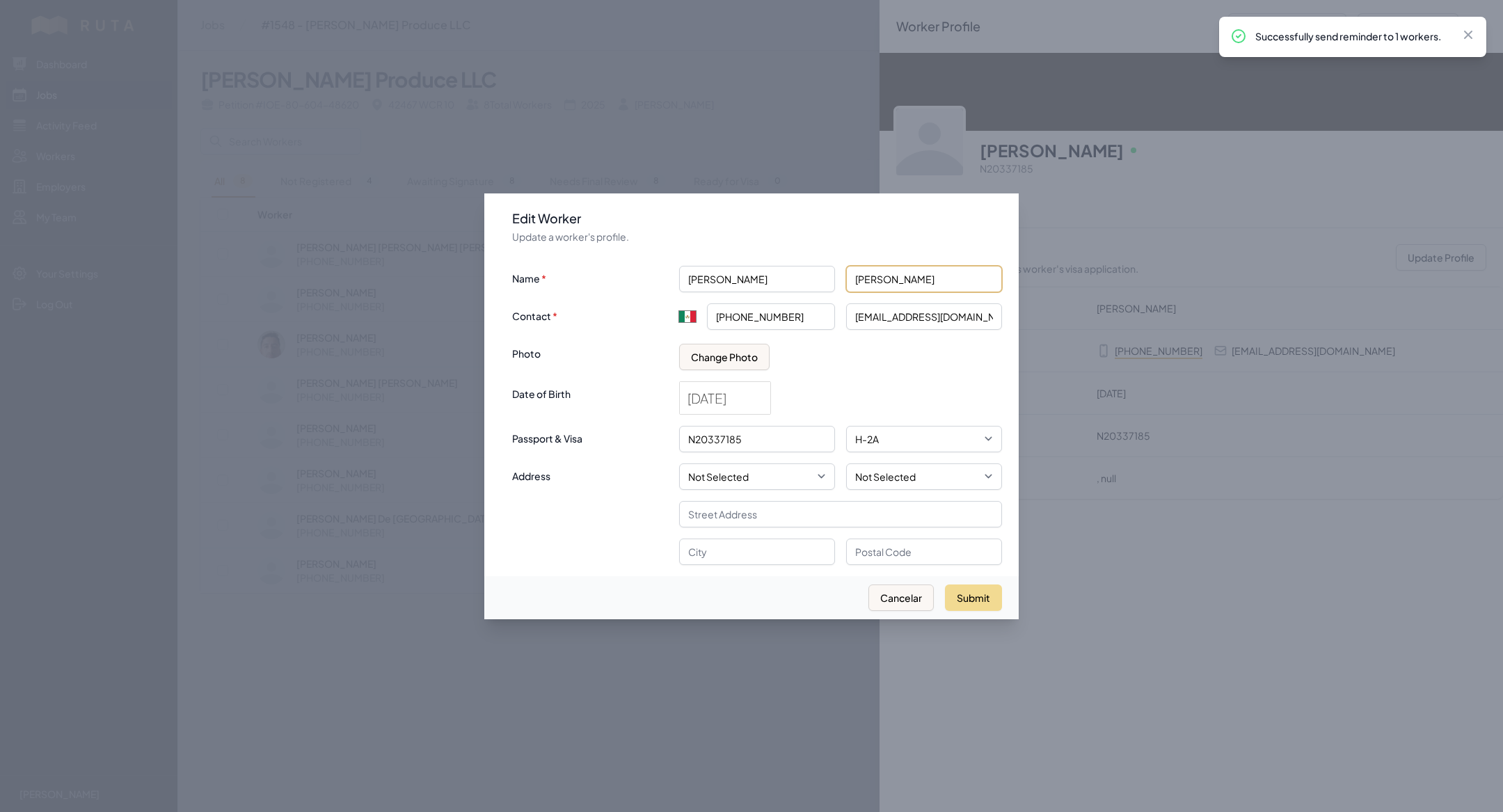
click at [879, 282] on input "Masias Vazquez" at bounding box center [924, 279] width 156 height 26
type input "Macias Vazquez"
click at [960, 606] on button "Submit" at bounding box center [973, 597] width 57 height 26
type input "+52"
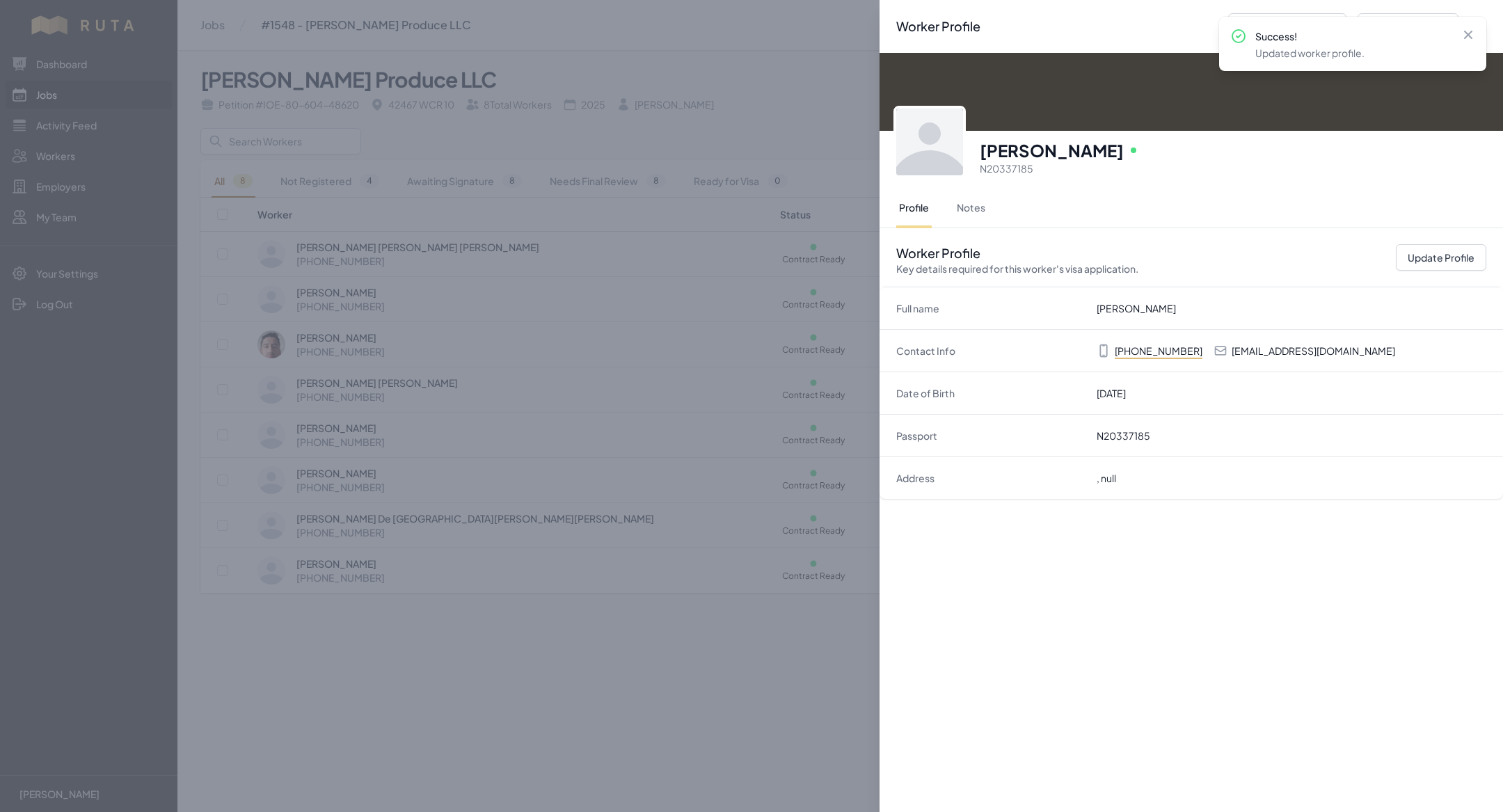
click at [727, 631] on div "Worker Profile Previous Worker Next Worker Close panel Isaias Macias Vazquez On…" at bounding box center [751, 406] width 1503 height 812
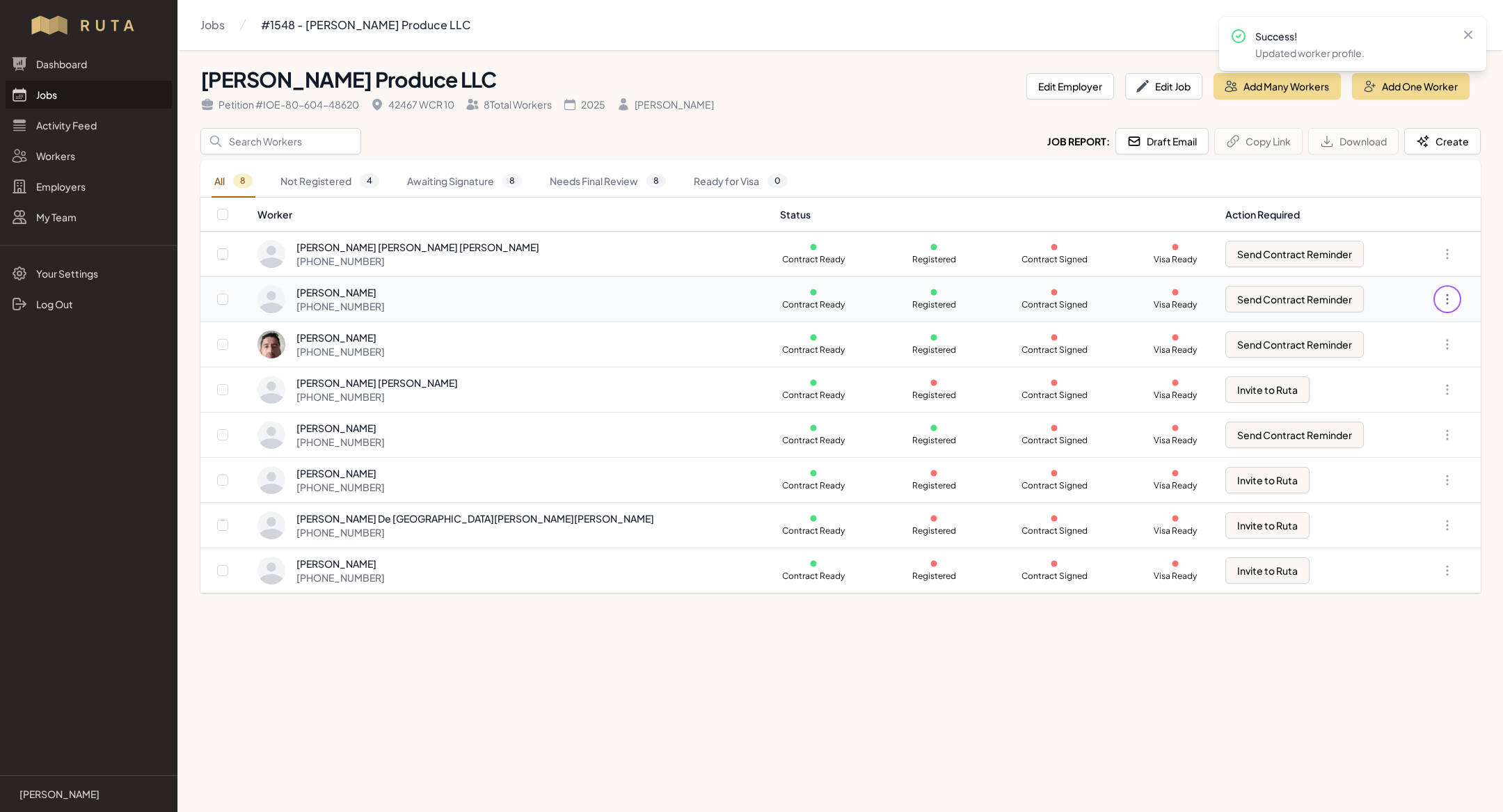
click at [1452, 295] on icon "button" at bounding box center [1447, 299] width 14 height 14
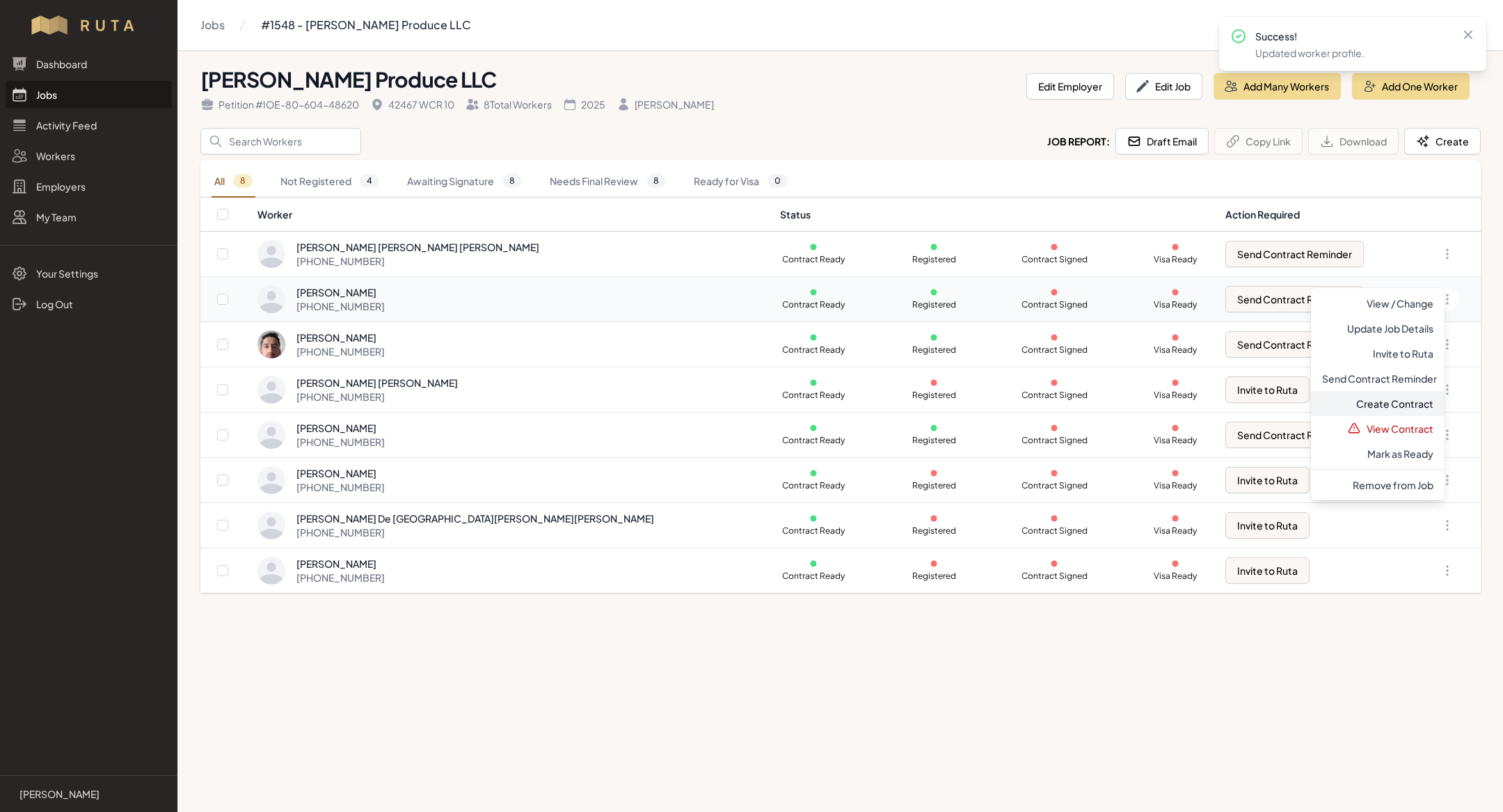
click at [1420, 400] on link "Create Contract" at bounding box center [1377, 404] width 133 height 25
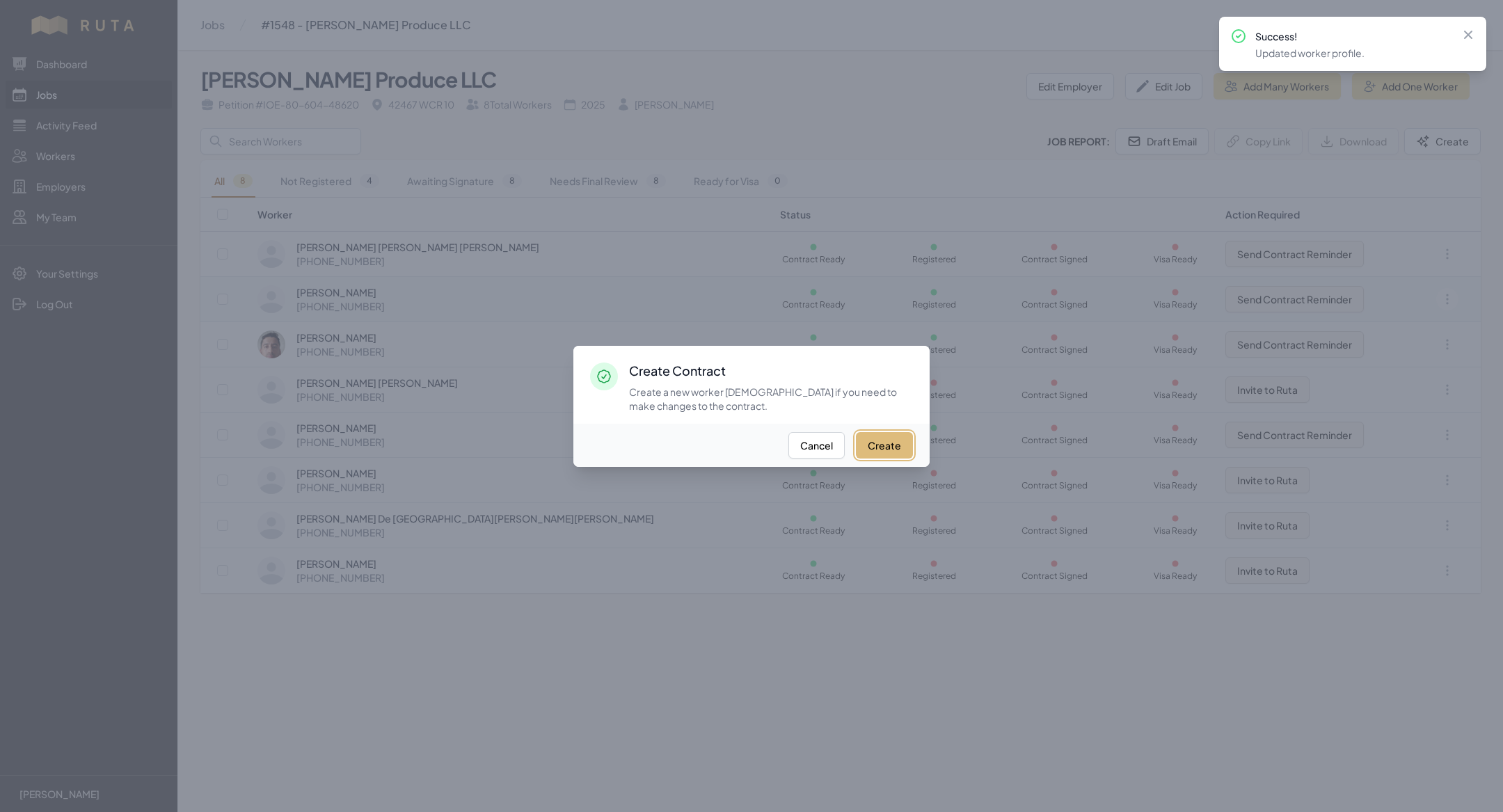
click at [897, 449] on button "Create" at bounding box center [884, 445] width 57 height 26
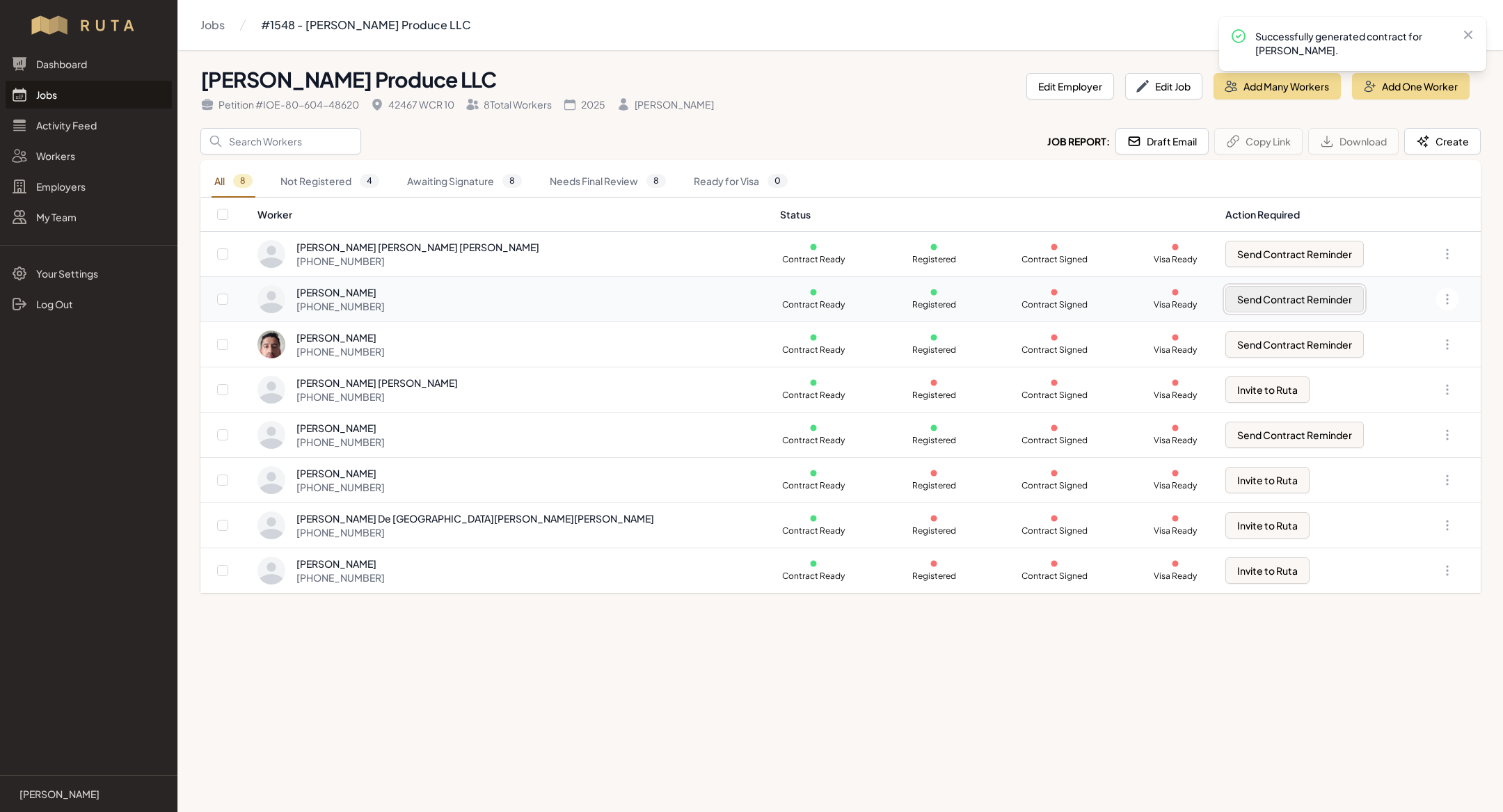
click at [1240, 300] on button "Send Contract Reminder" at bounding box center [1295, 299] width 138 height 26
checkbox input "true"
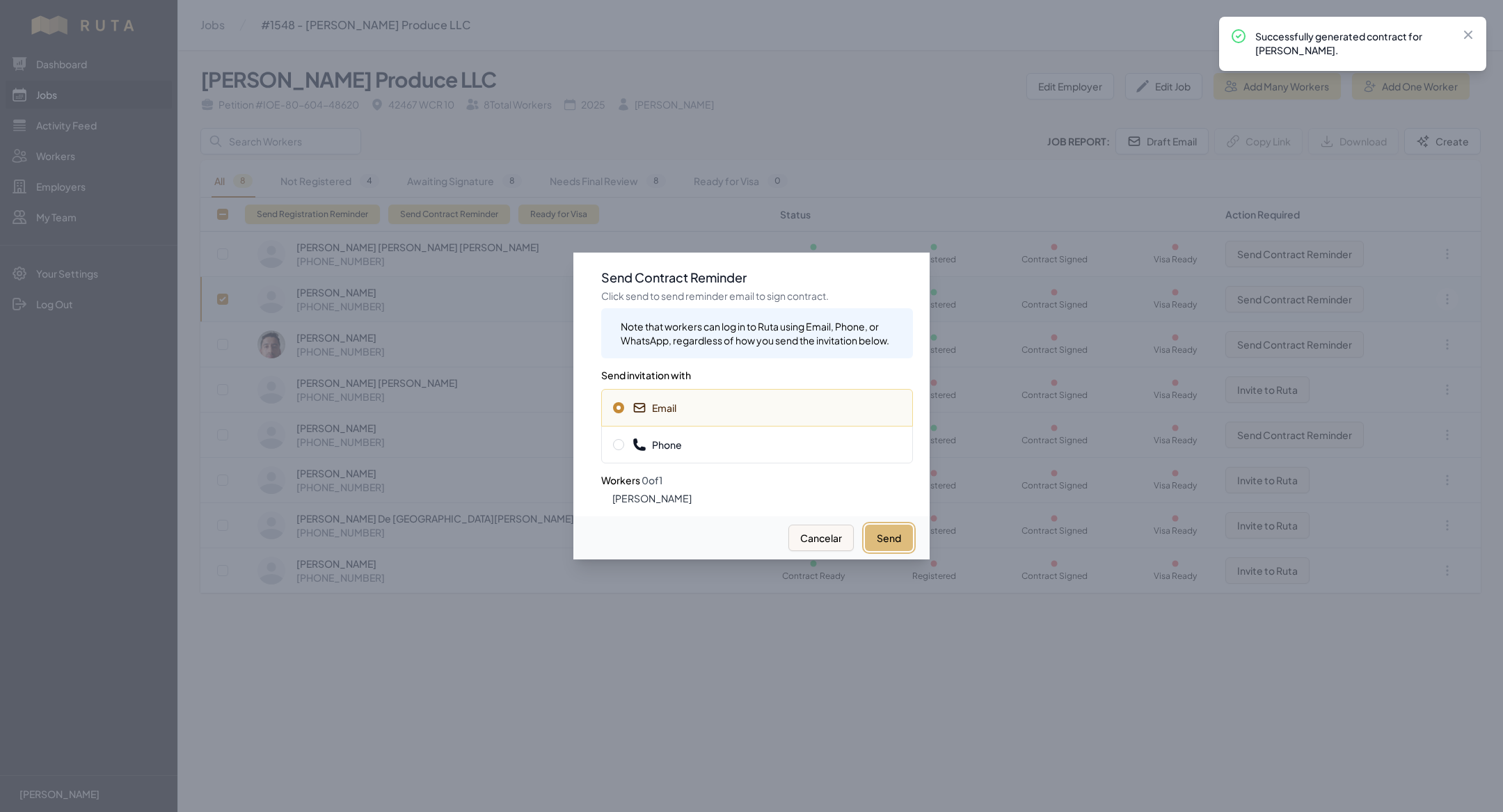
click at [879, 543] on button "Send" at bounding box center [888, 538] width 48 height 26
click at [758, 443] on span "Phone" at bounding box center [757, 444] width 289 height 14
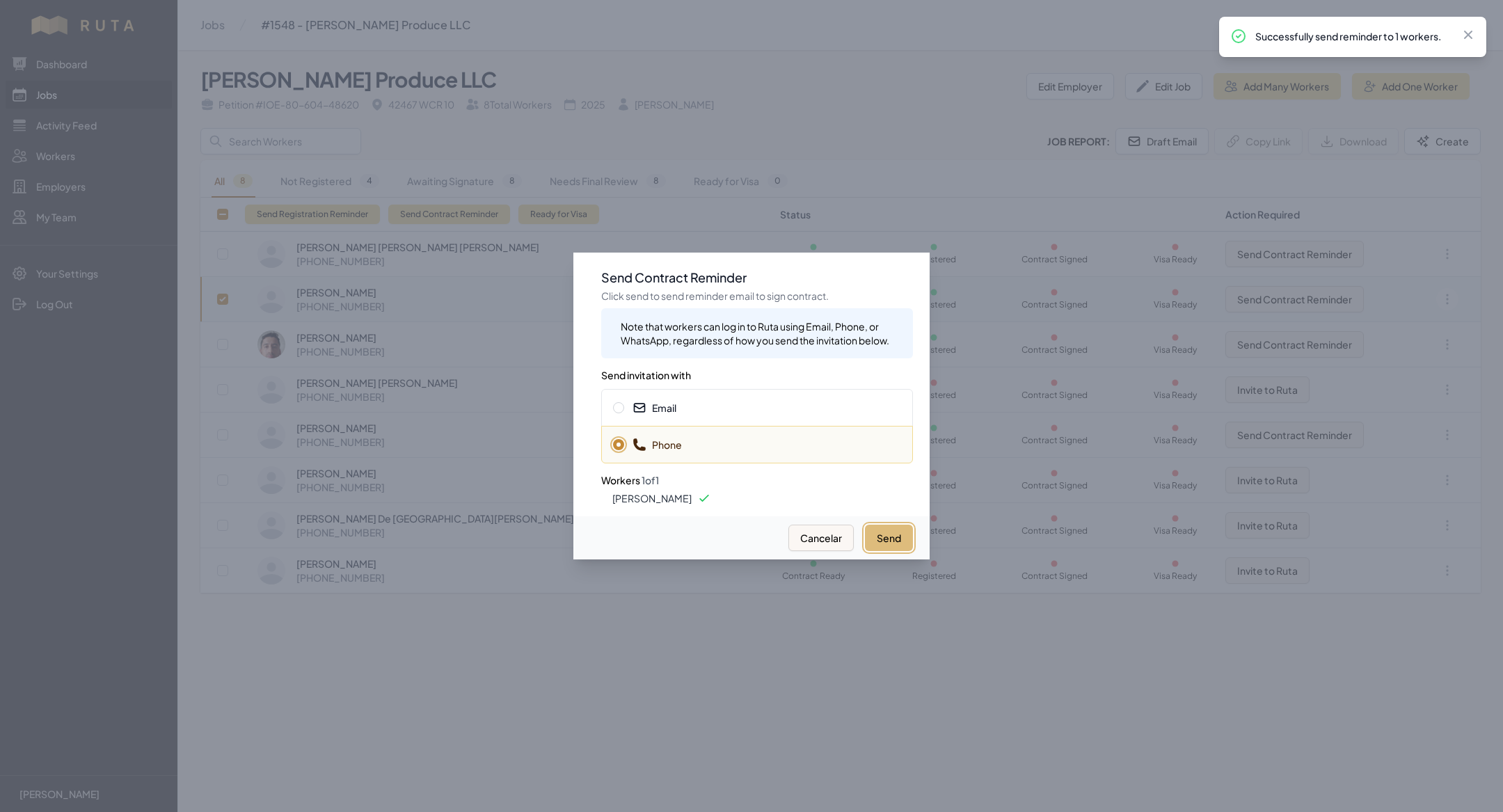
click at [905, 546] on button "Send" at bounding box center [888, 538] width 48 height 26
click at [815, 420] on div "Email" at bounding box center [757, 408] width 311 height 38
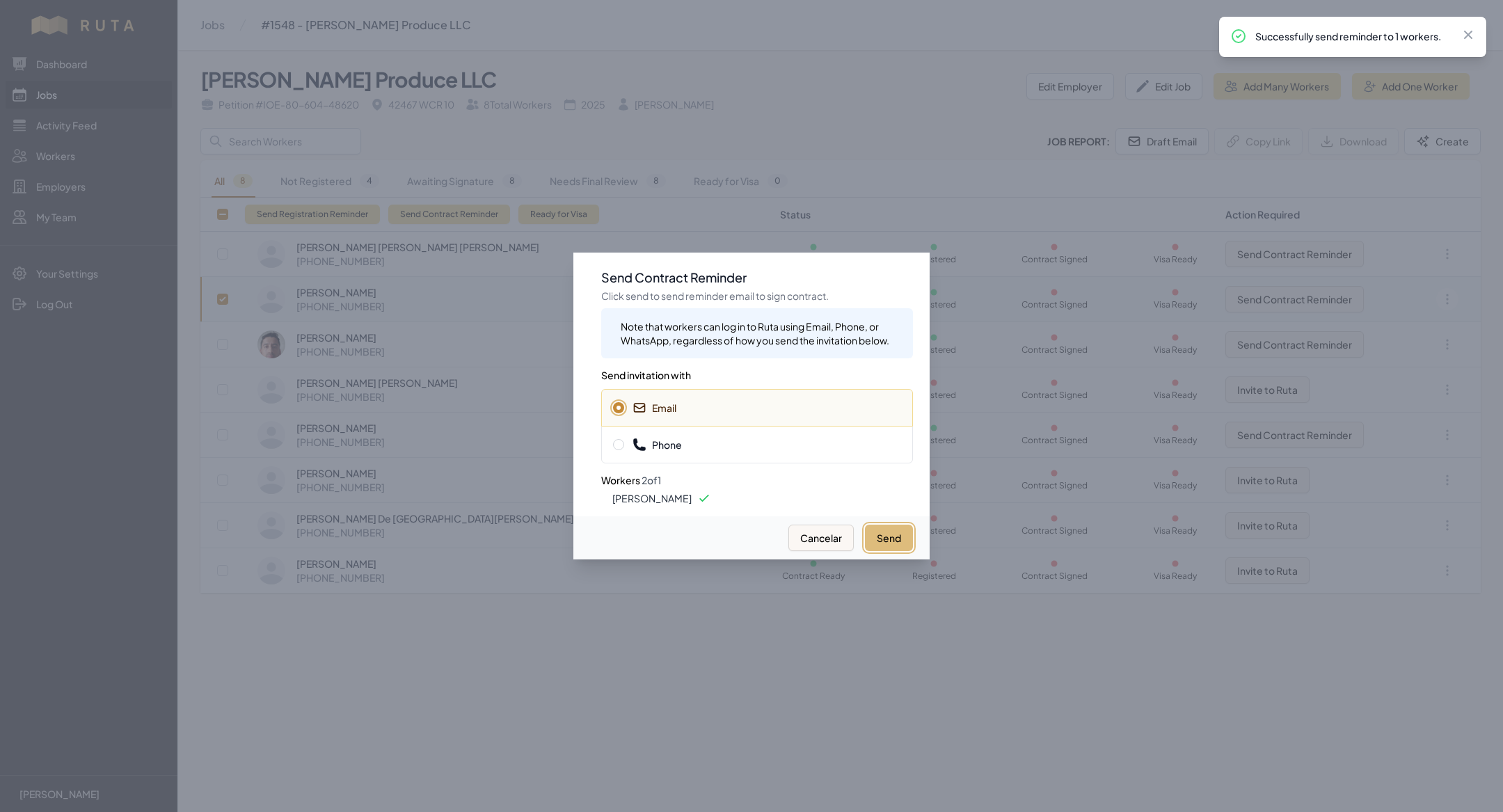
click at [903, 542] on button "Send" at bounding box center [888, 538] width 48 height 26
click at [776, 438] on span "Phone" at bounding box center [757, 444] width 289 height 14
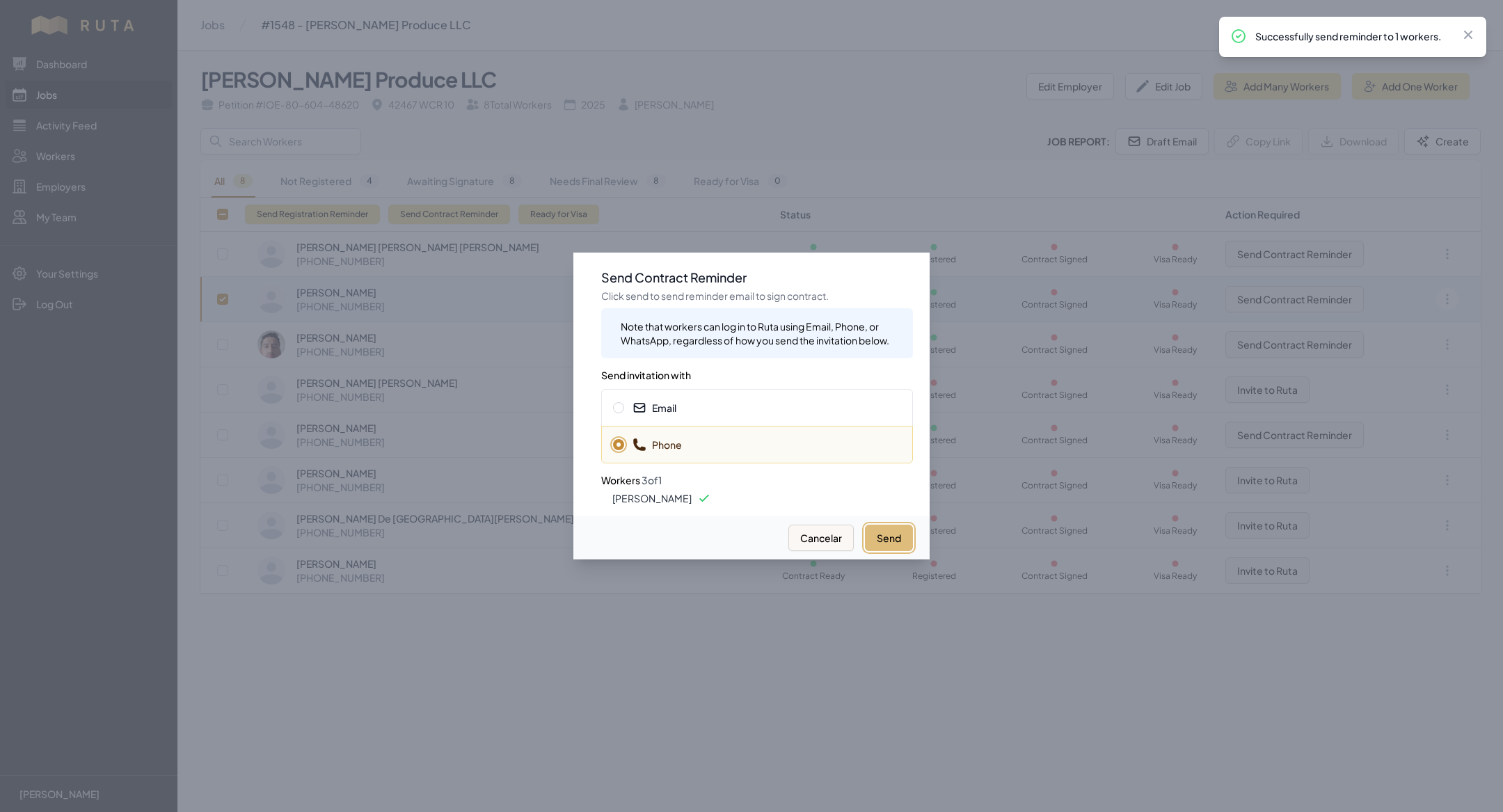
click at [880, 538] on button "Send" at bounding box center [888, 538] width 48 height 26
click at [417, 345] on div at bounding box center [751, 406] width 1503 height 812
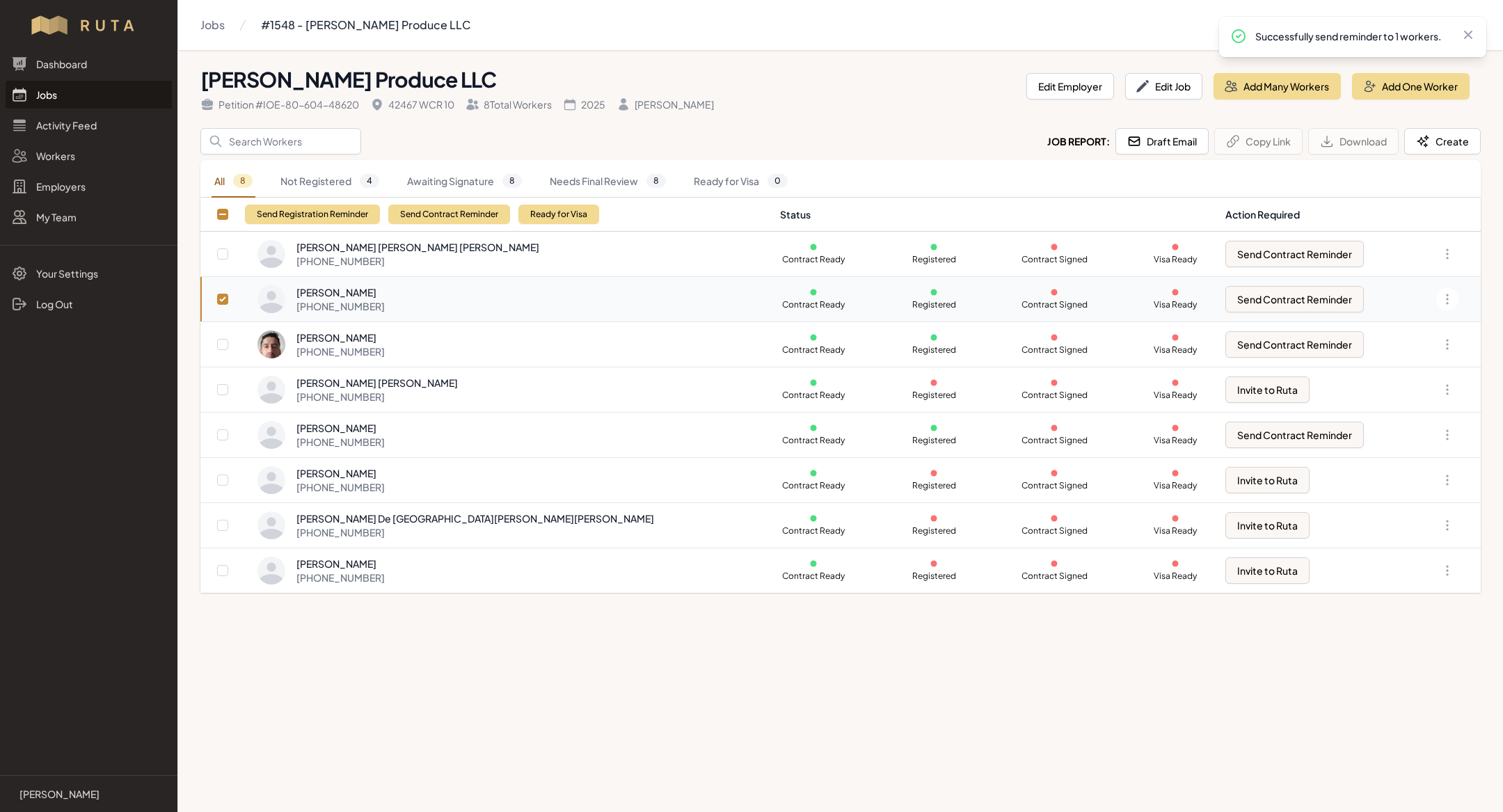
click at [74, 107] on link "Jobs" at bounding box center [89, 95] width 167 height 28
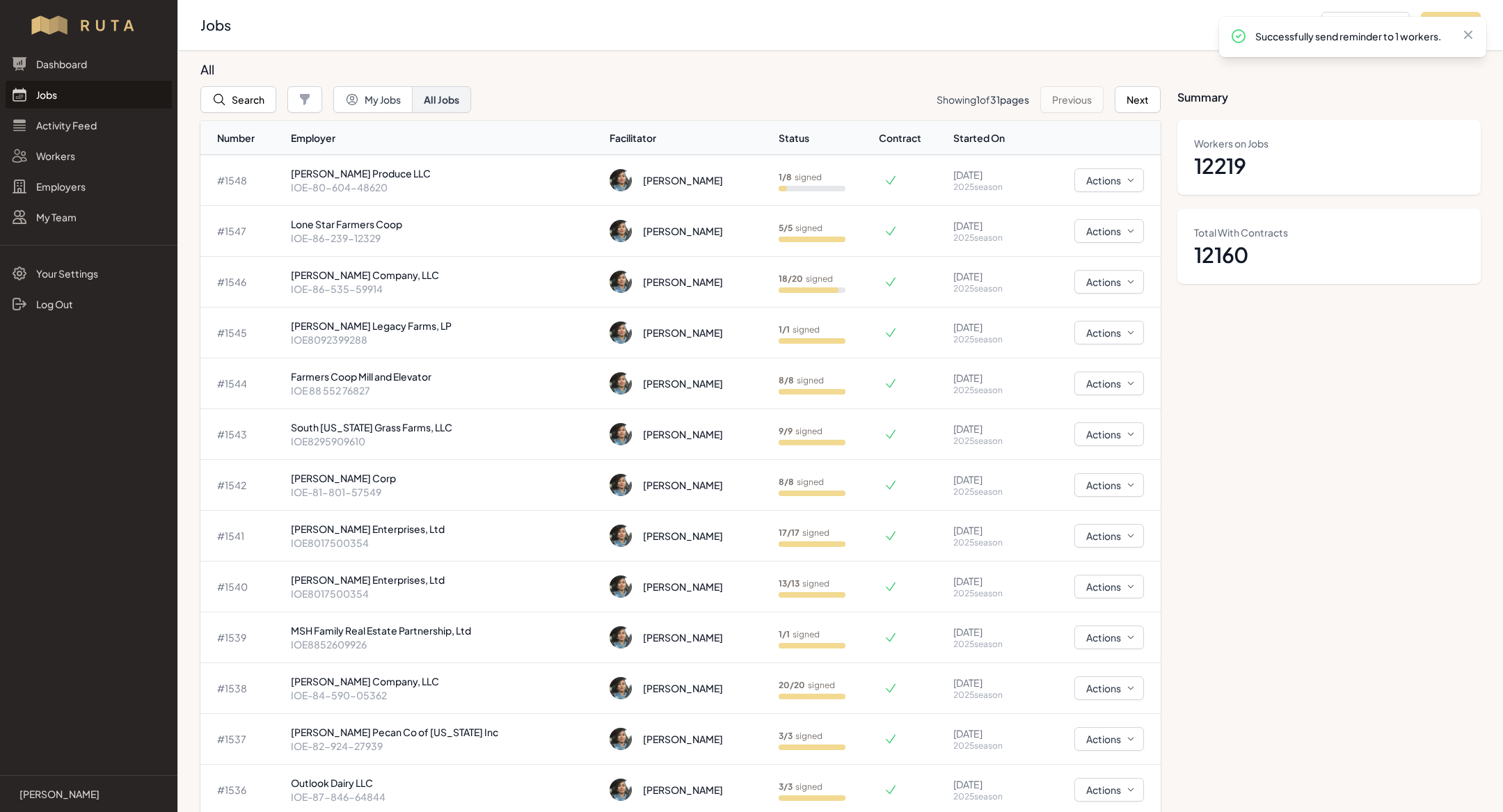
click at [57, 87] on link "Jobs" at bounding box center [89, 95] width 167 height 28
